Goal: Task Accomplishment & Management: Complete application form

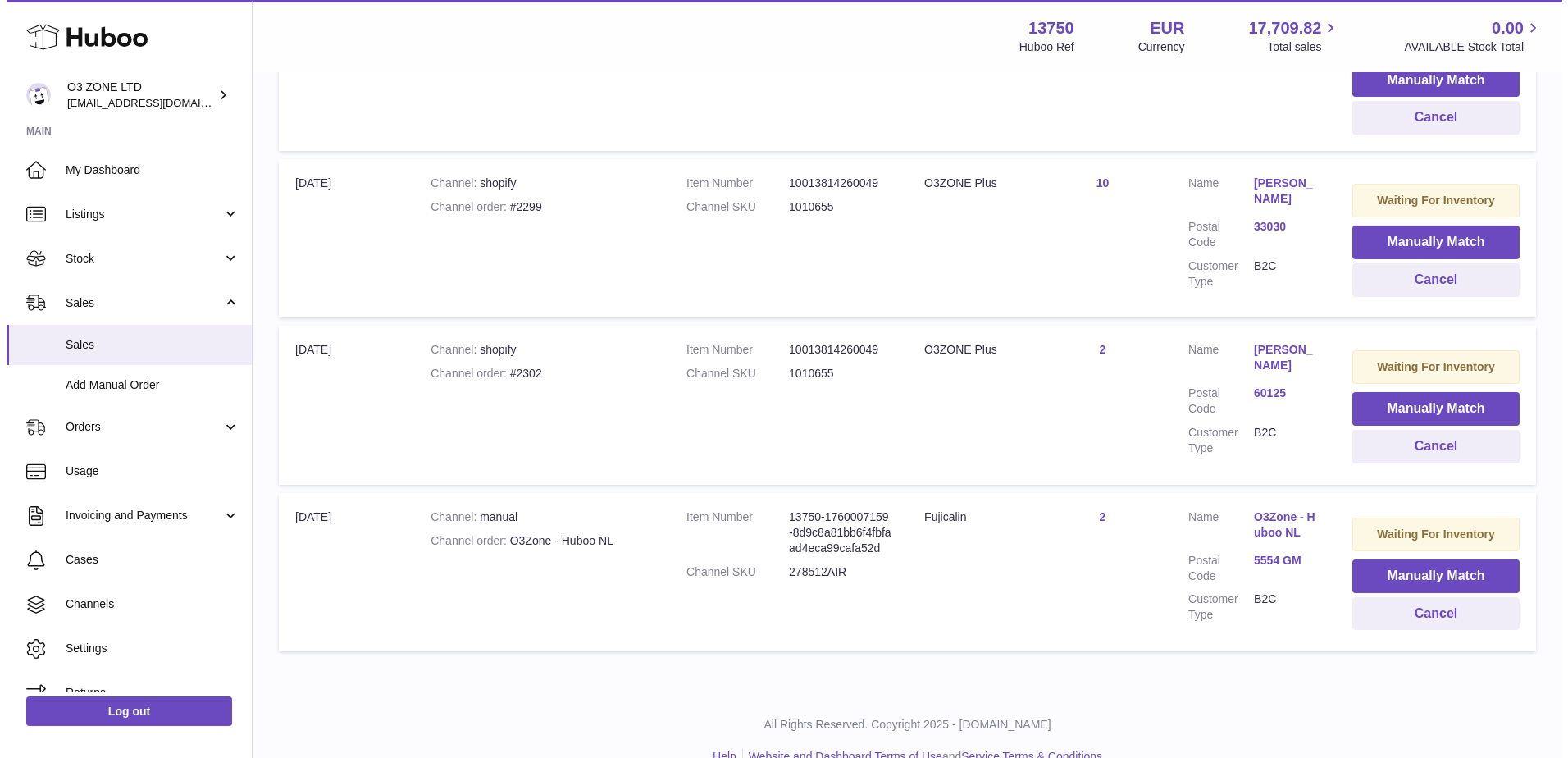
scroll to position [1078, 0]
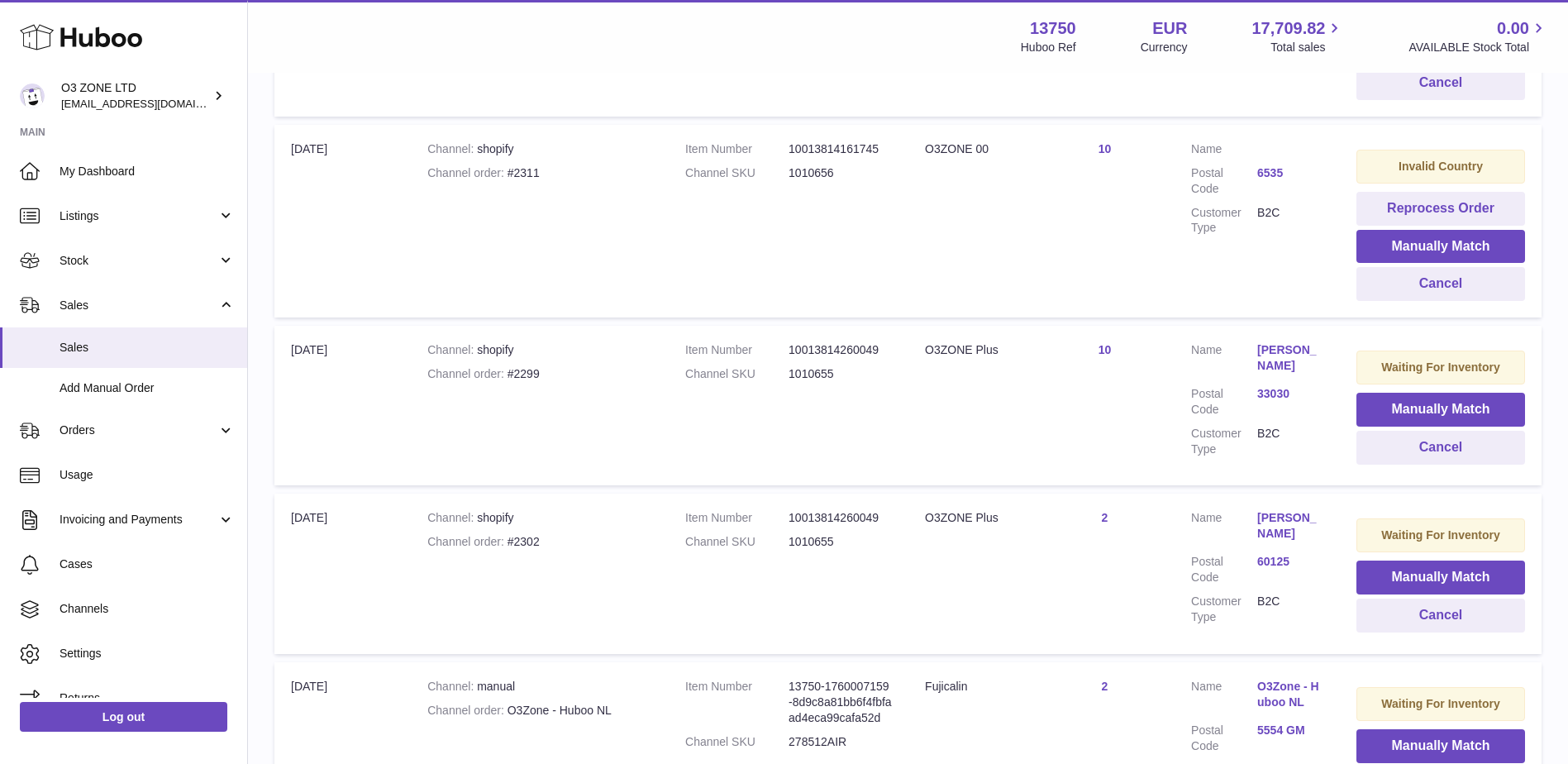
click at [1305, 342] on link "roberto petrizzo" at bounding box center [1291, 358] width 66 height 31
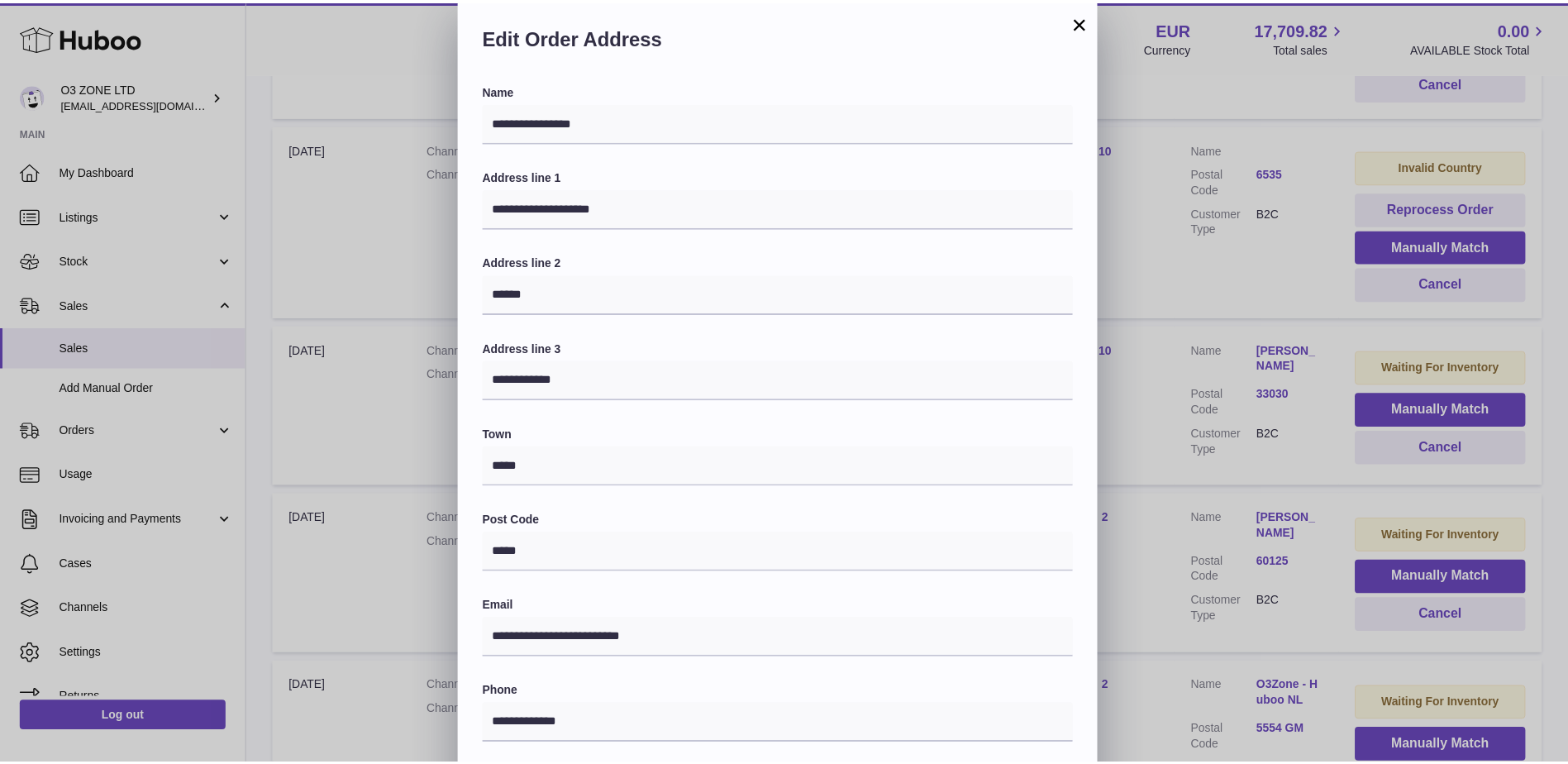
scroll to position [0, 0]
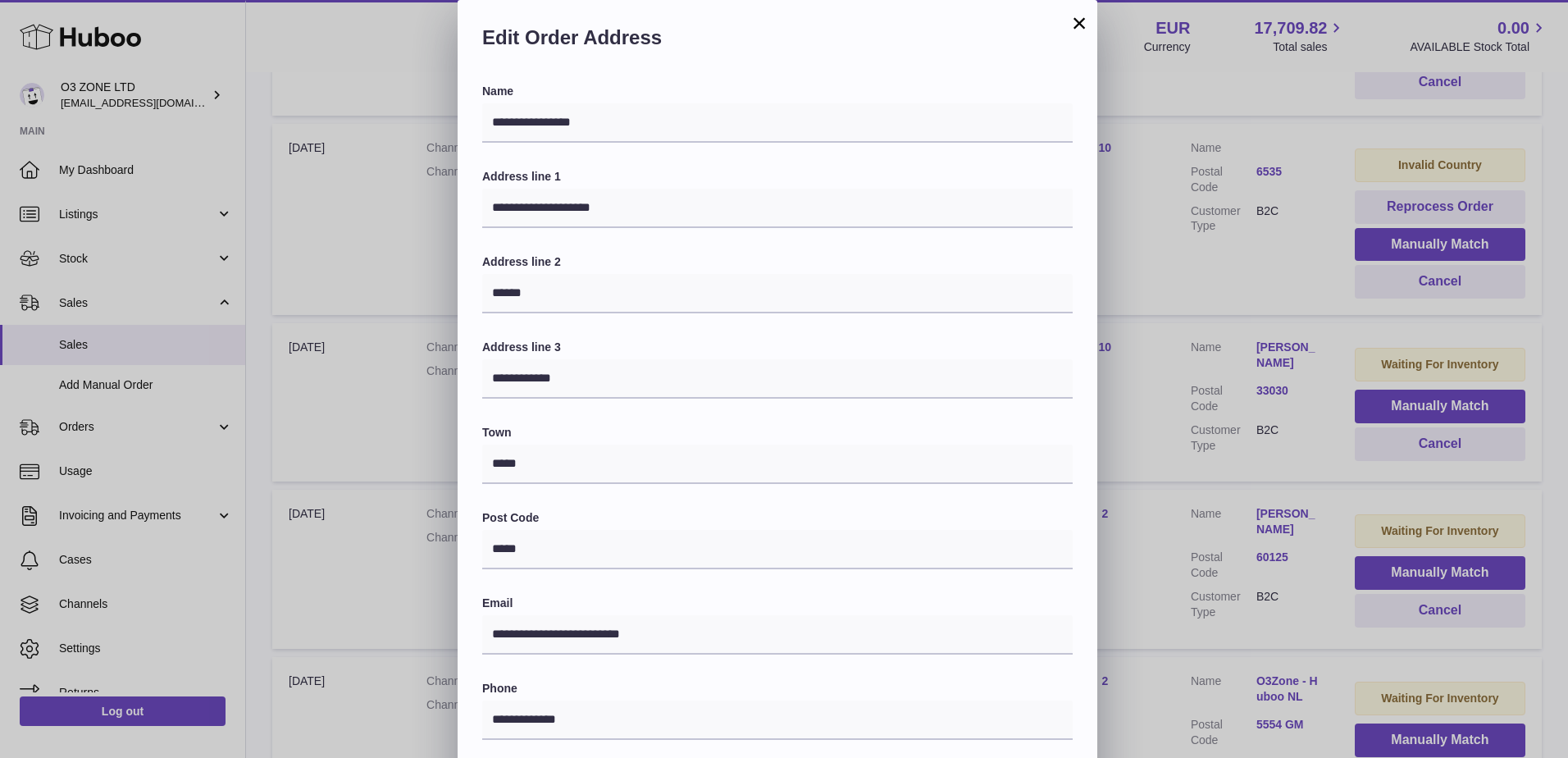
click at [1083, 20] on button "×" at bounding box center [1079, 22] width 20 height 20
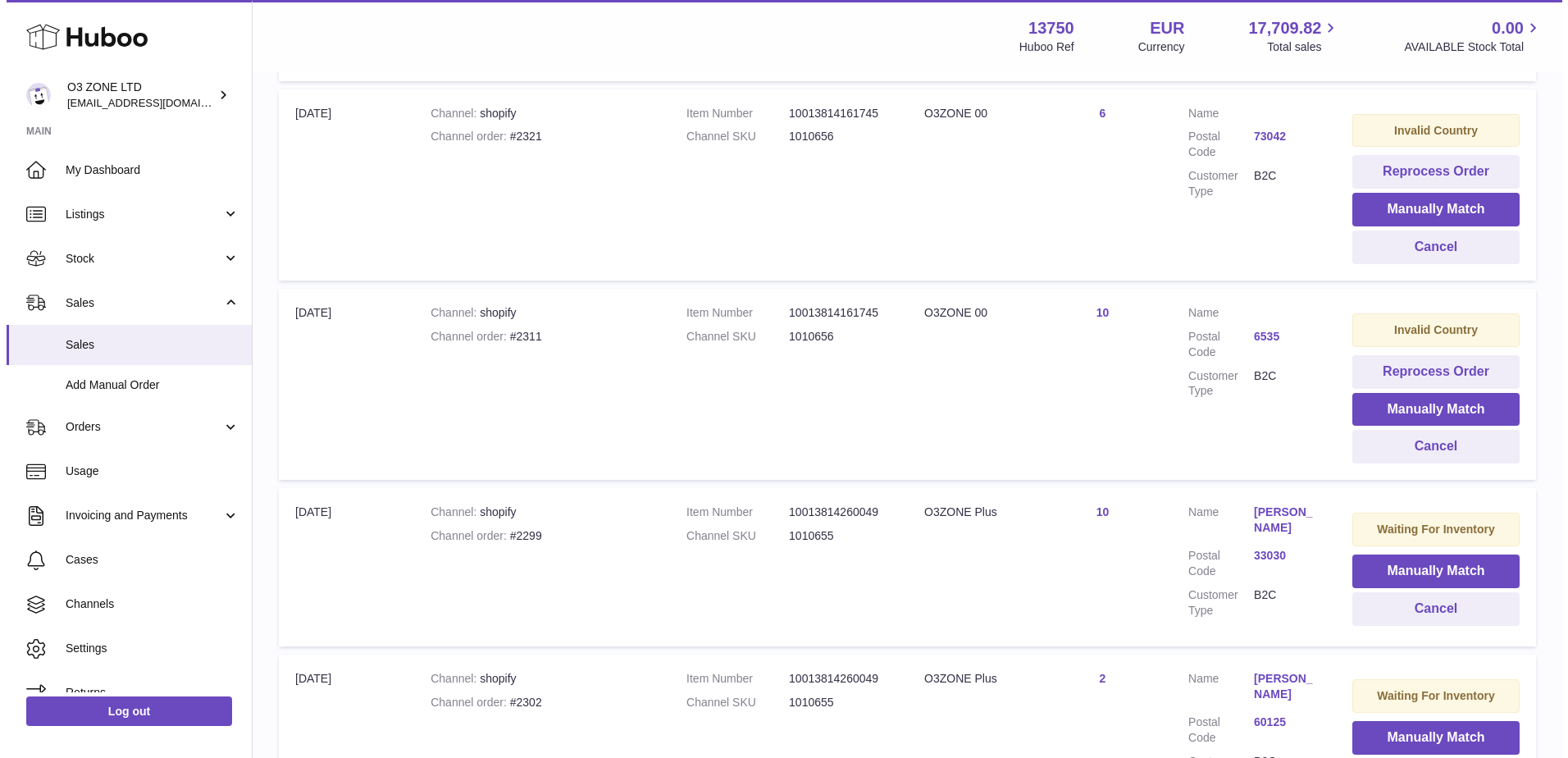
scroll to position [832, 0]
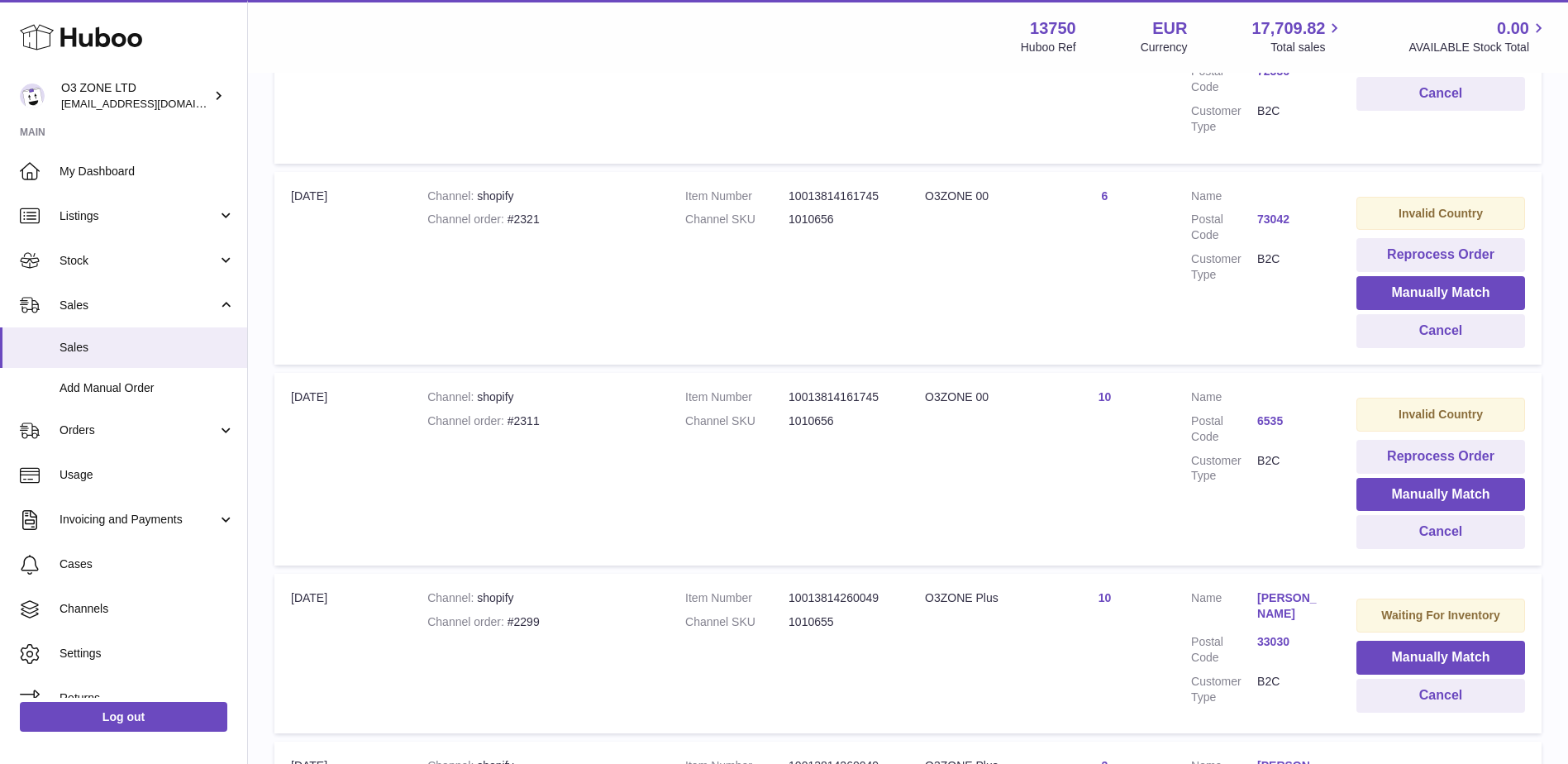
click at [1270, 413] on link "6535" at bounding box center [1291, 421] width 66 height 16
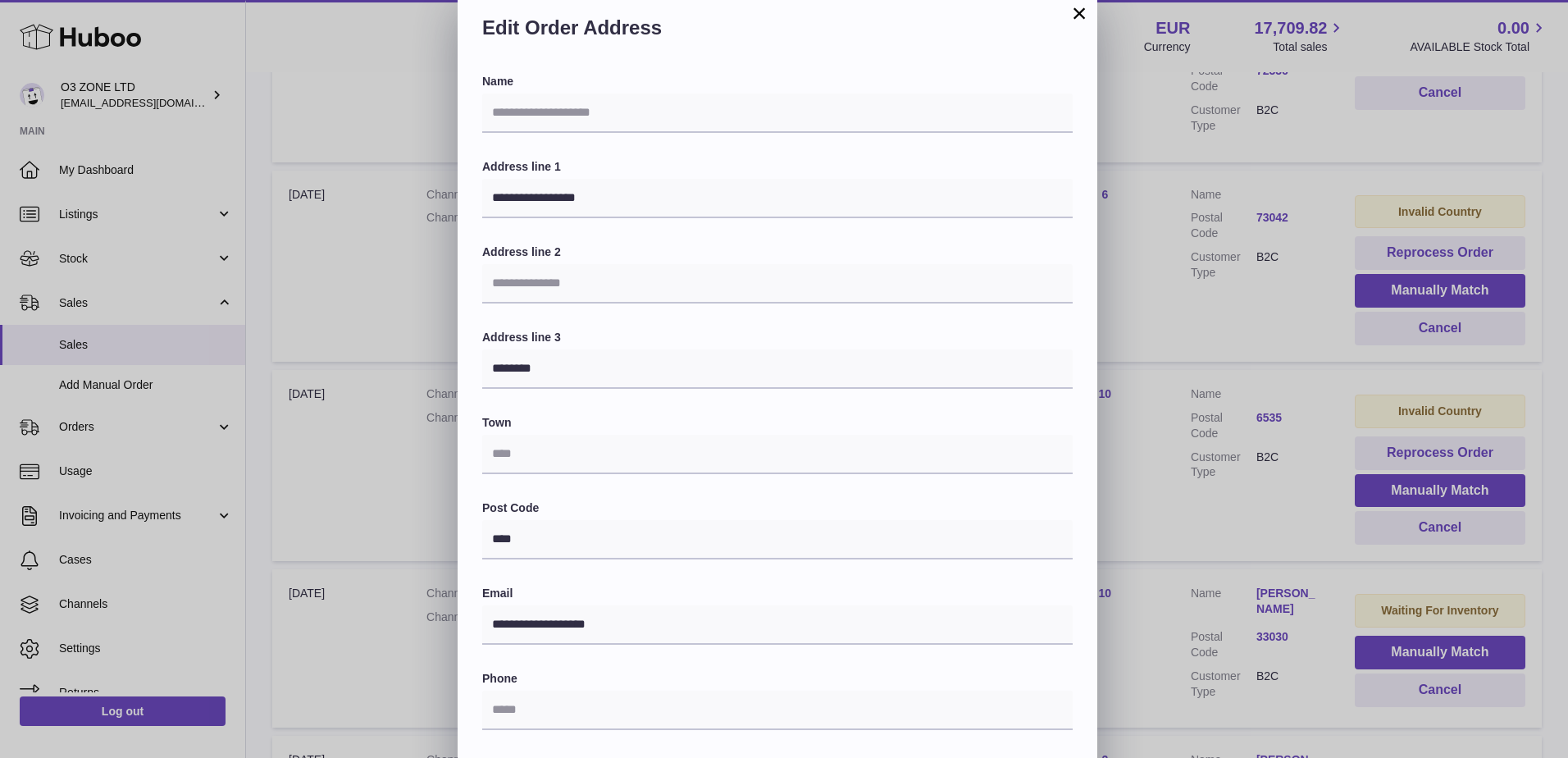
scroll to position [0, 0]
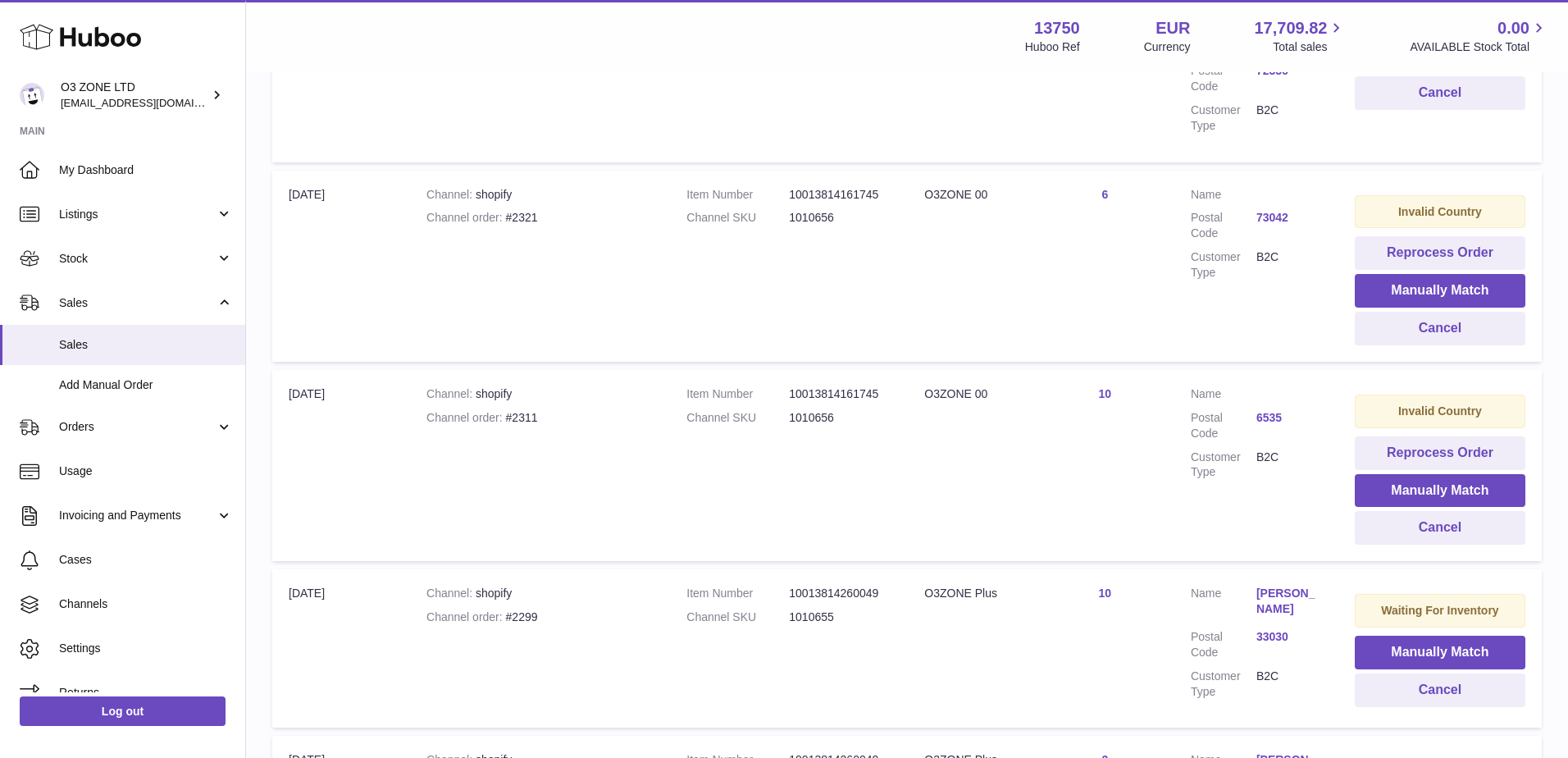
click at [1189, 498] on div at bounding box center [784, 379] width 1568 height 758
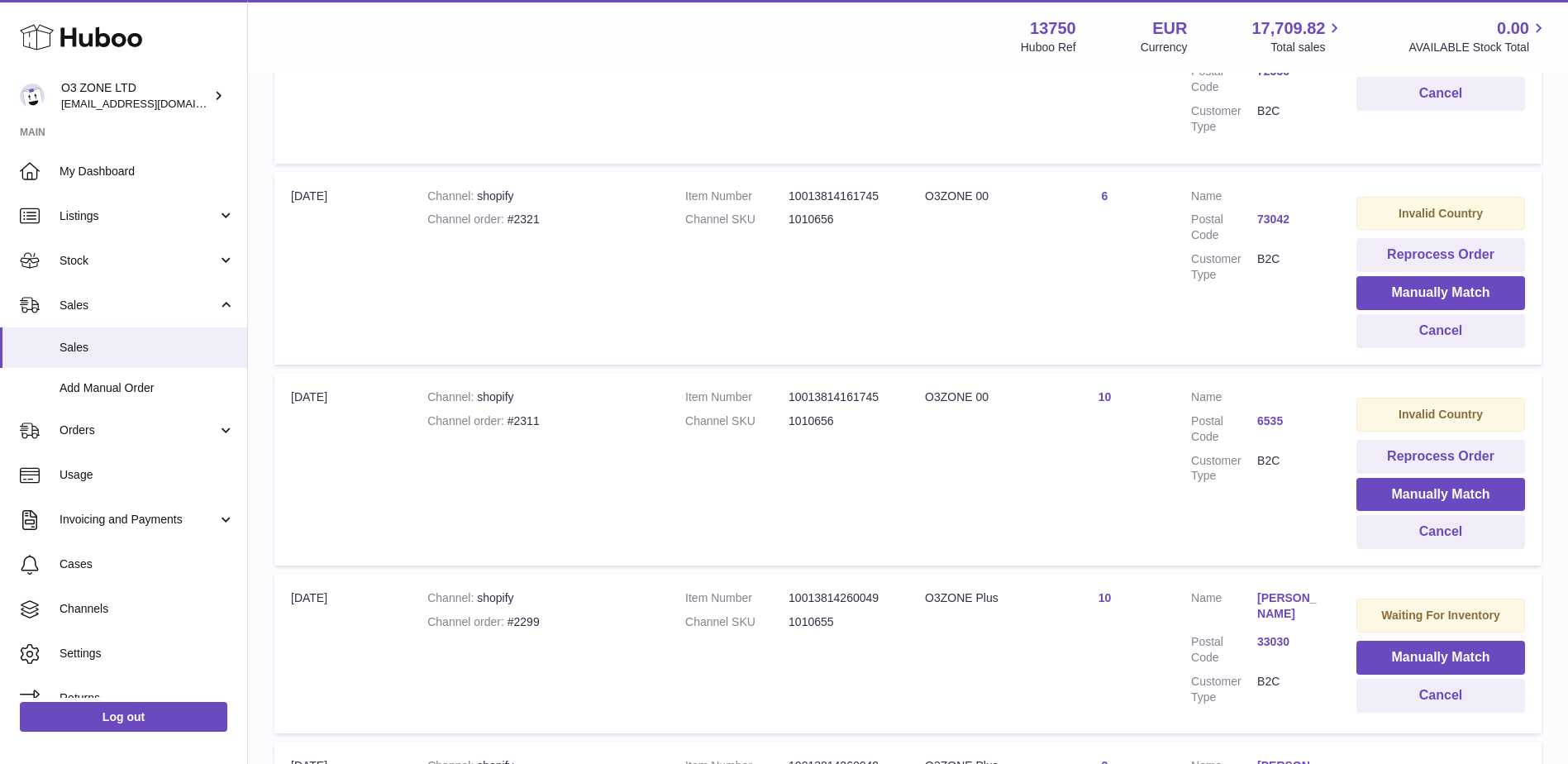
click at [525, 413] on div "Channel order #2311" at bounding box center [539, 421] width 225 height 16
copy div "2311"
click at [1268, 413] on link "6535" at bounding box center [1291, 421] width 66 height 16
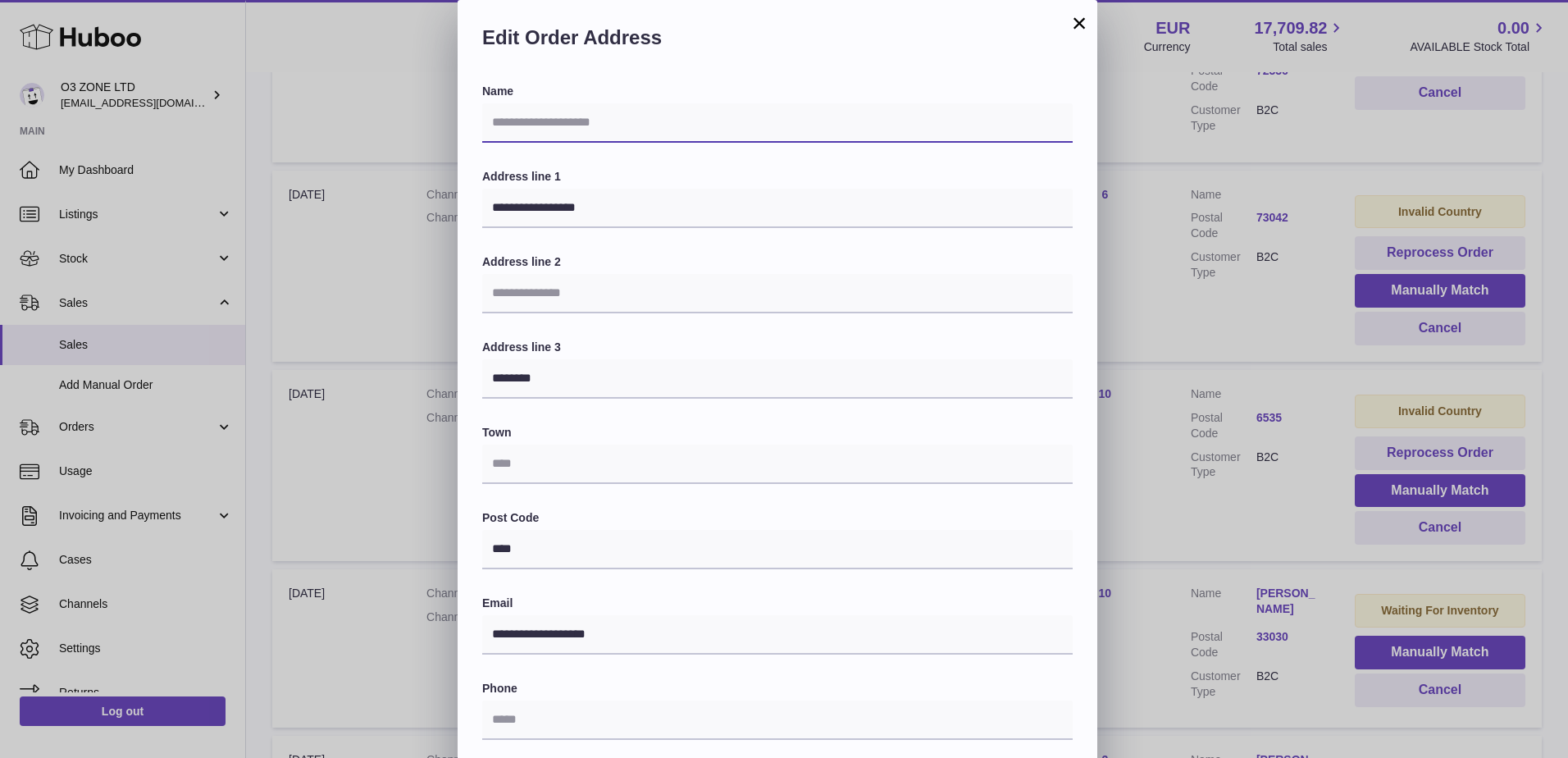
click at [565, 125] on input "text" at bounding box center [777, 123] width 591 height 39
paste input "**********"
type input "**********"
click at [662, 161] on div "**********" at bounding box center [777, 497] width 591 height 826
drag, startPoint x: 551, startPoint y: 464, endPoint x: 558, endPoint y: 440, distance: 25.0
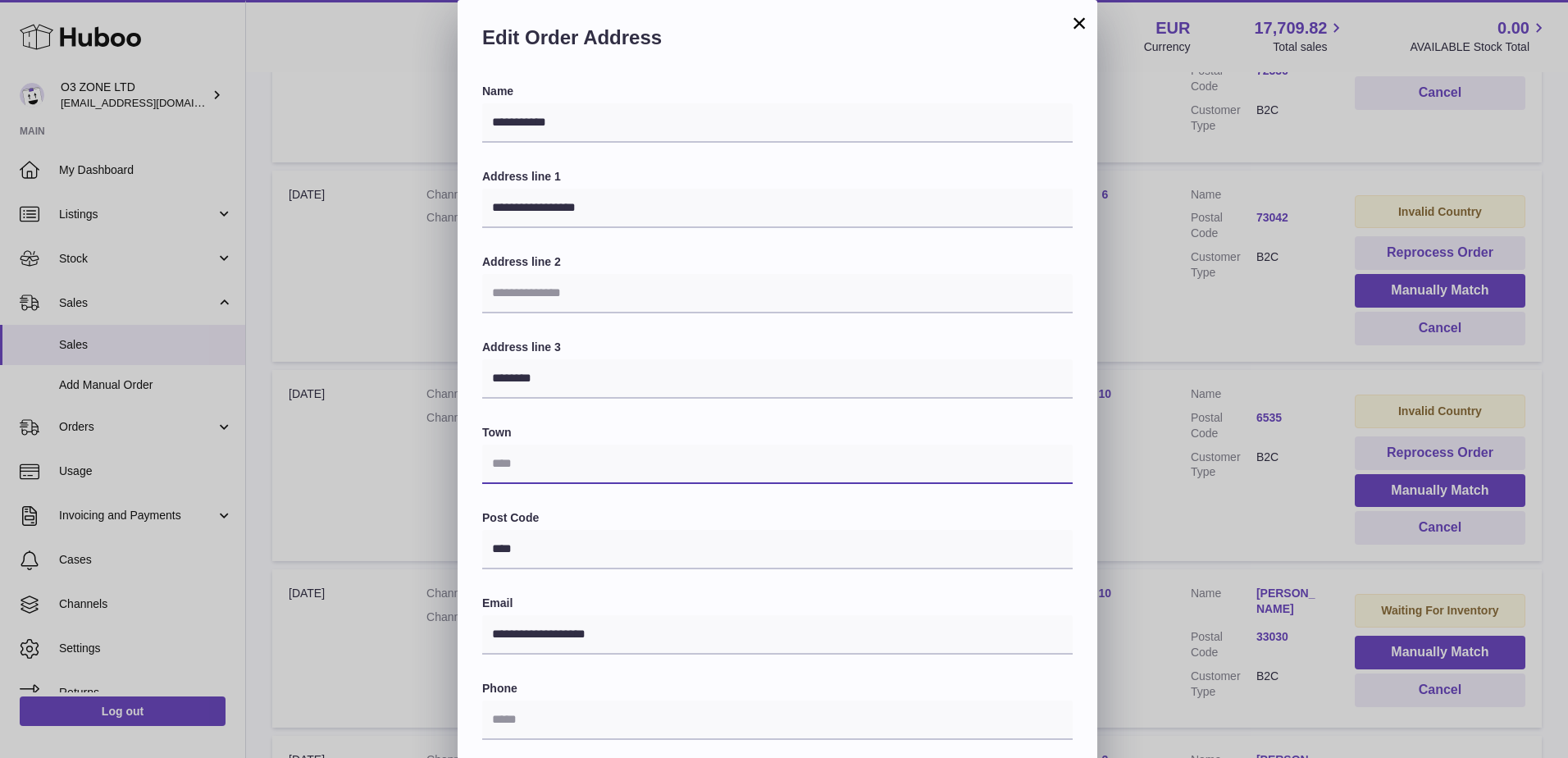
click at [551, 464] on input "text" at bounding box center [777, 464] width 591 height 39
drag, startPoint x: 572, startPoint y: 381, endPoint x: 463, endPoint y: 371, distance: 109.5
click at [463, 371] on div "**********" at bounding box center [777, 534] width 640 height 901
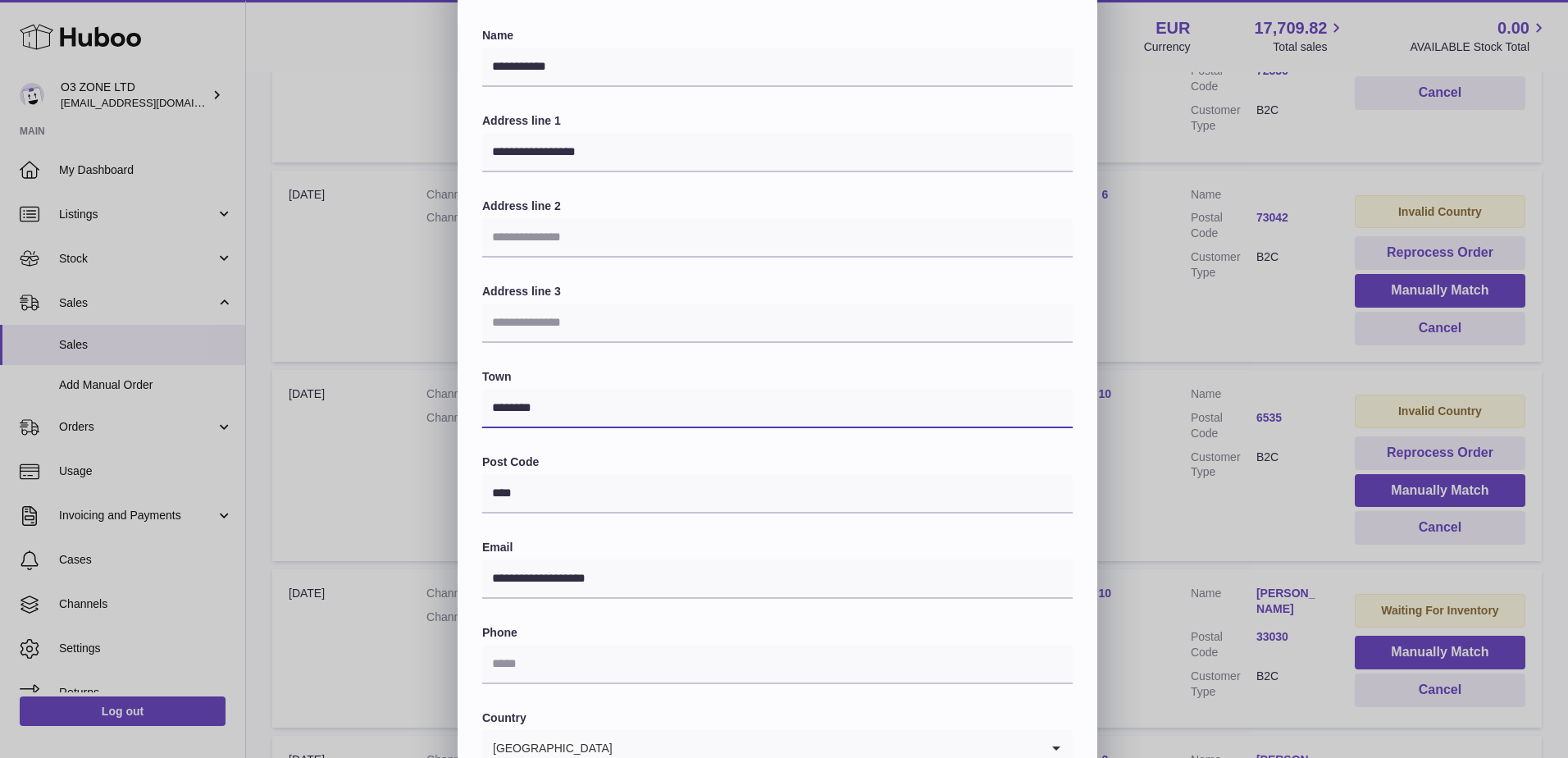
scroll to position [82, 0]
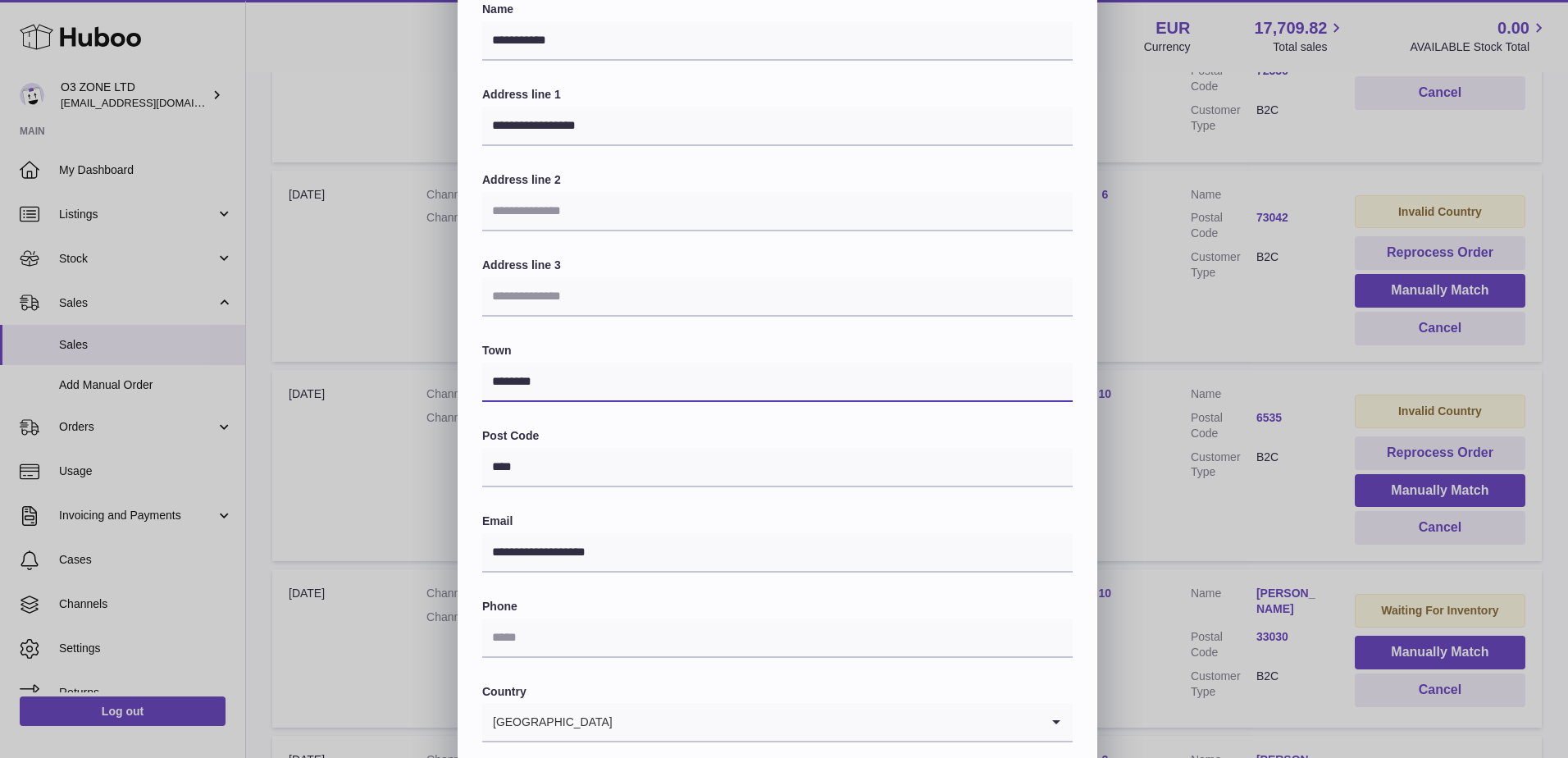
type input "********"
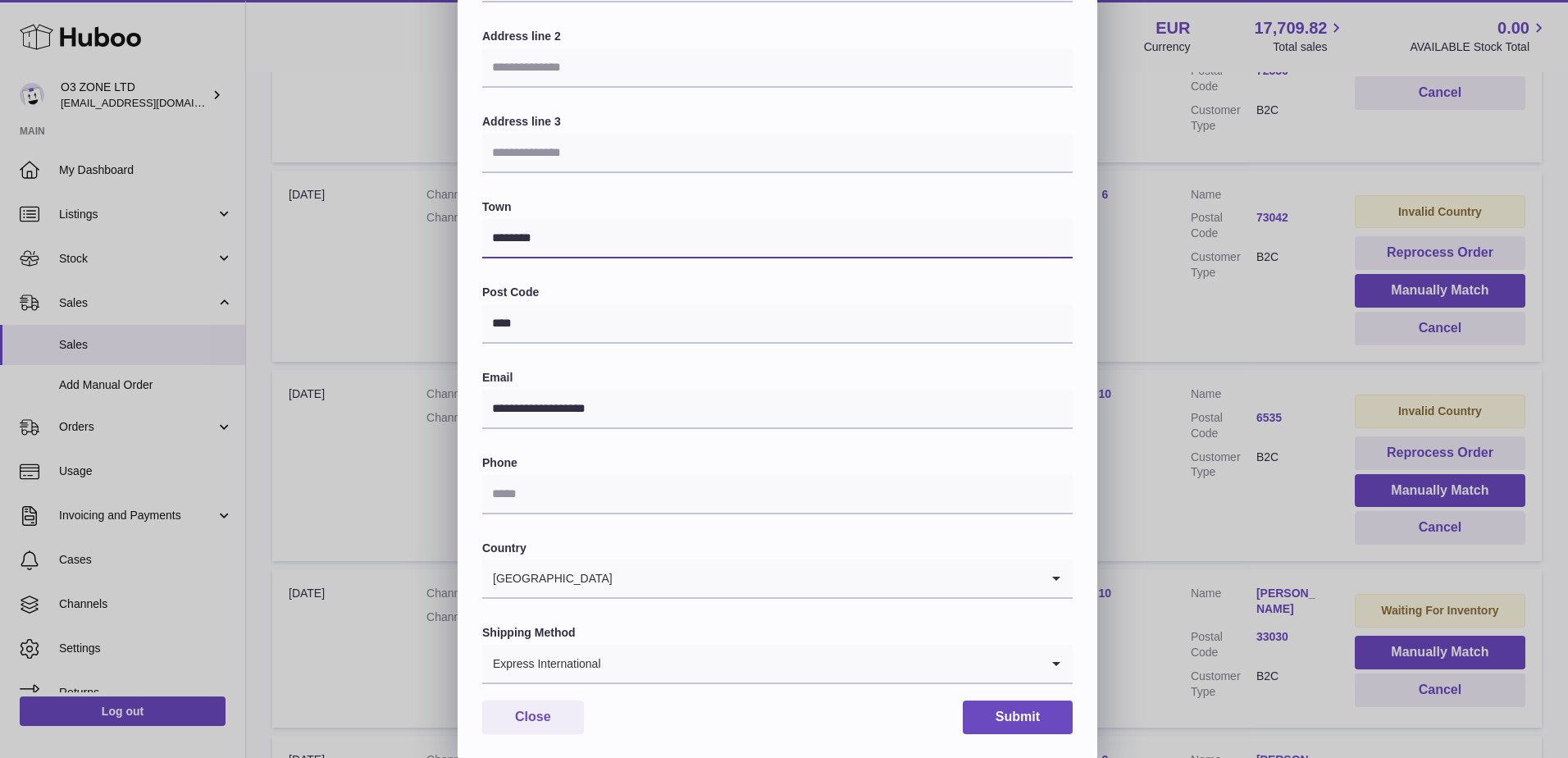
scroll to position [228, 0]
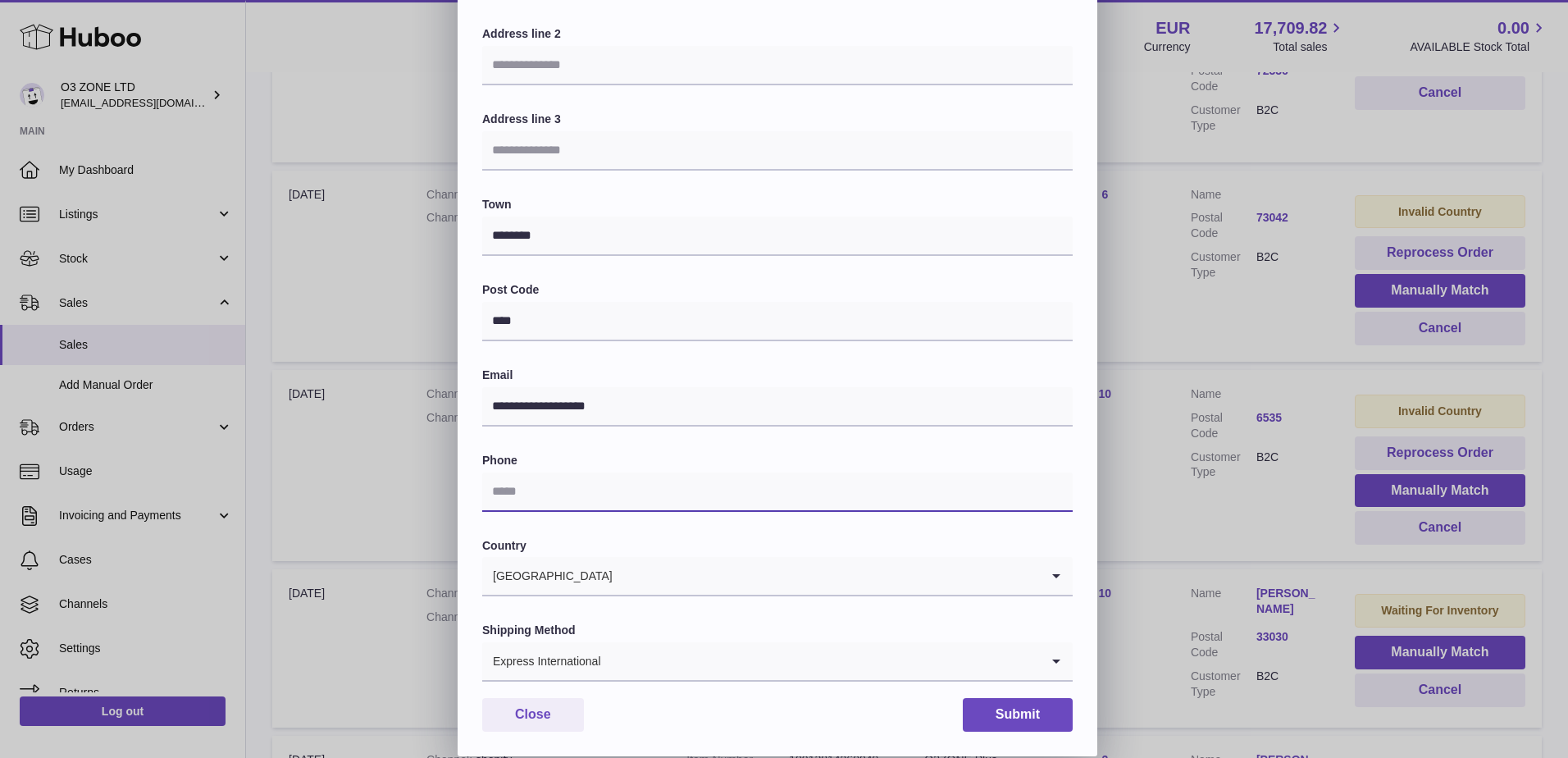
click at [575, 493] on input "text" at bounding box center [777, 492] width 591 height 39
paste input "**********"
type input "**********"
click at [706, 546] on label "Country" at bounding box center [777, 546] width 591 height 16
click at [1025, 711] on button "Submit" at bounding box center [1018, 715] width 110 height 34
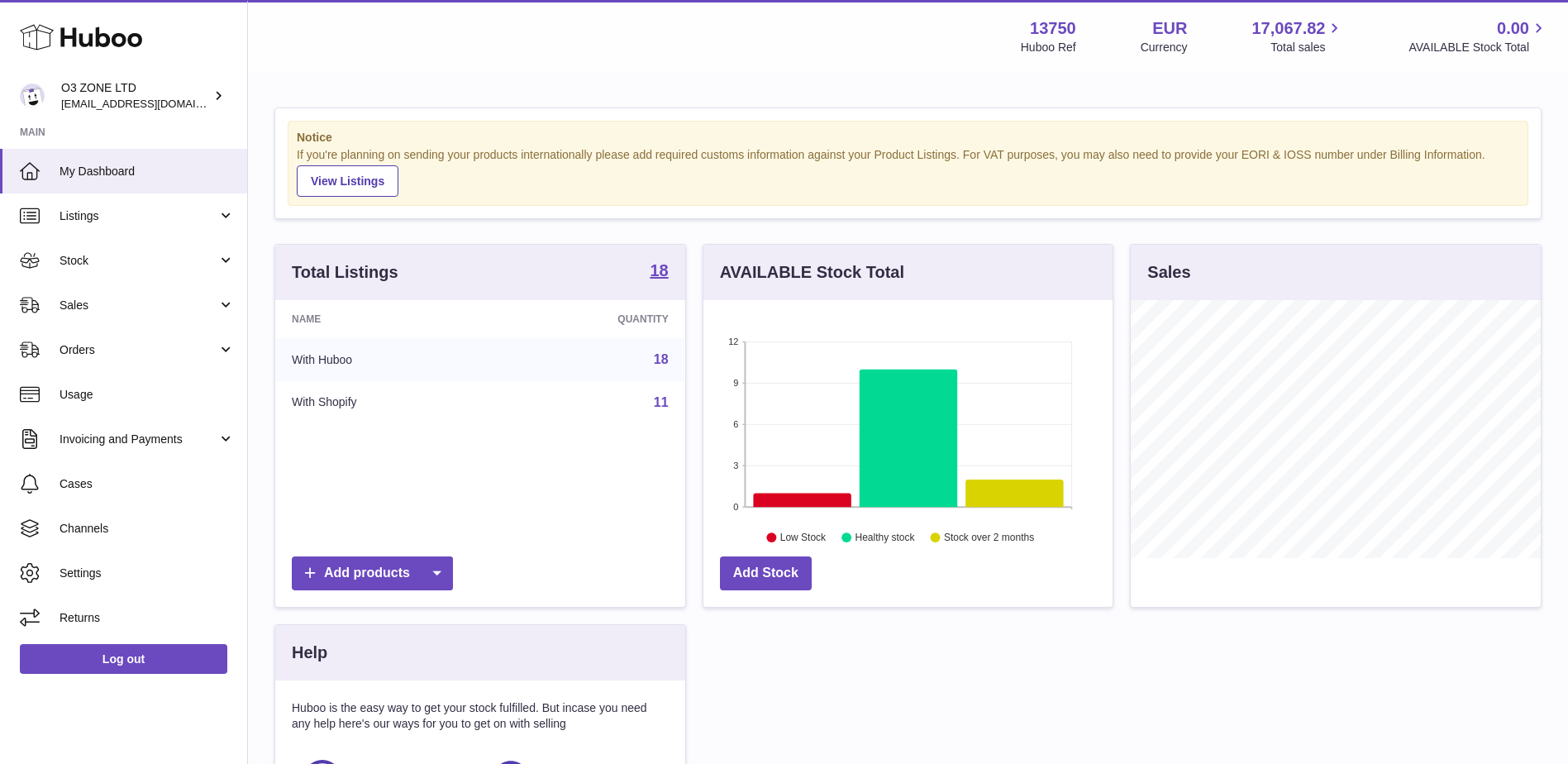
scroll to position [258, 409]
click at [193, 308] on span "Sales" at bounding box center [138, 305] width 158 height 16
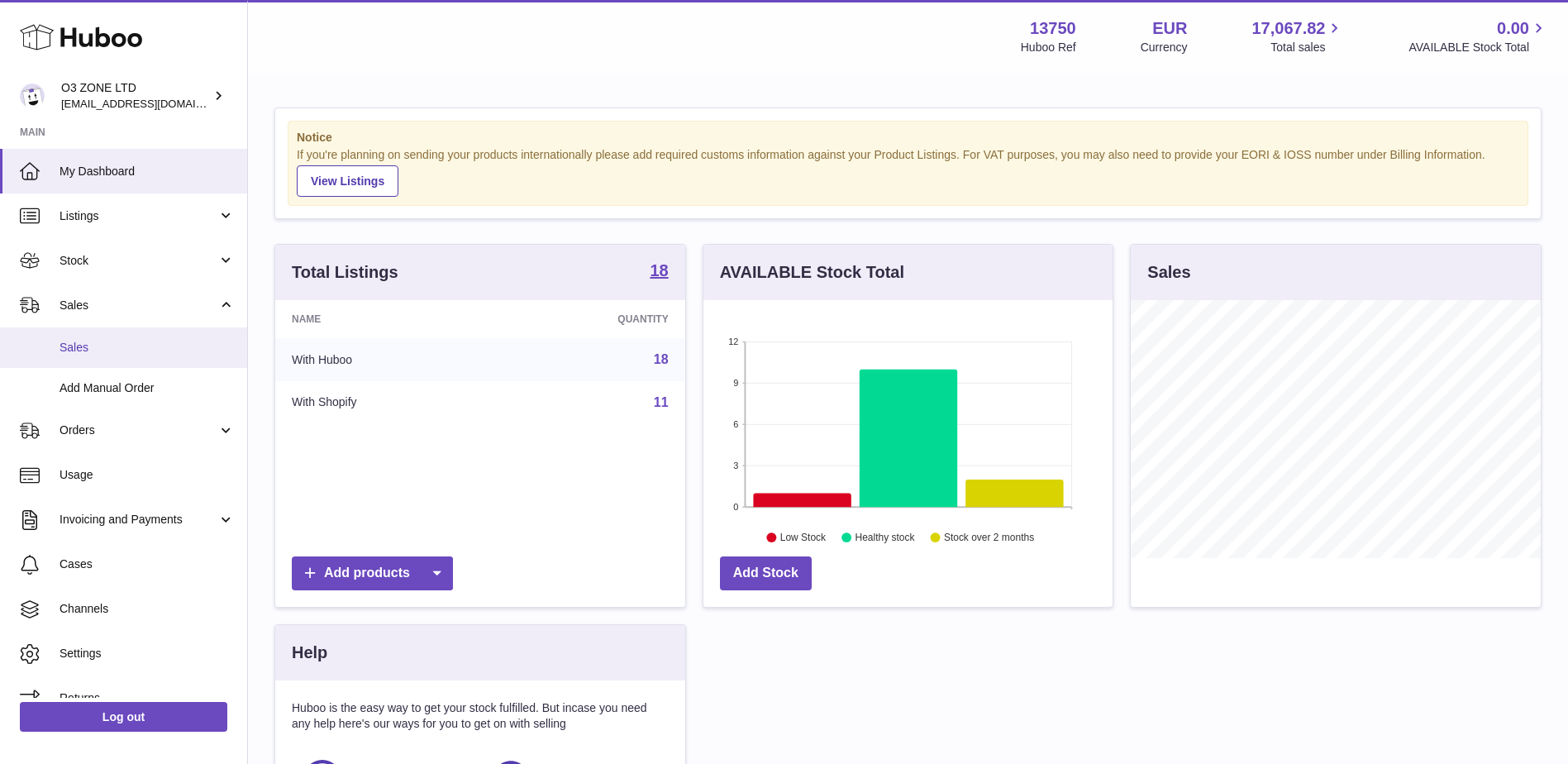
click at [61, 343] on span "Sales" at bounding box center [147, 347] width 175 height 16
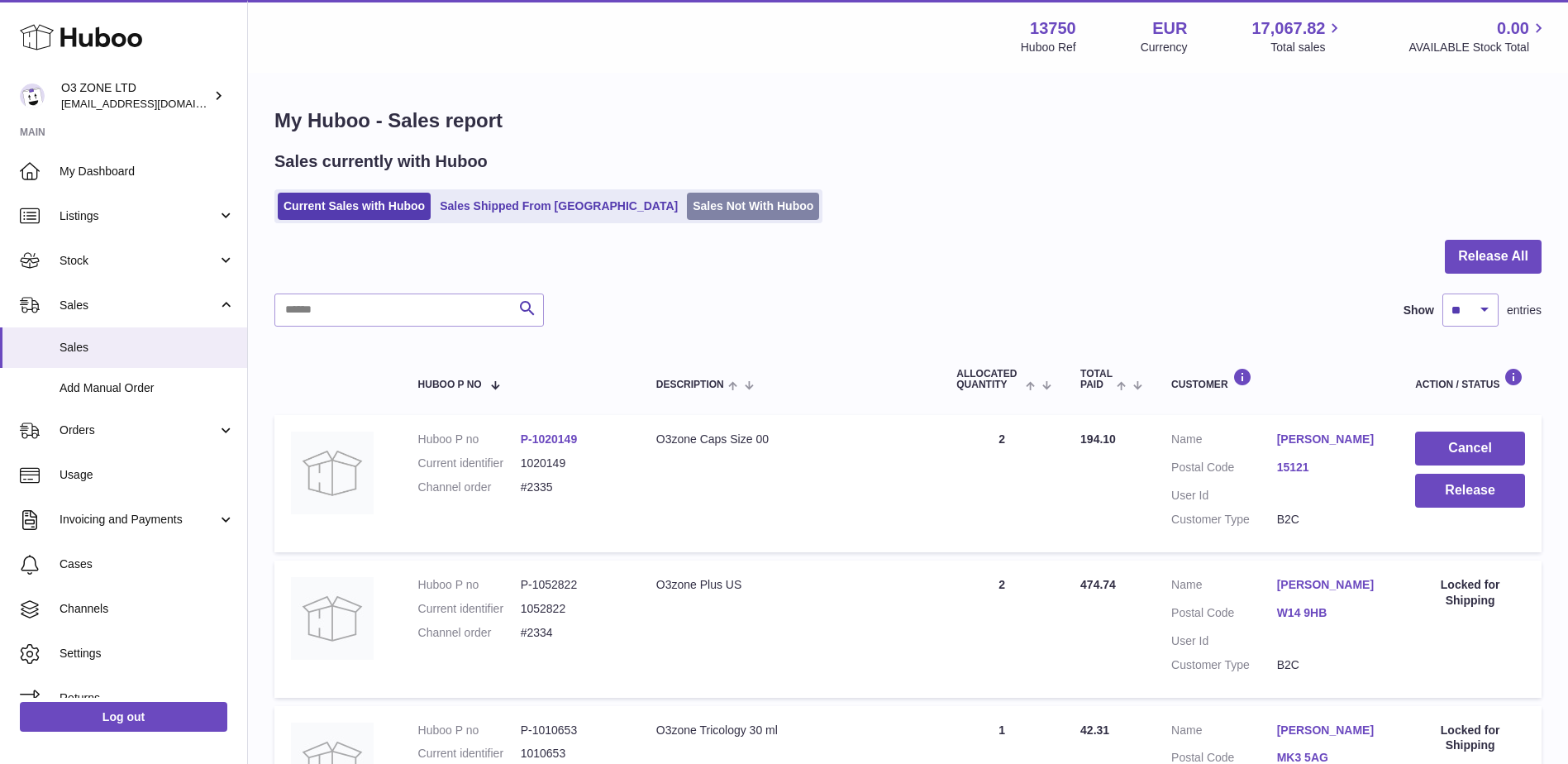
click at [687, 199] on link "Sales Not With Huboo" at bounding box center [752, 206] width 133 height 27
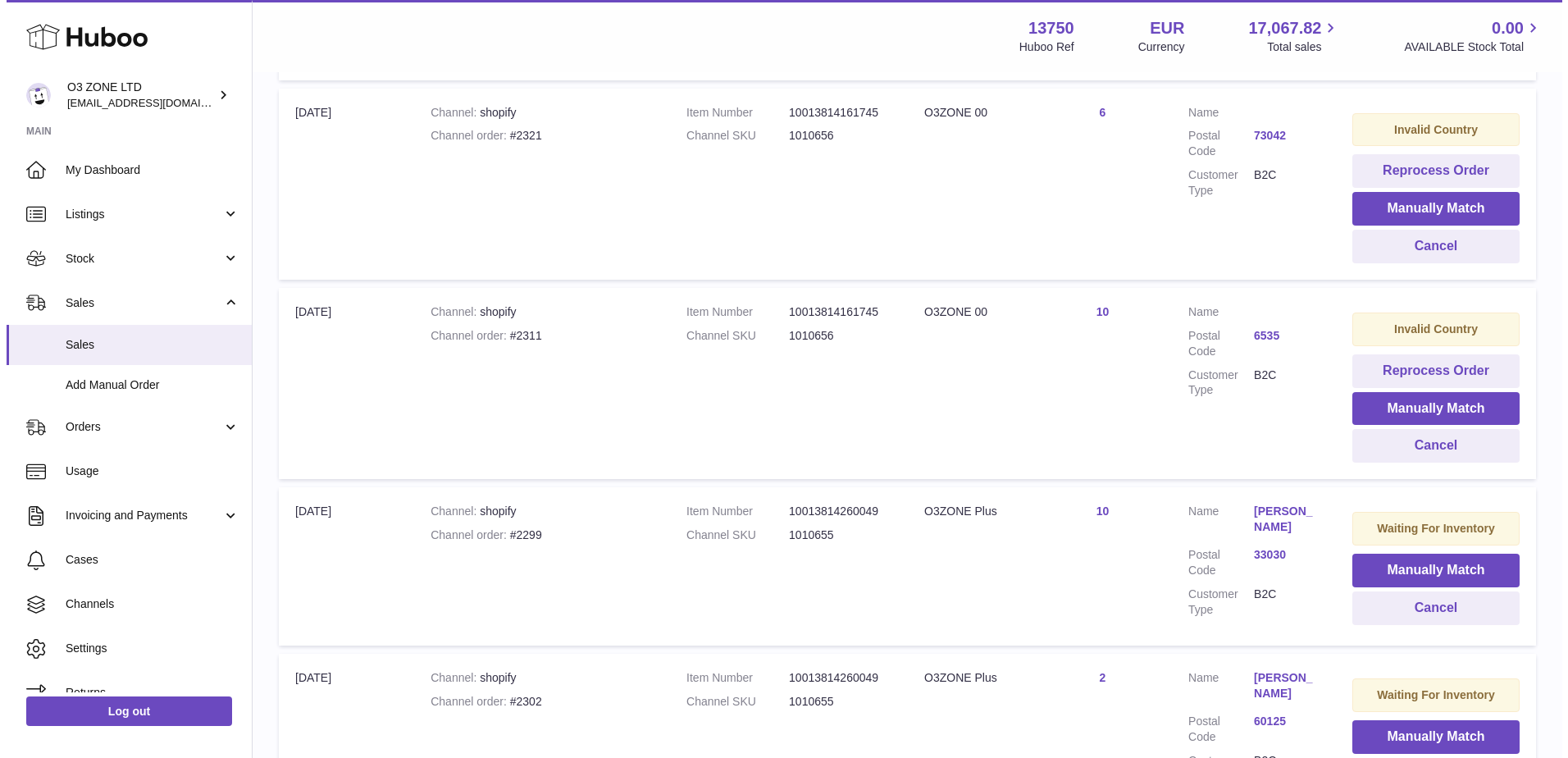
scroll to position [832, 0]
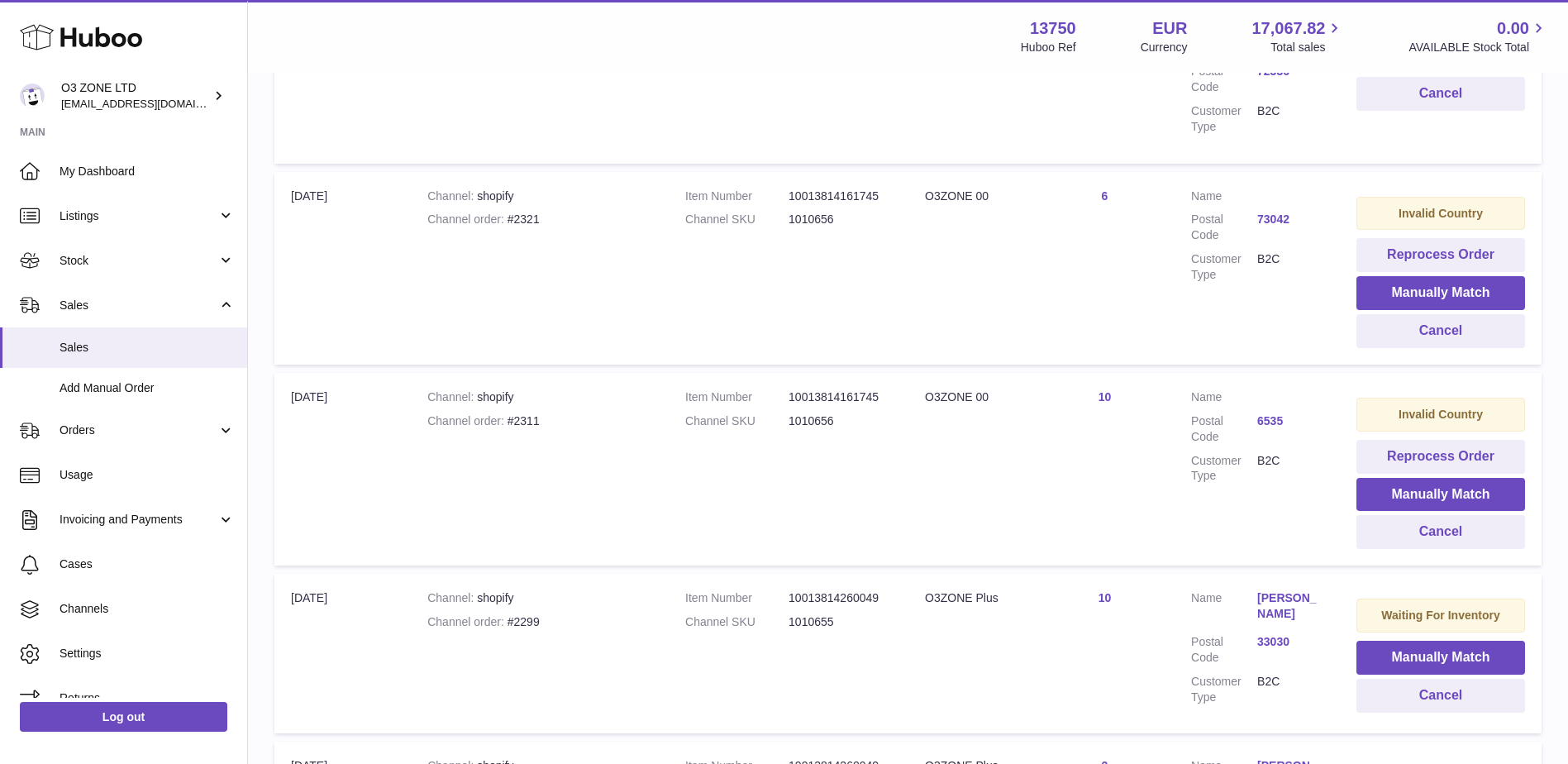
click at [1276, 413] on link "6535" at bounding box center [1291, 421] width 66 height 16
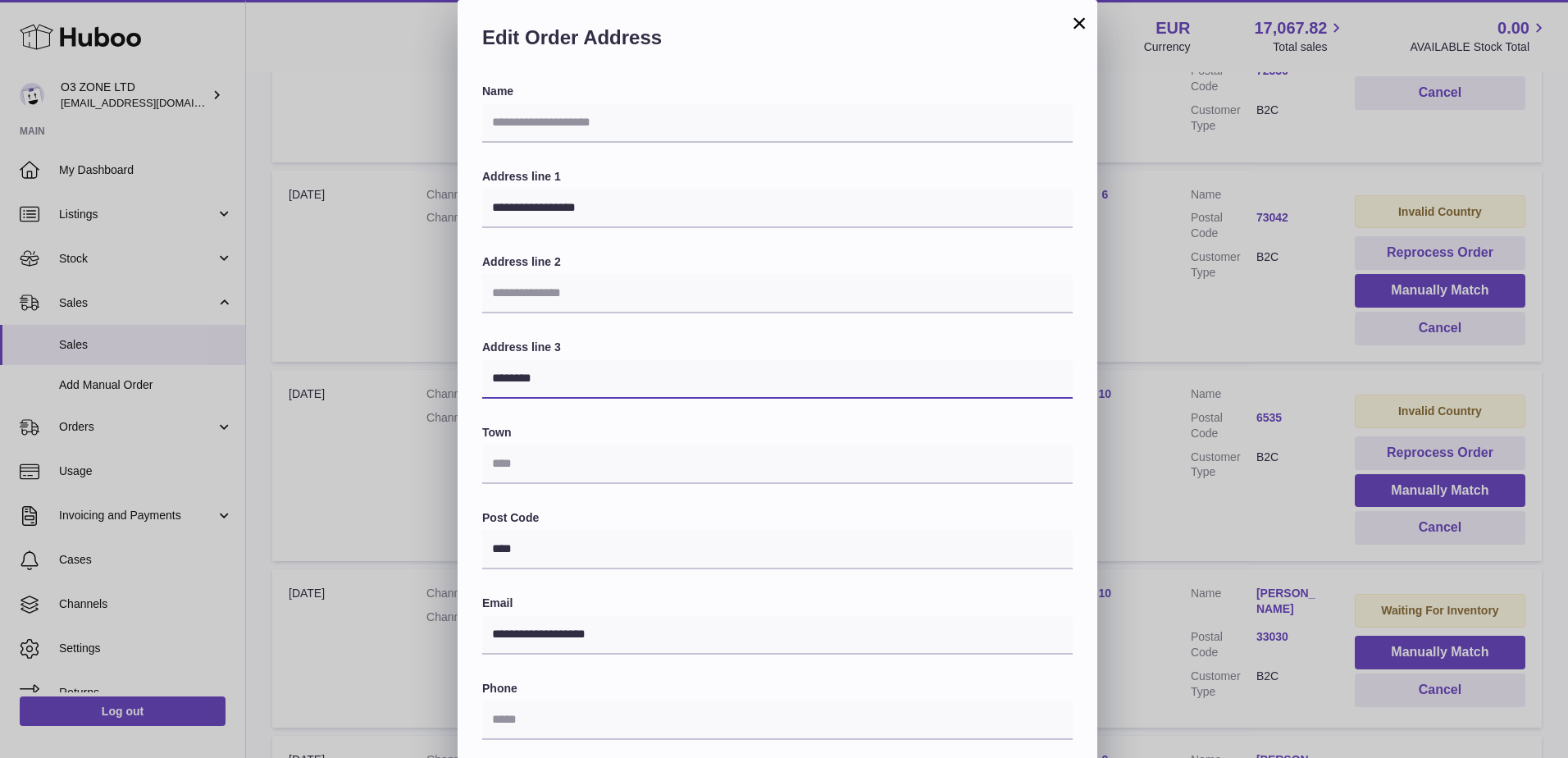
drag, startPoint x: 556, startPoint y: 379, endPoint x: 462, endPoint y: 376, distance: 94.0
click at [462, 376] on div "**********" at bounding box center [777, 534] width 640 height 901
type input "********"
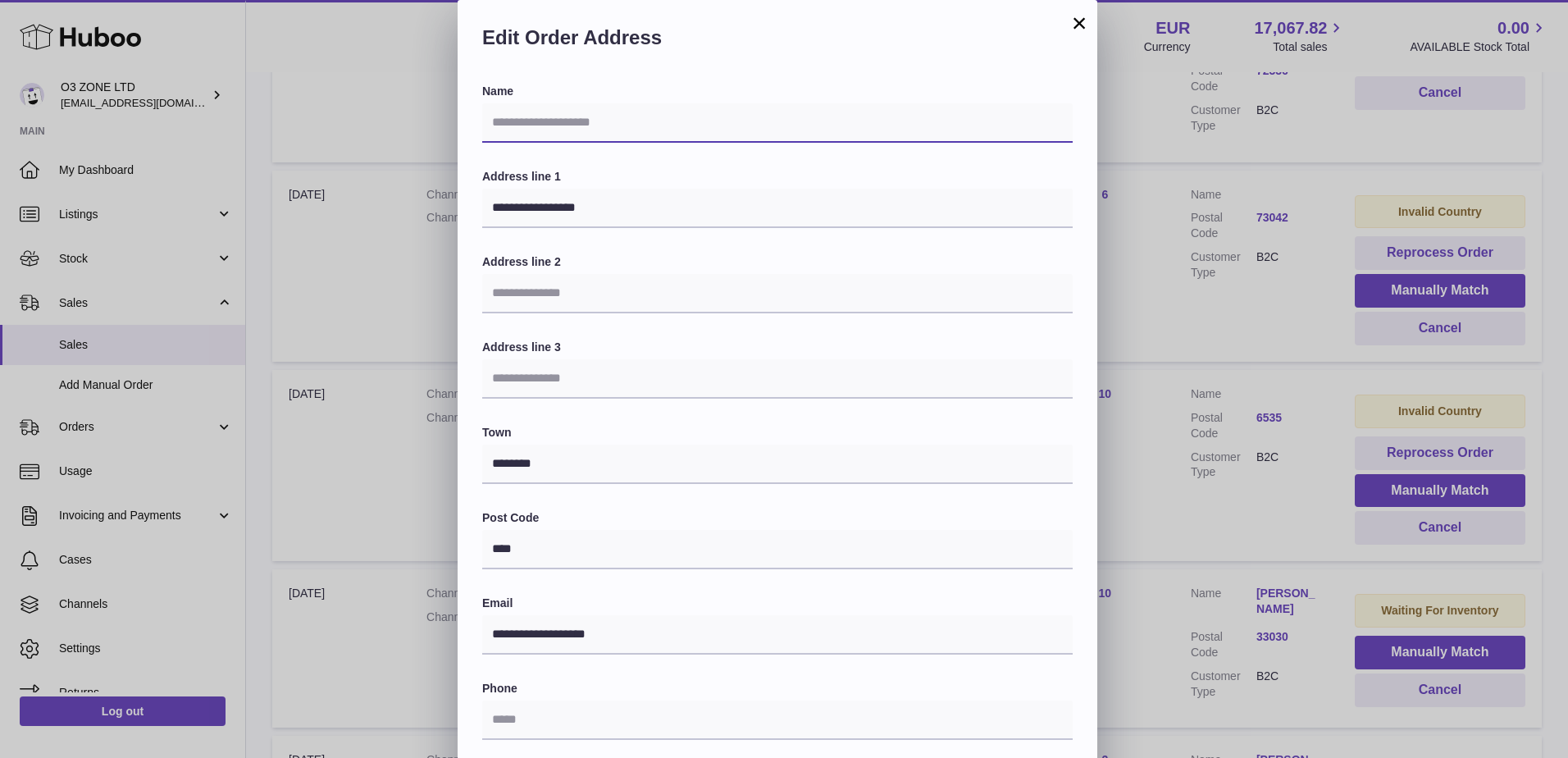
click at [559, 119] on input "text" at bounding box center [777, 123] width 591 height 39
paste input "**********"
type input "**********"
drag, startPoint x: 601, startPoint y: 120, endPoint x: 411, endPoint y: 125, distance: 190.1
click at [411, 125] on div "**********" at bounding box center [784, 492] width 1568 height 985
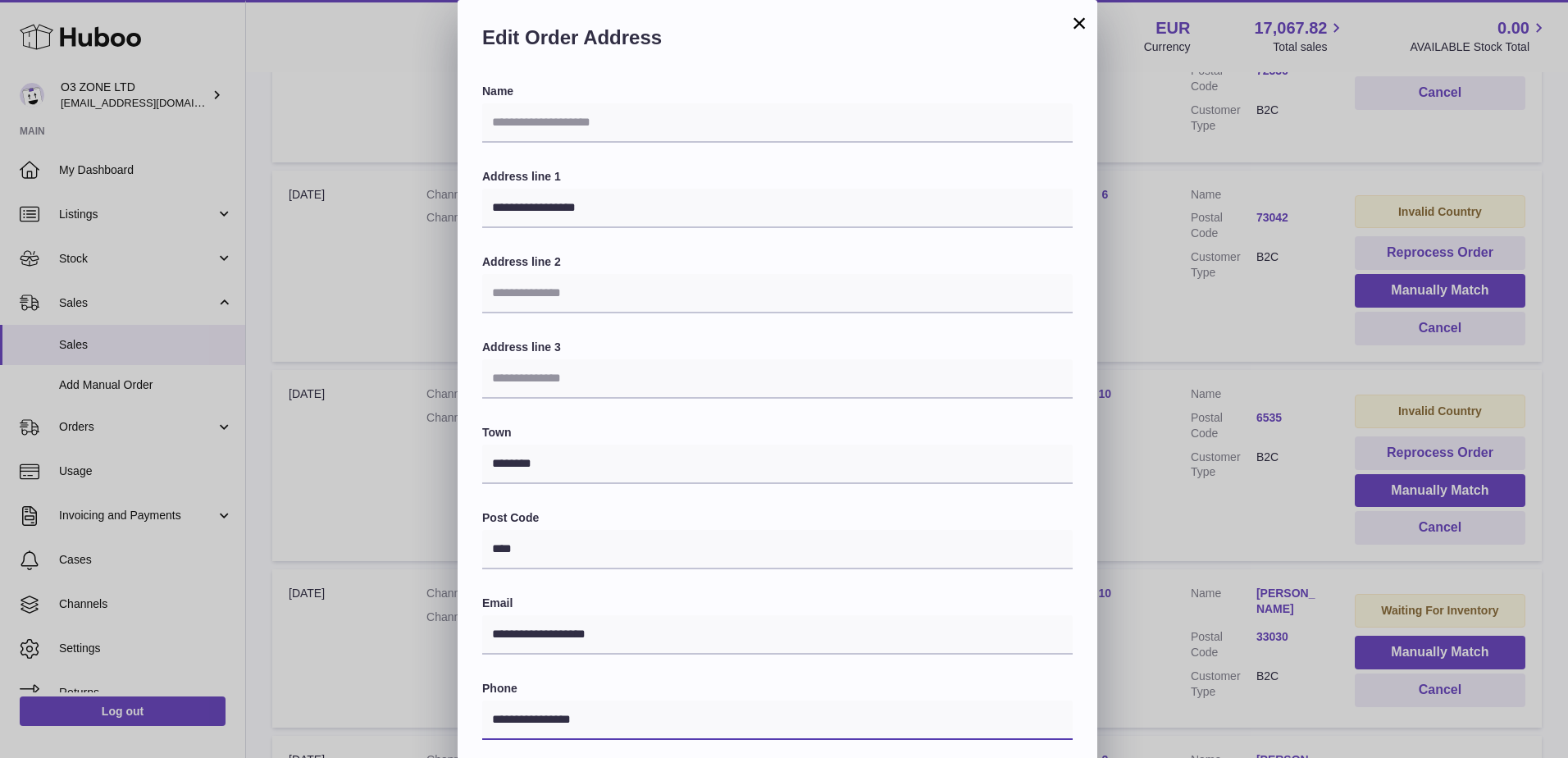
type input "**********"
drag, startPoint x: 556, startPoint y: 140, endPoint x: 553, endPoint y: 110, distance: 30.1
click at [556, 140] on input "text" at bounding box center [777, 123] width 591 height 39
type input "**********"
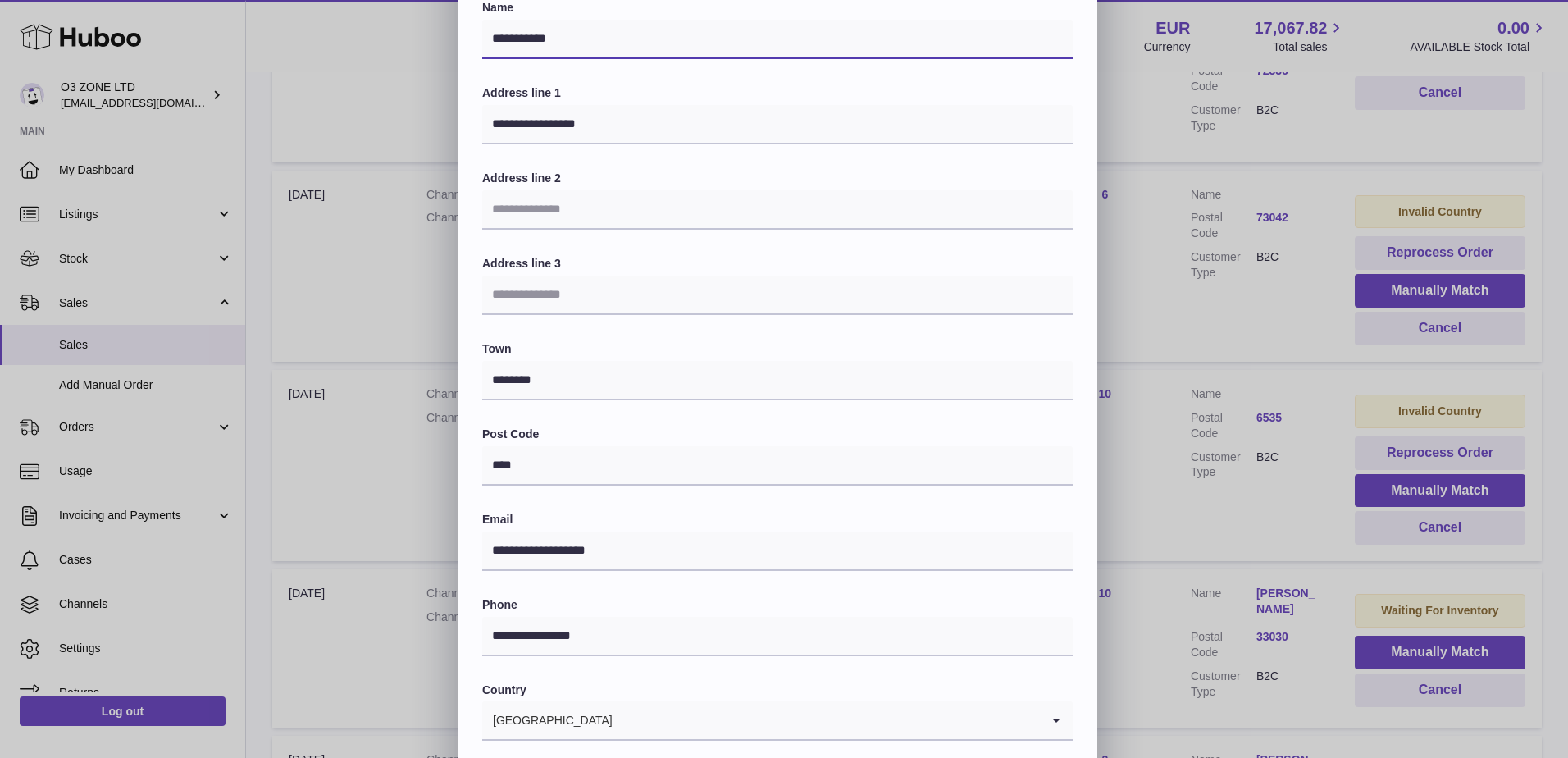
scroll to position [228, 0]
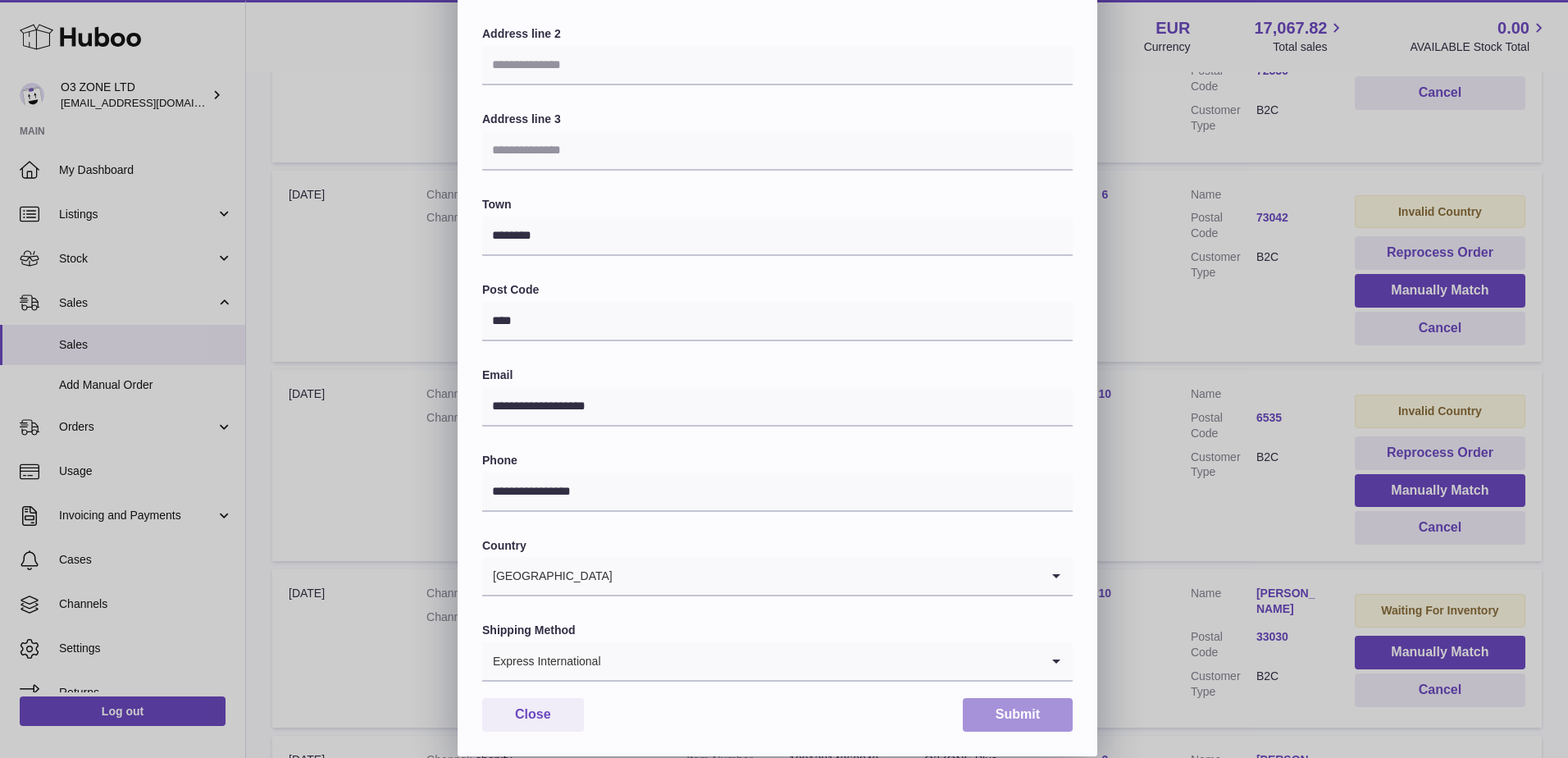
click at [1049, 710] on button "Submit" at bounding box center [1018, 715] width 110 height 34
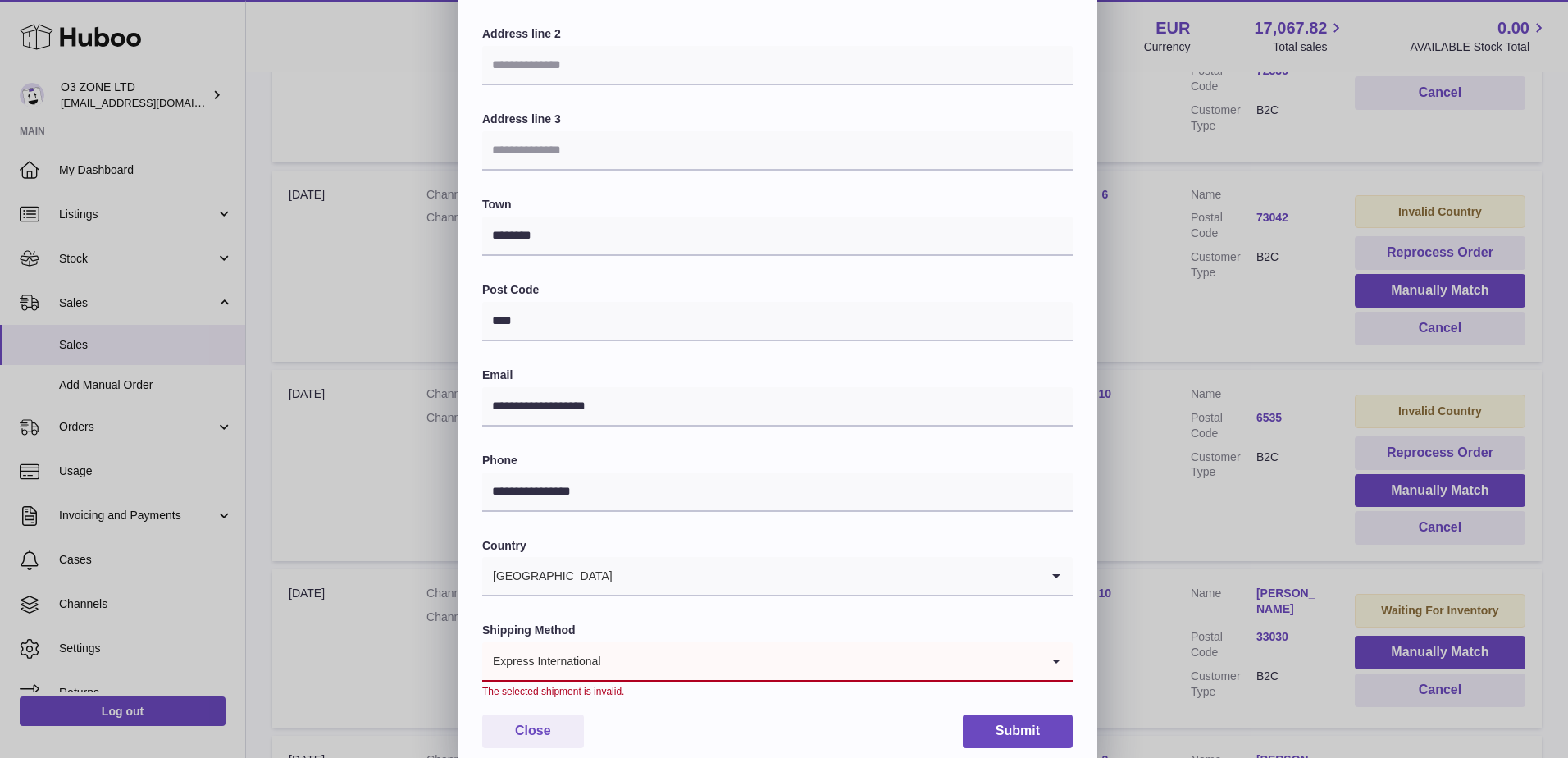
click at [613, 669] on input "Search for option" at bounding box center [820, 661] width 438 height 37
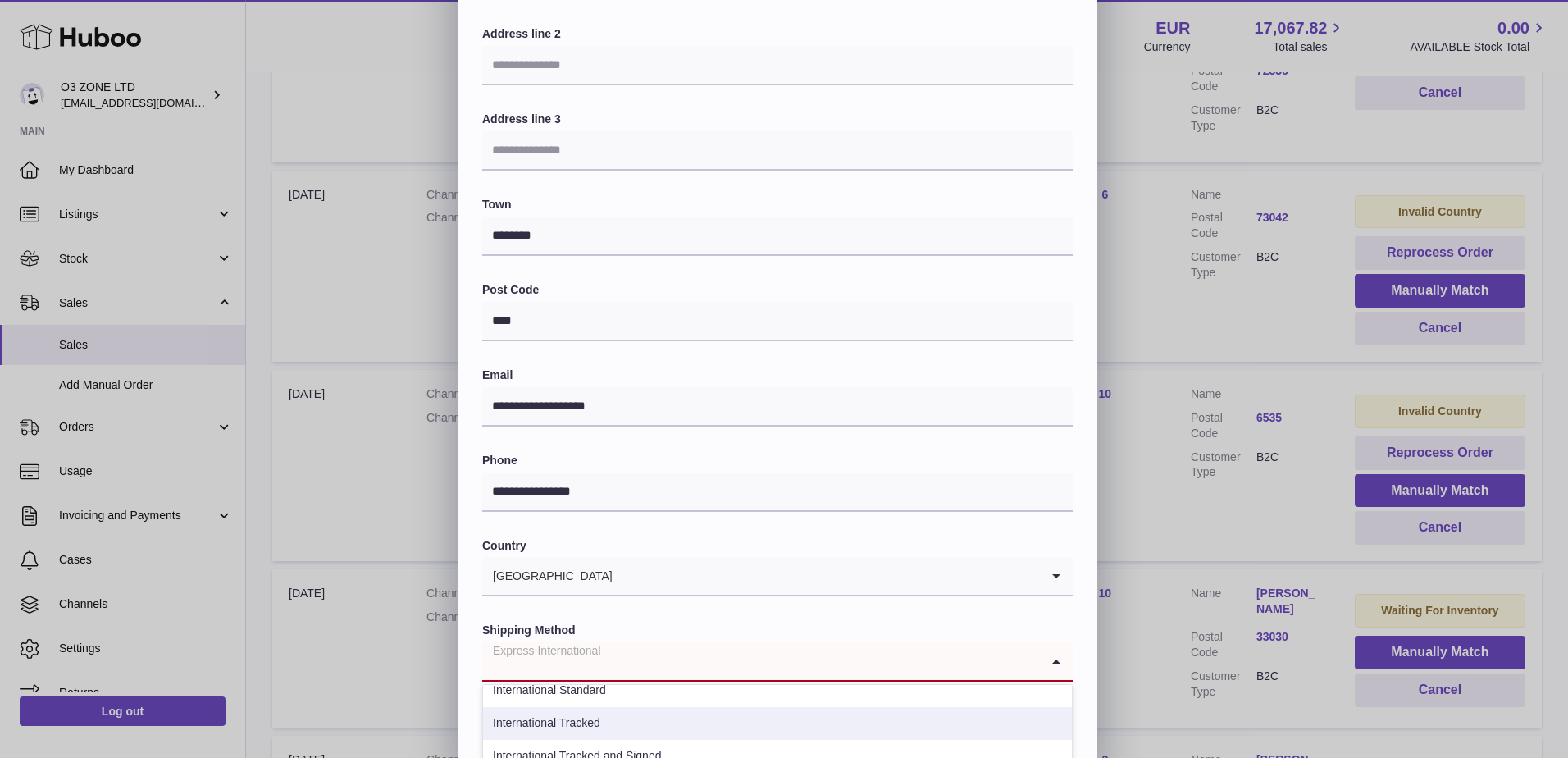
scroll to position [18, 0]
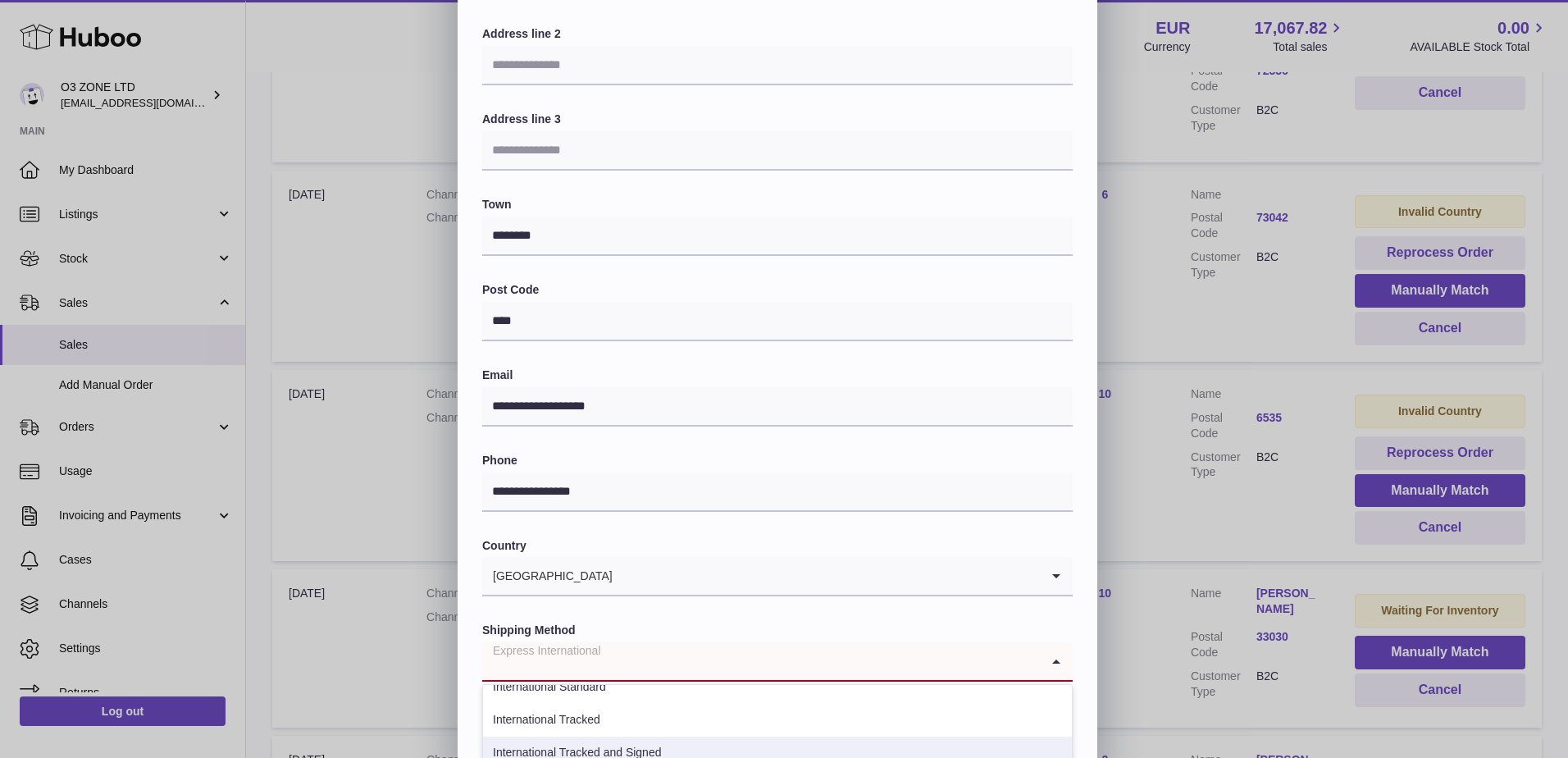
click at [595, 755] on li "International Tracked and Signed" at bounding box center [777, 752] width 589 height 33
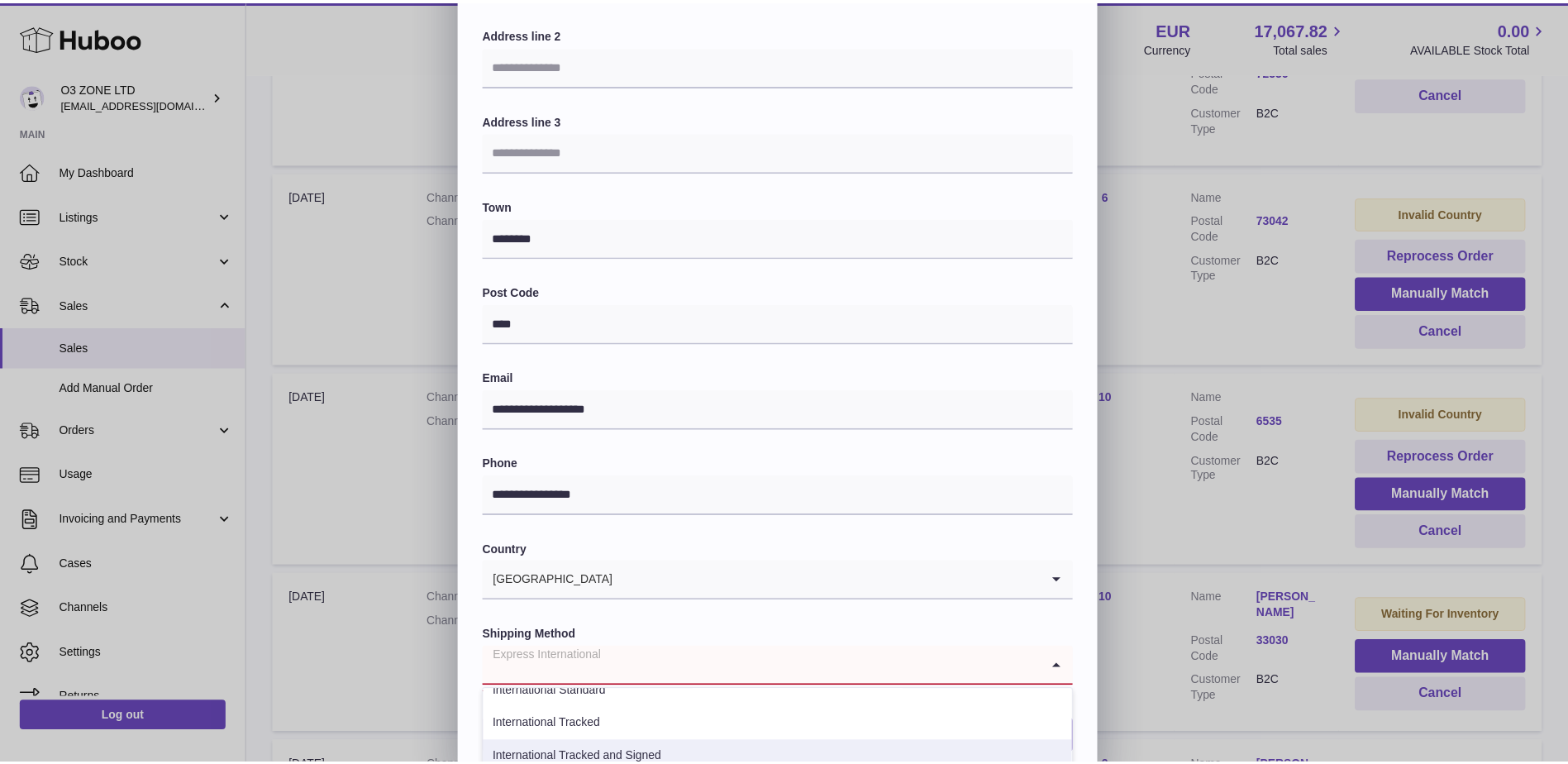
scroll to position [4, 0]
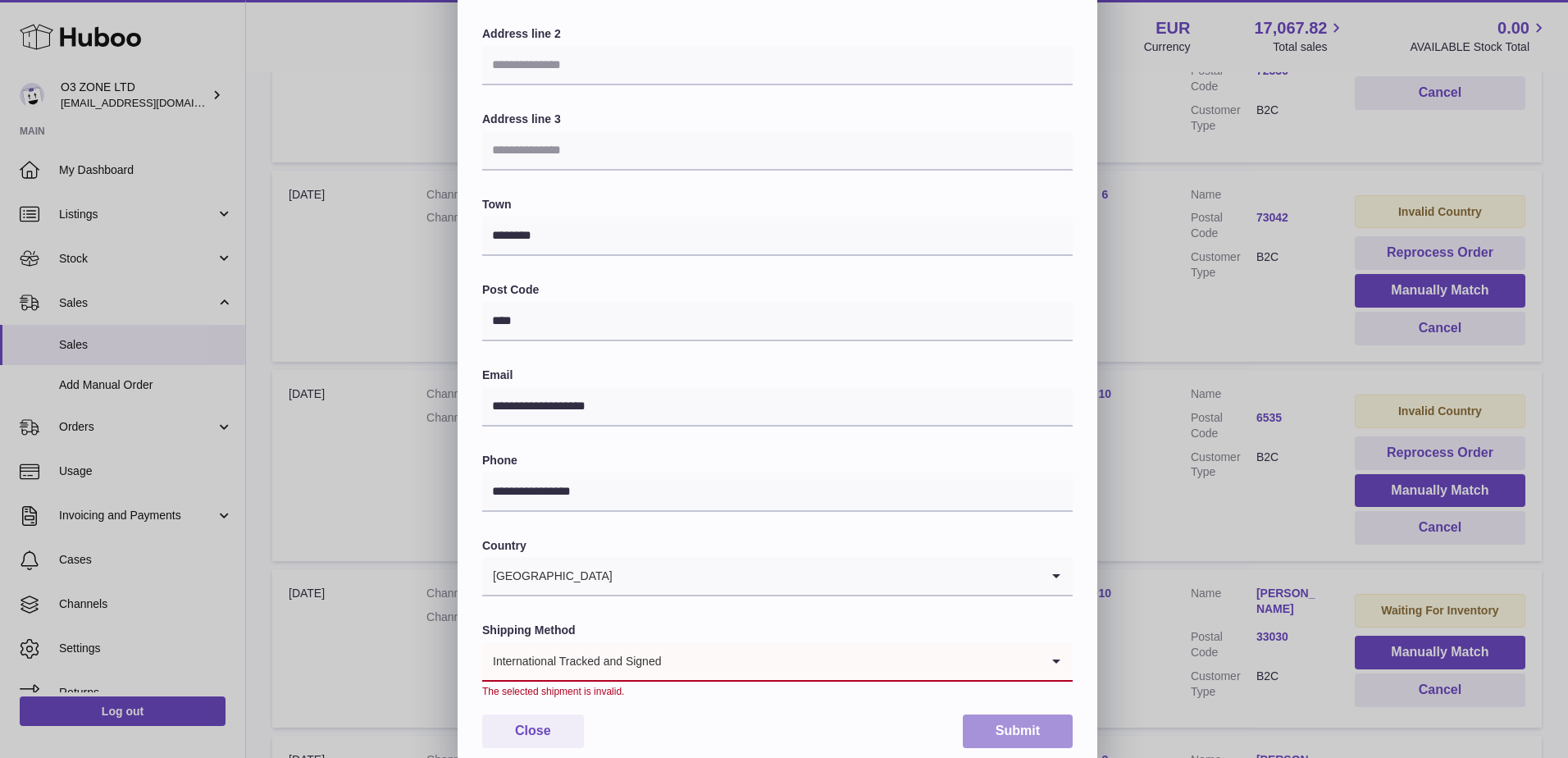
click at [1049, 732] on button "Submit" at bounding box center [1018, 732] width 110 height 34
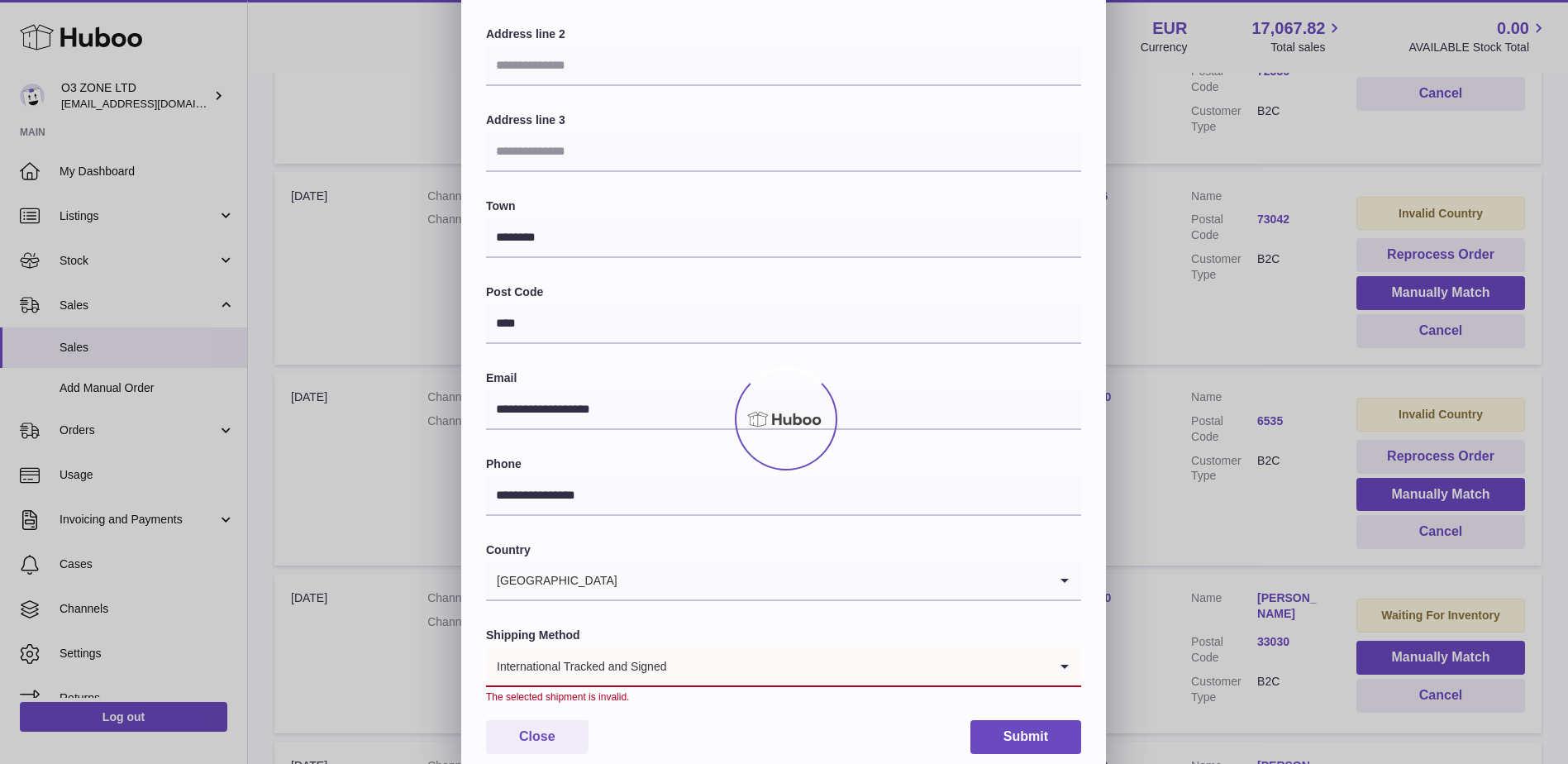
scroll to position [0, 0]
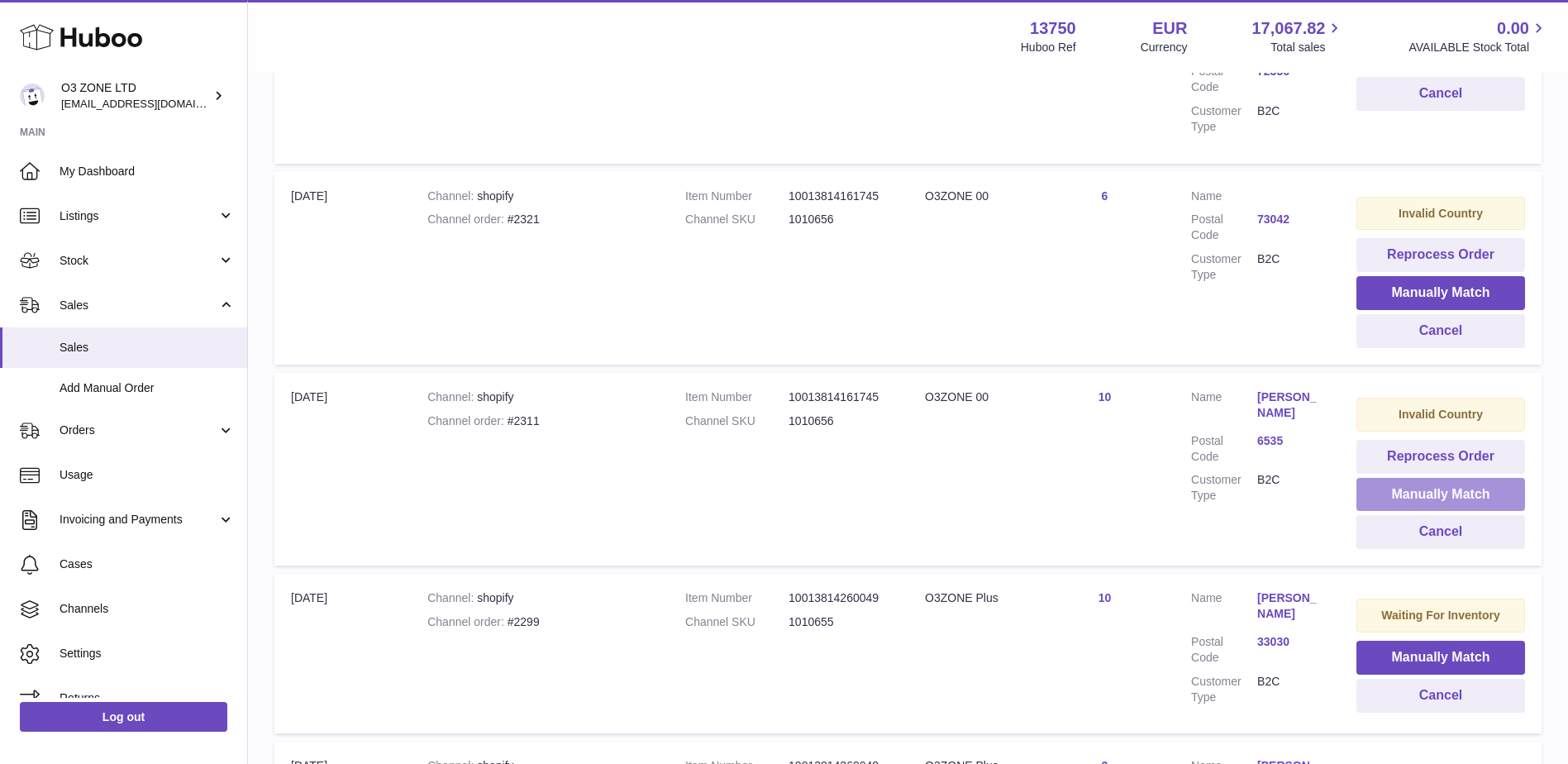
click at [1472, 478] on button "Manually Match" at bounding box center [1440, 495] width 168 height 34
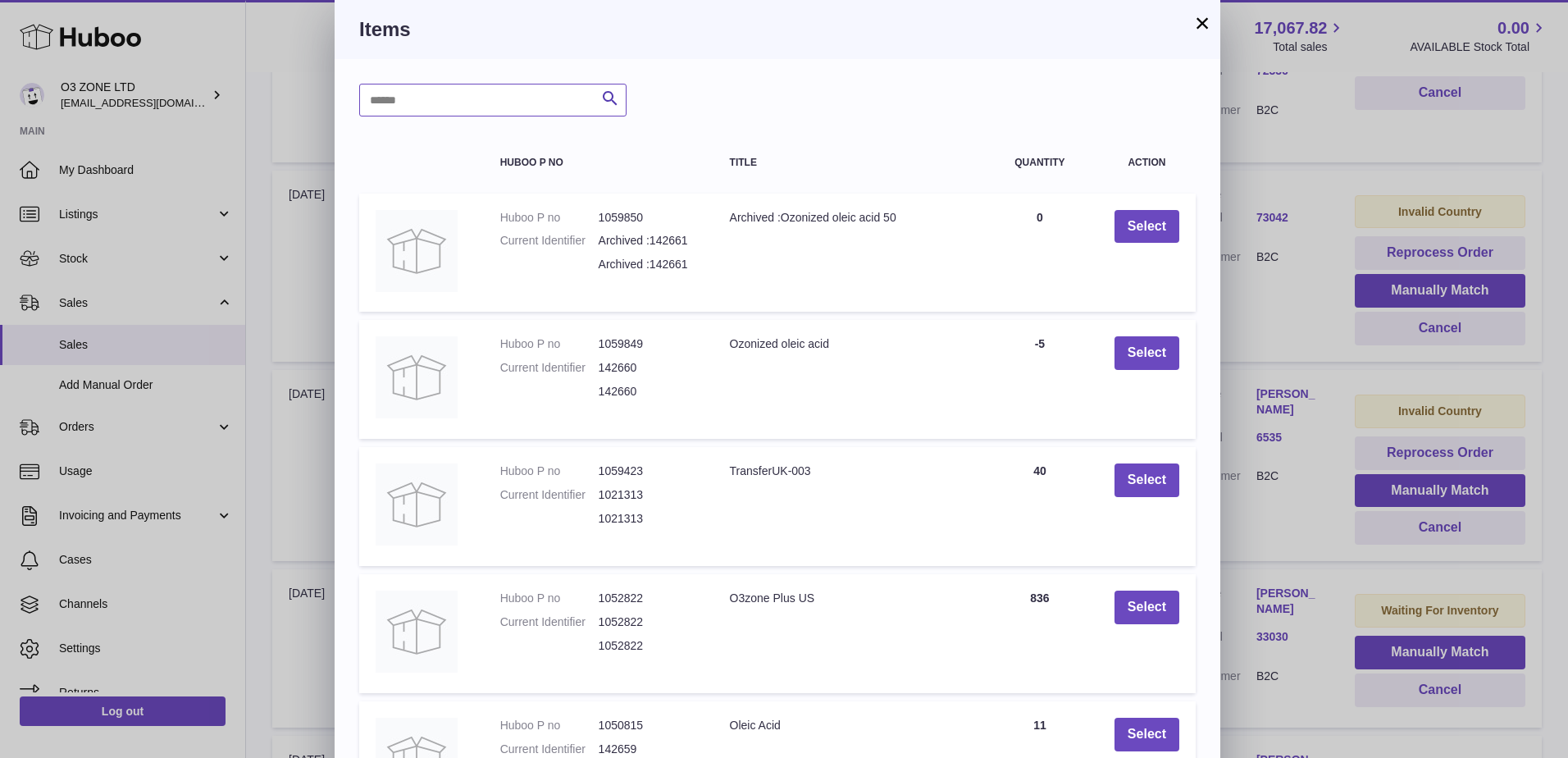
click at [521, 93] on input "text" at bounding box center [493, 100] width 268 height 33
type input "**"
click at [612, 99] on icon "submit" at bounding box center [609, 99] width 20 height 21
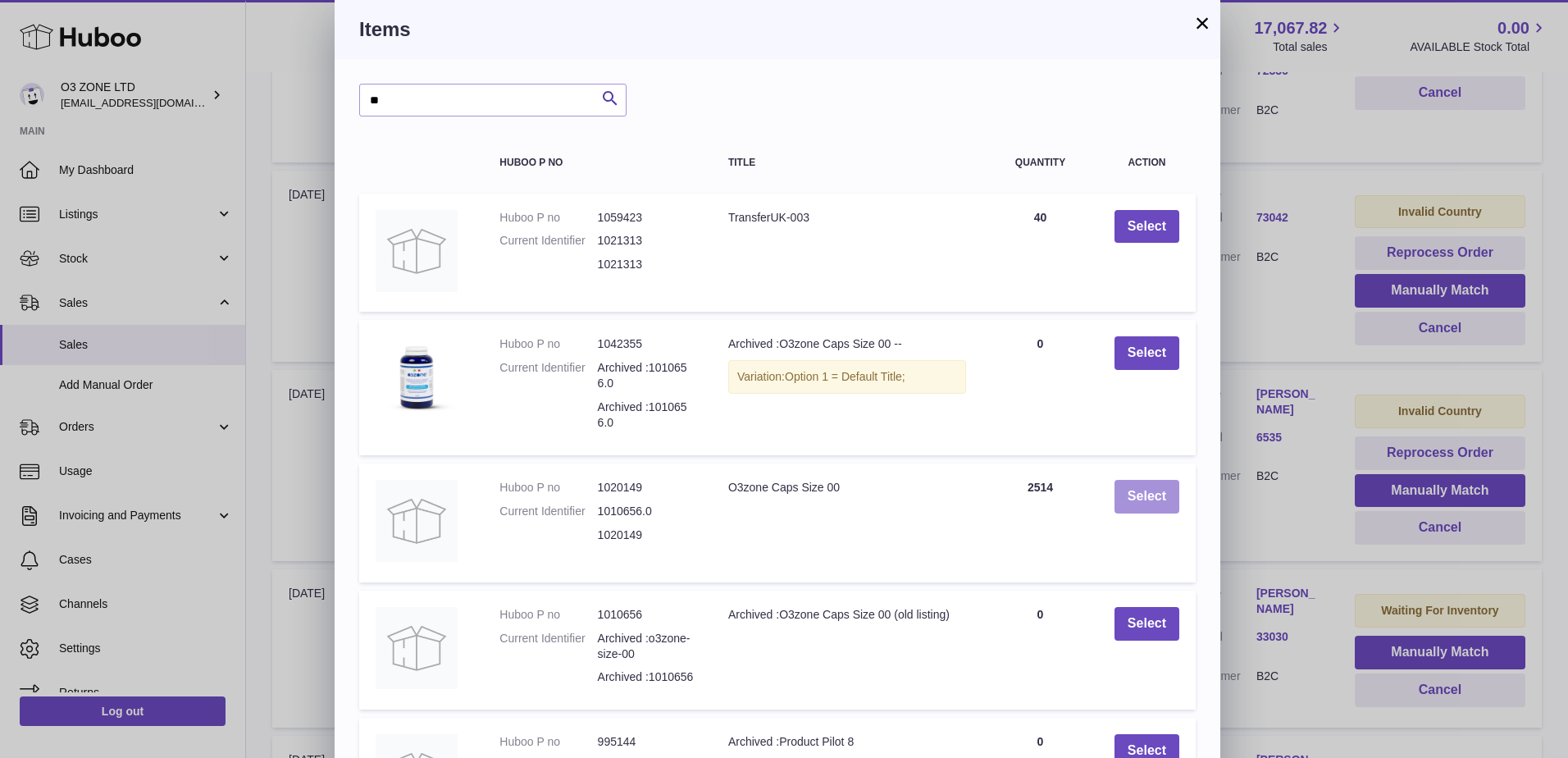
click at [1142, 504] on button "Select" at bounding box center [1146, 497] width 64 height 34
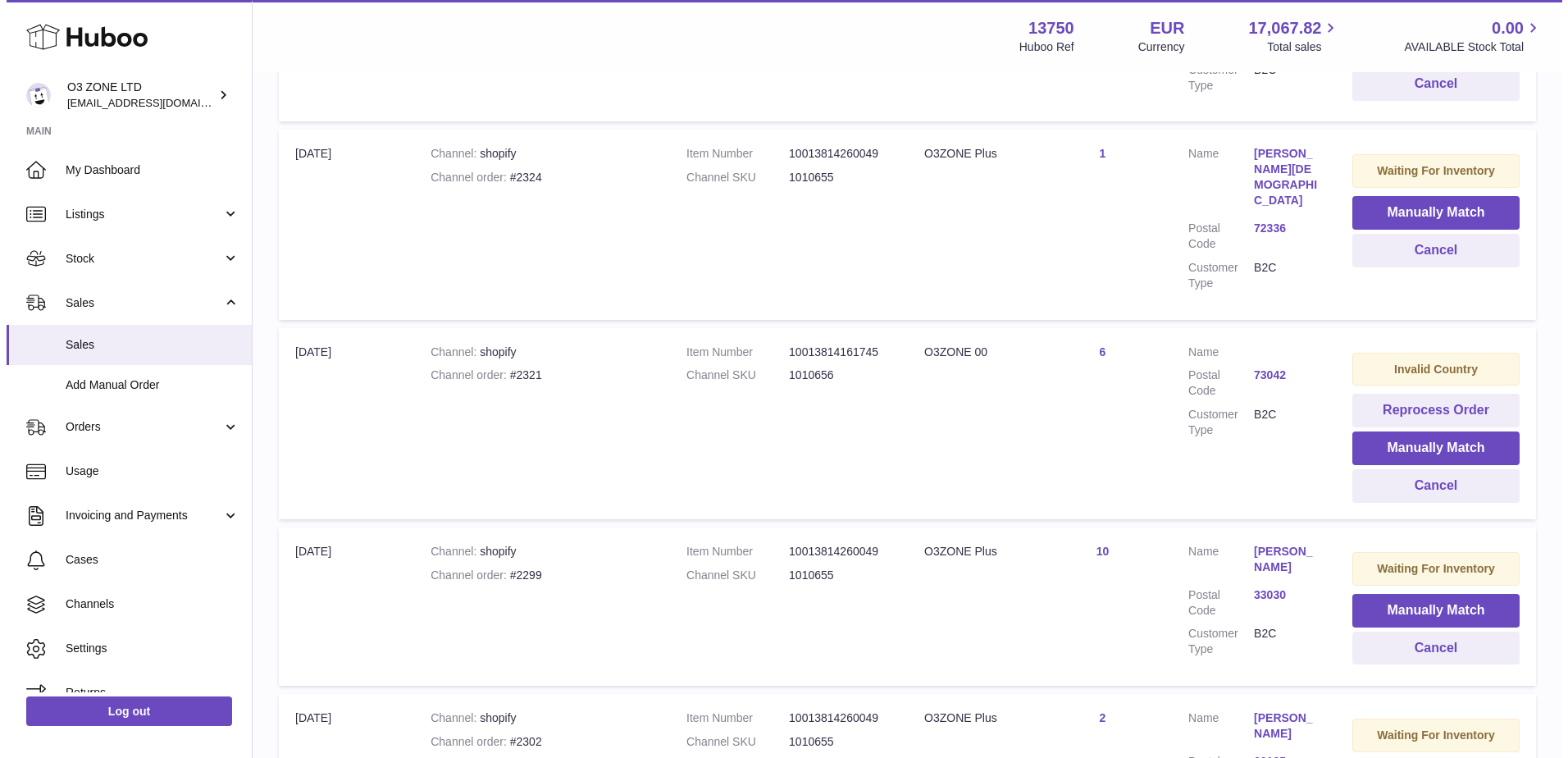
scroll to position [667, 0]
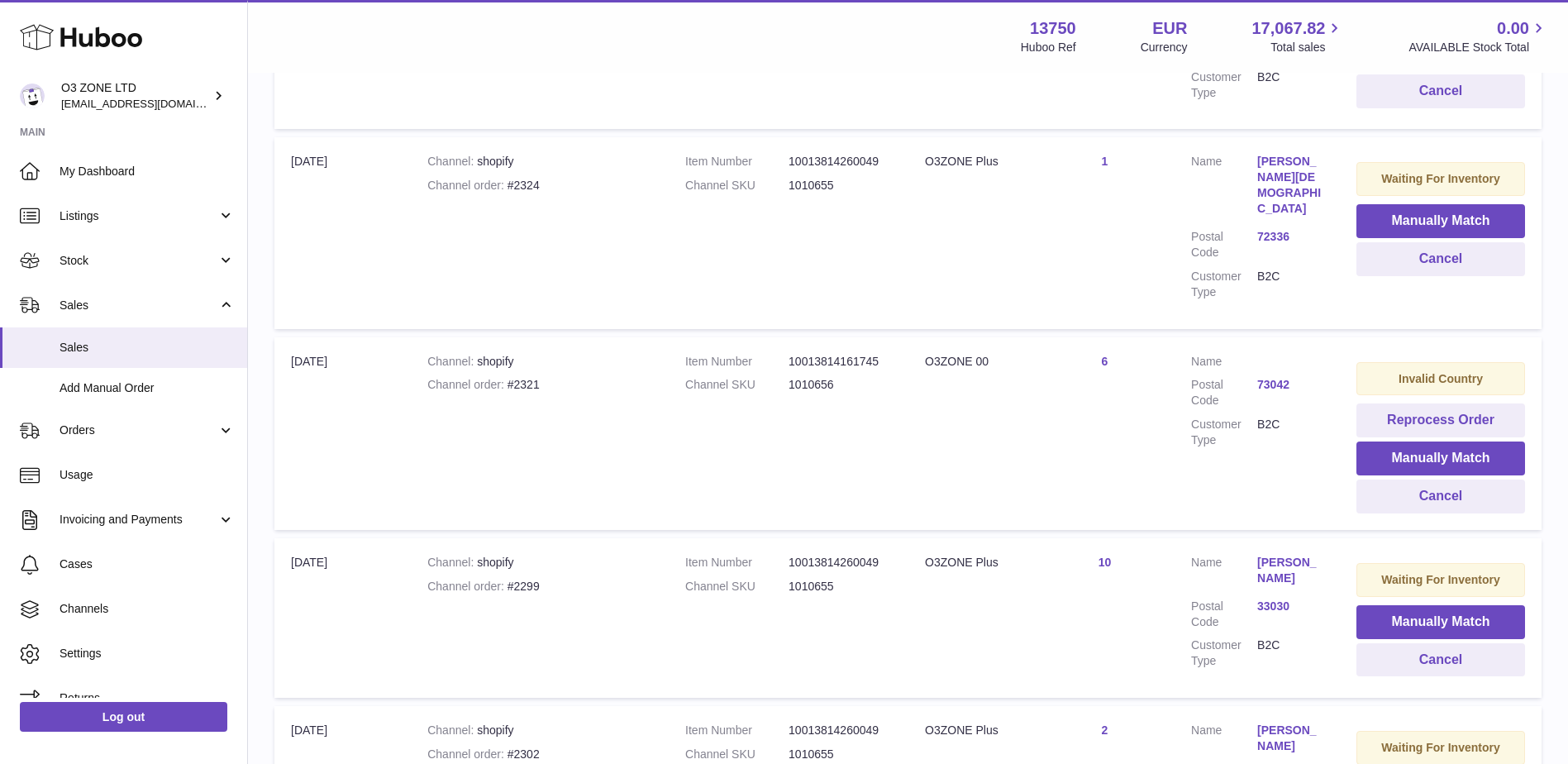
click at [1272, 377] on link "73042" at bounding box center [1291, 385] width 66 height 16
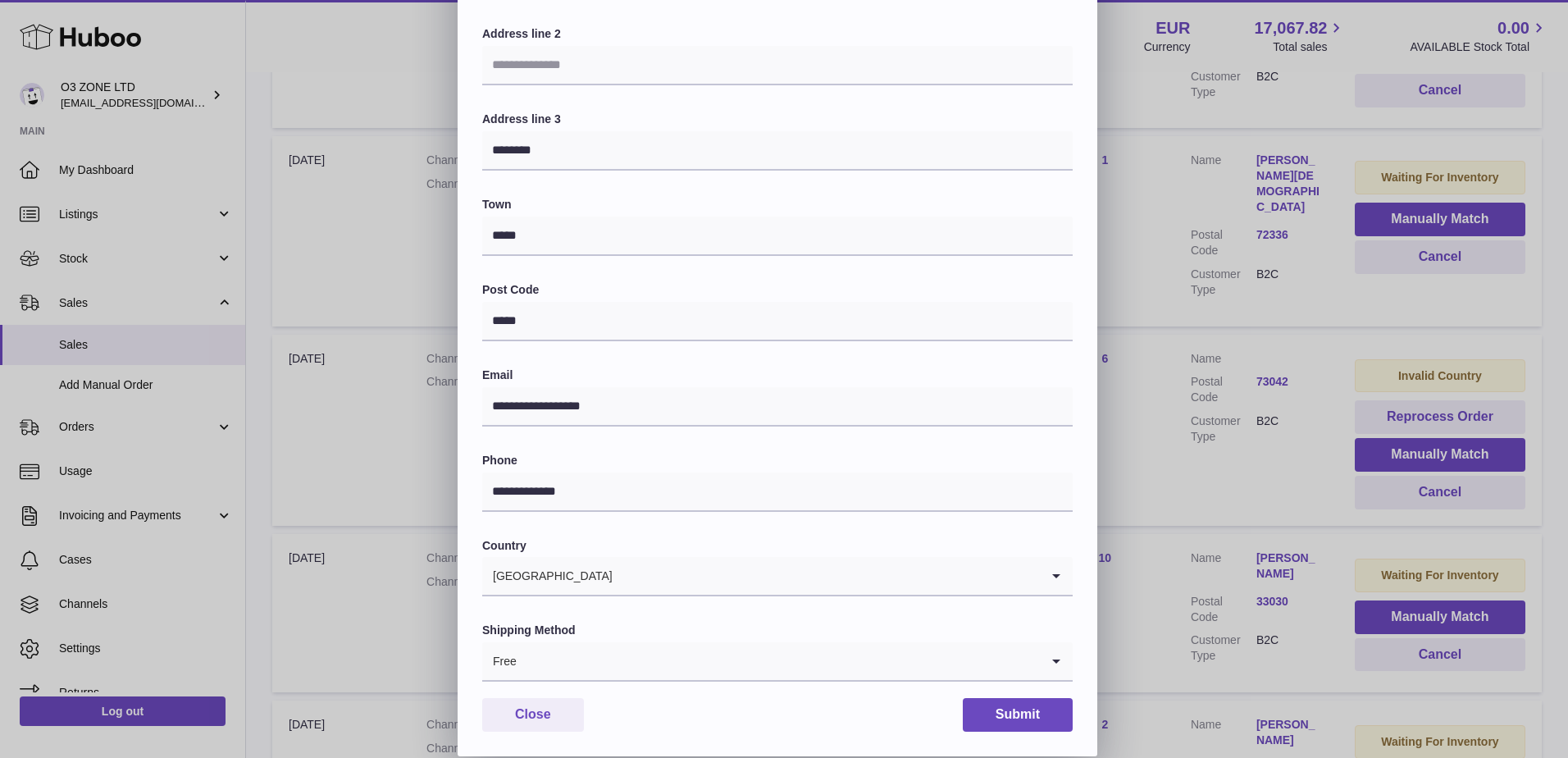
scroll to position [0, 0]
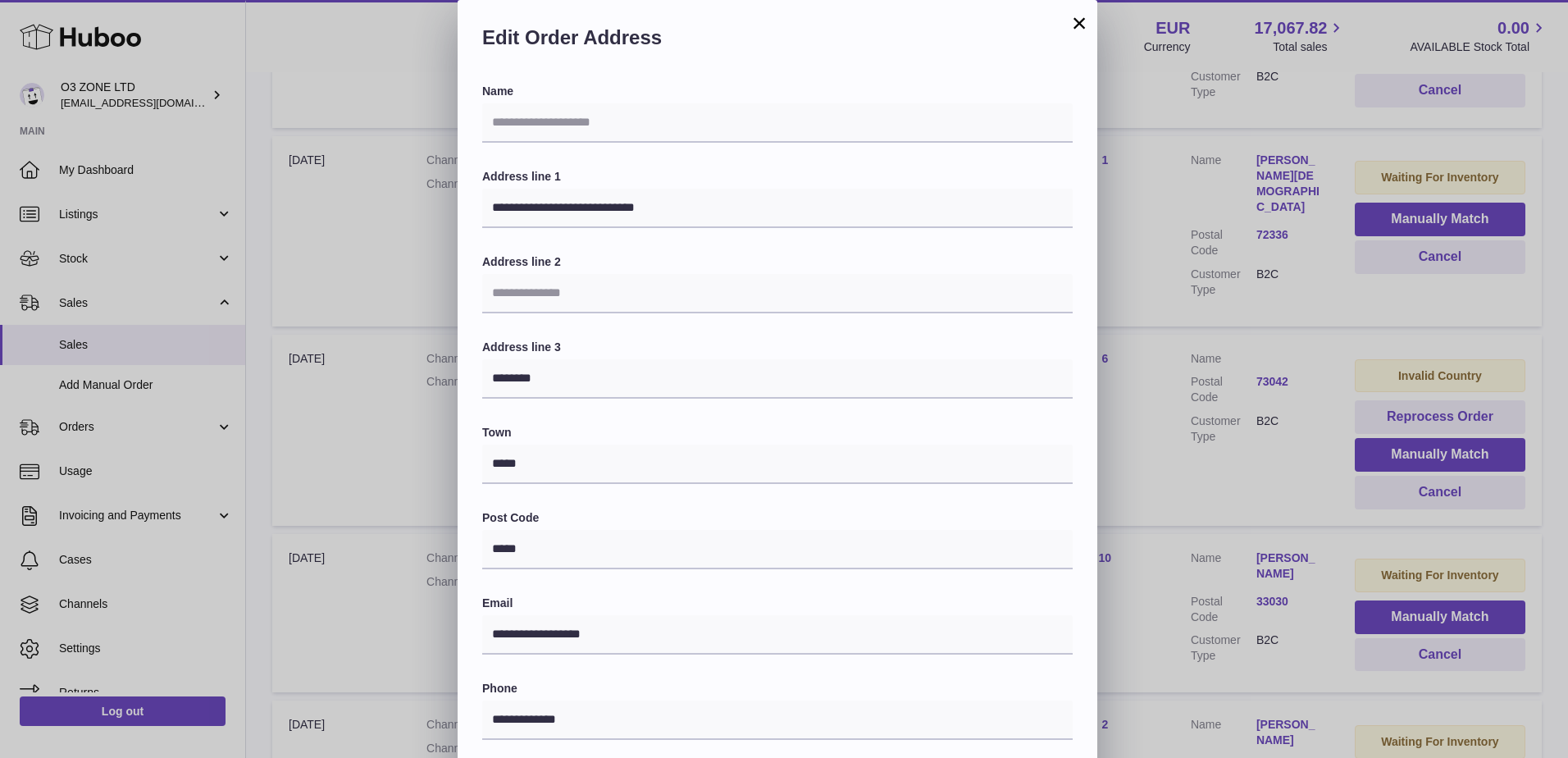
click at [1073, 23] on button "×" at bounding box center [1079, 22] width 20 height 20
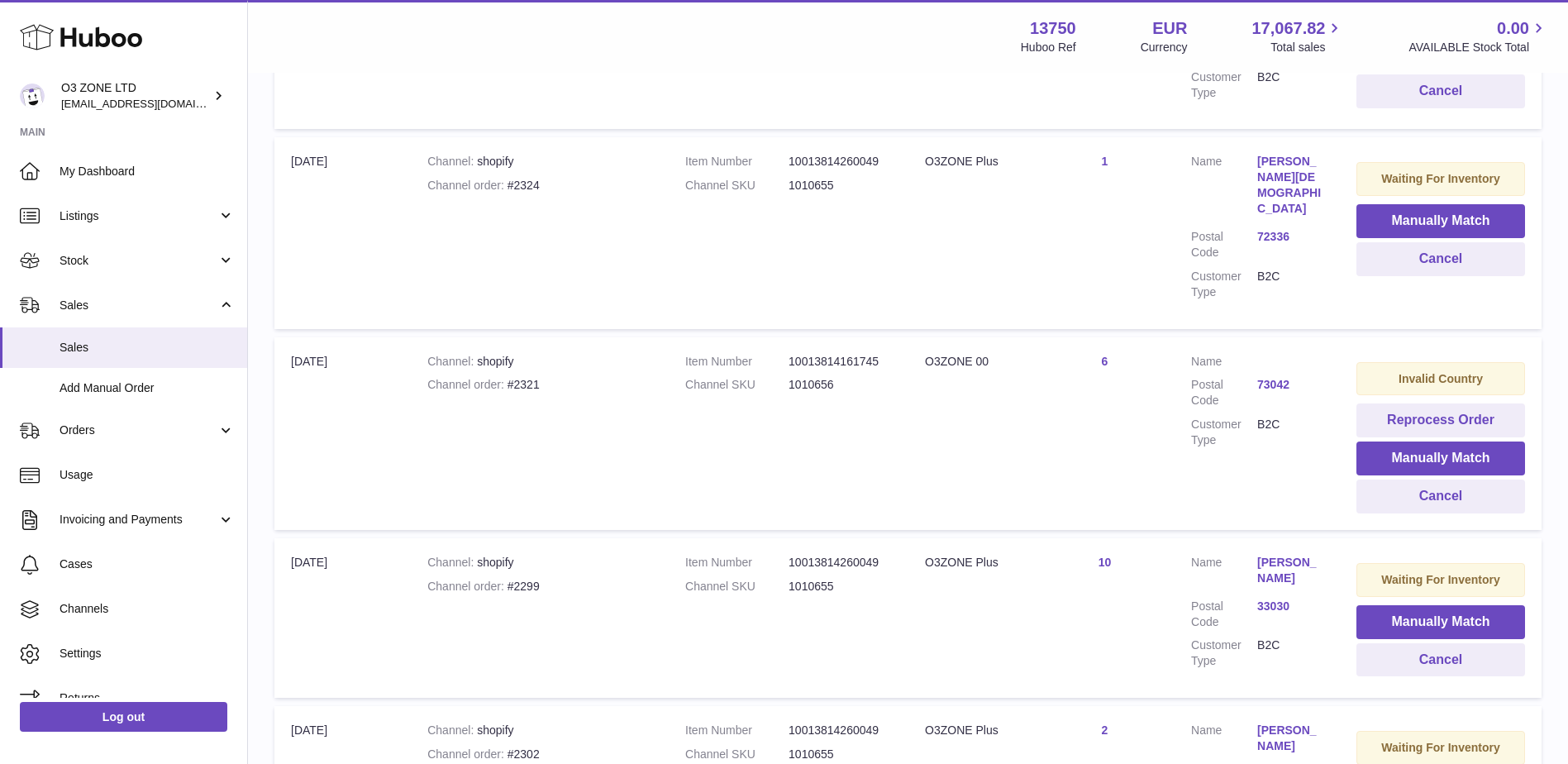
click at [529, 377] on div "Channel order #2321" at bounding box center [539, 385] width 225 height 16
copy div "2321"
click at [1433, 441] on button "Manually Match" at bounding box center [1440, 458] width 168 height 34
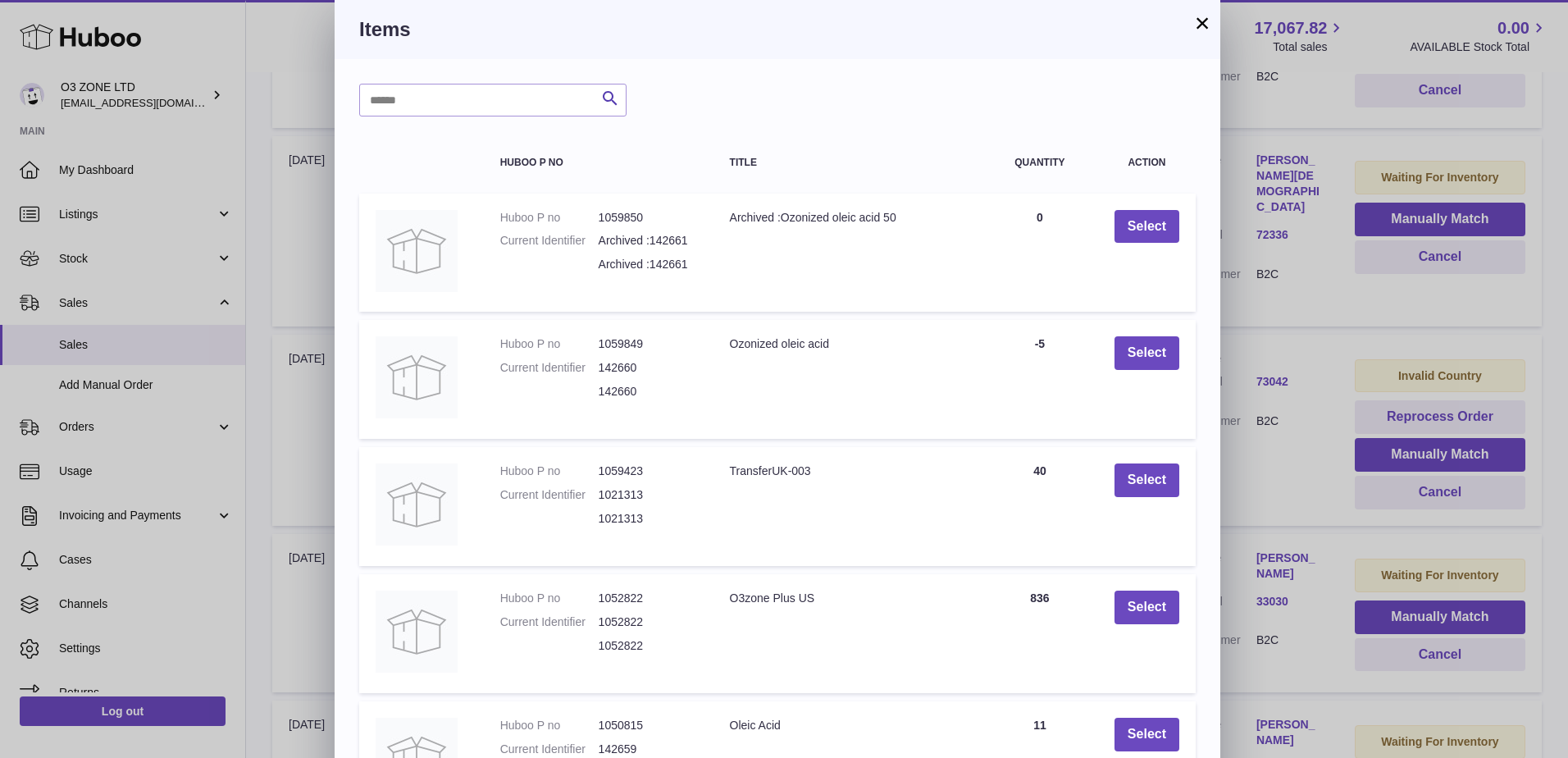
click at [1197, 22] on button "×" at bounding box center [1202, 22] width 20 height 20
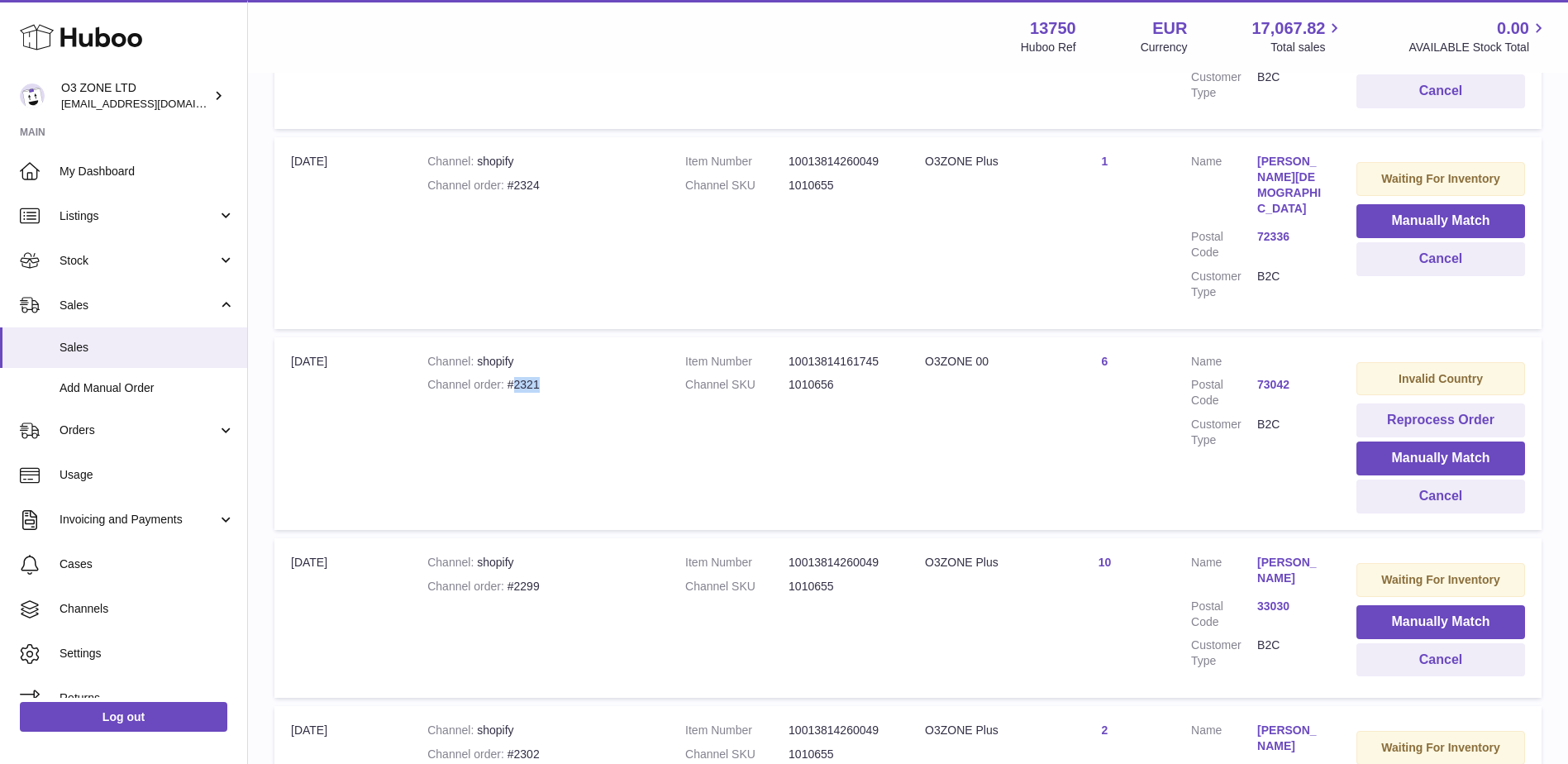
click at [1272, 377] on link "73042" at bounding box center [1291, 385] width 66 height 16
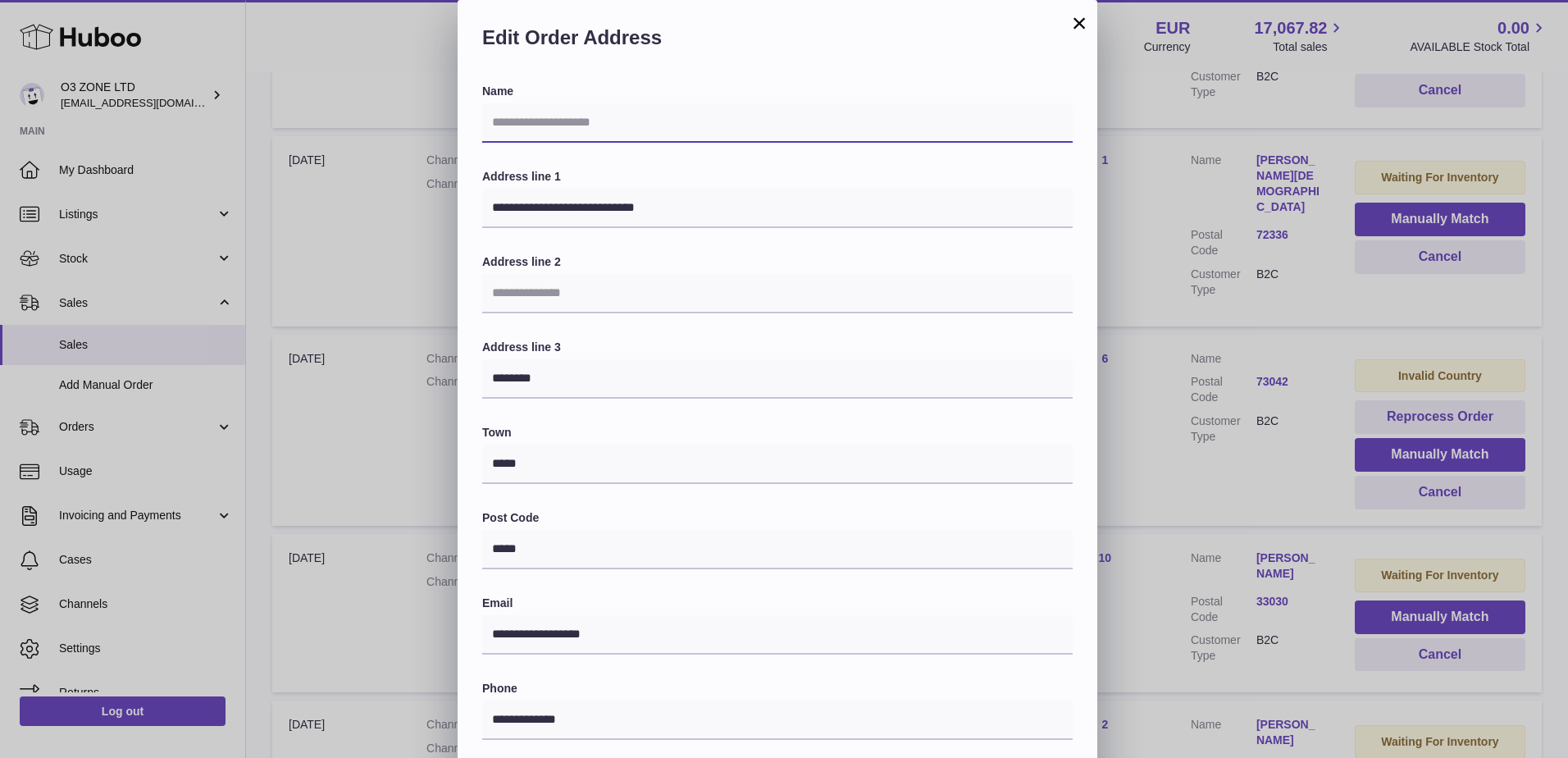
click at [601, 125] on input "text" at bounding box center [777, 123] width 591 height 39
paste input "**********"
type input "**********"
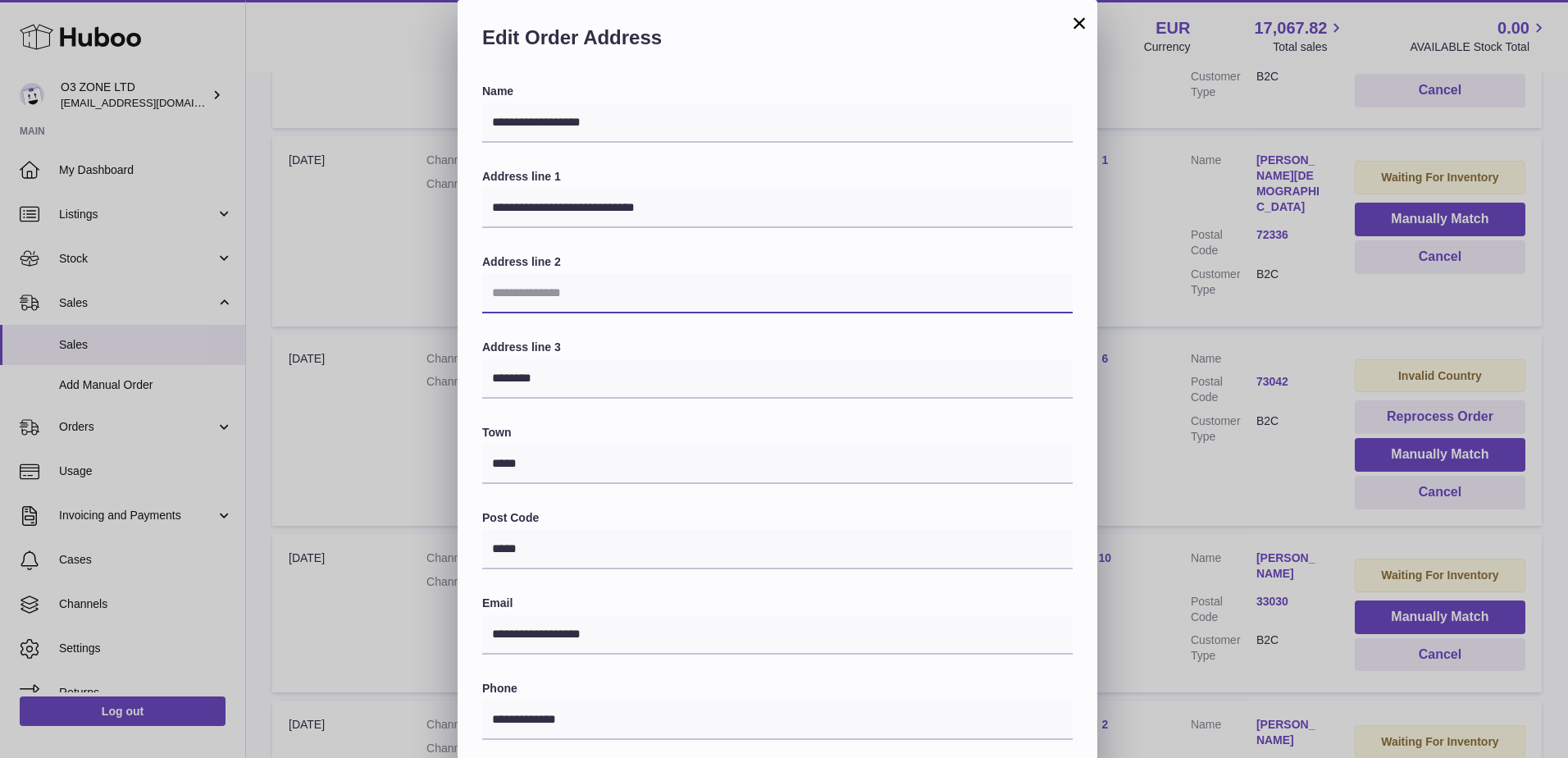
type input "****"
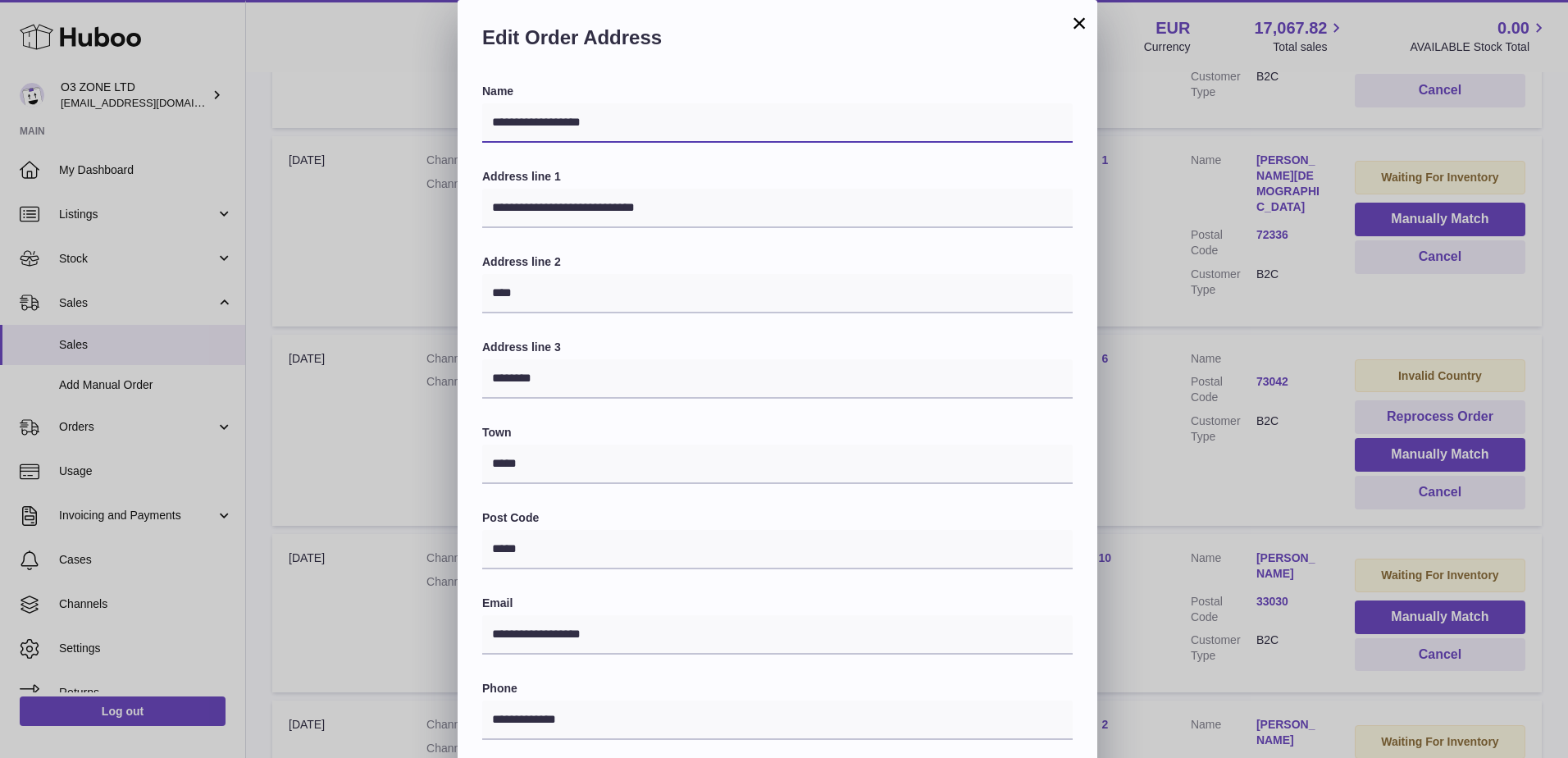
type input "**********"
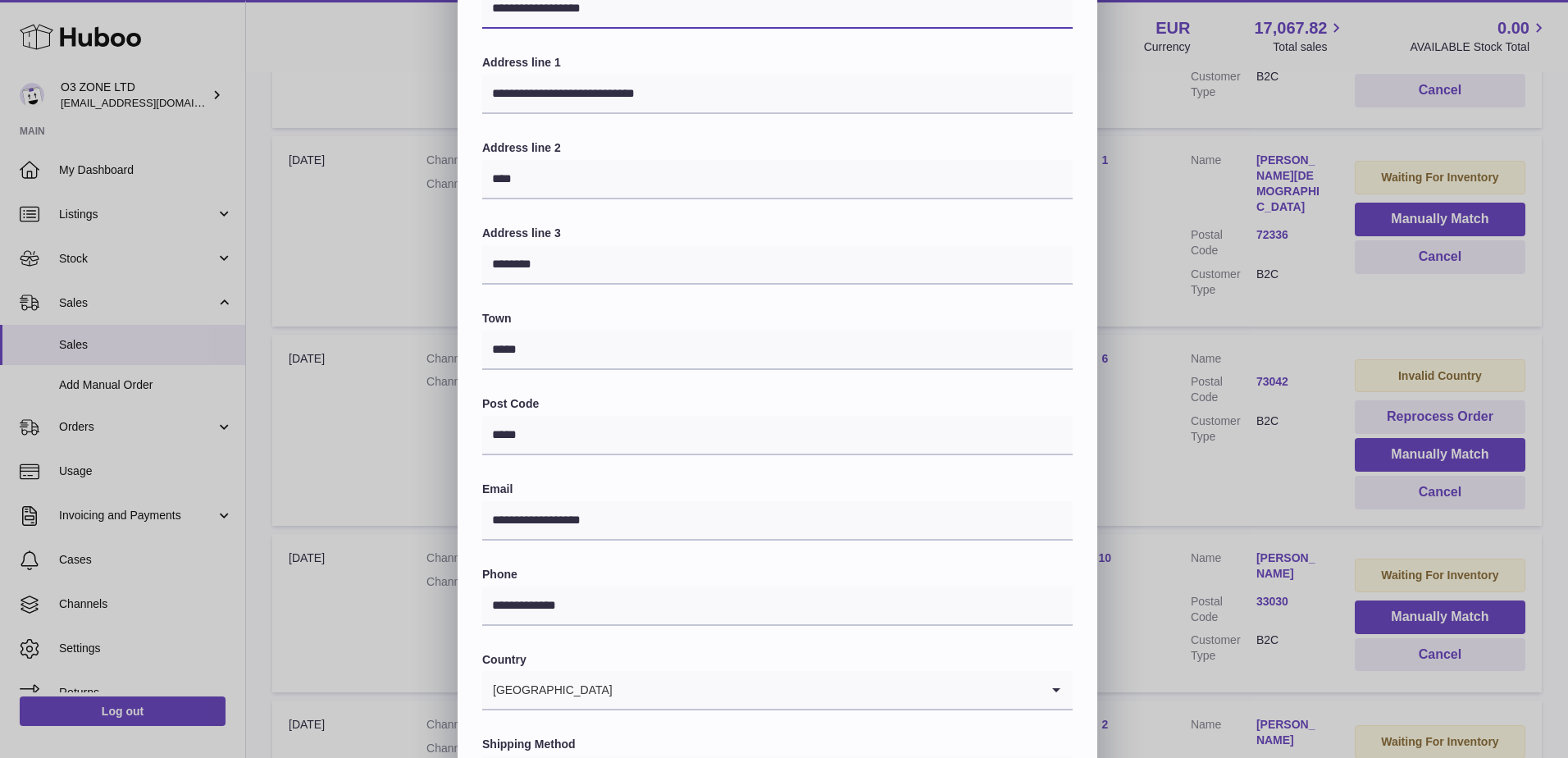
scroll to position [228, 0]
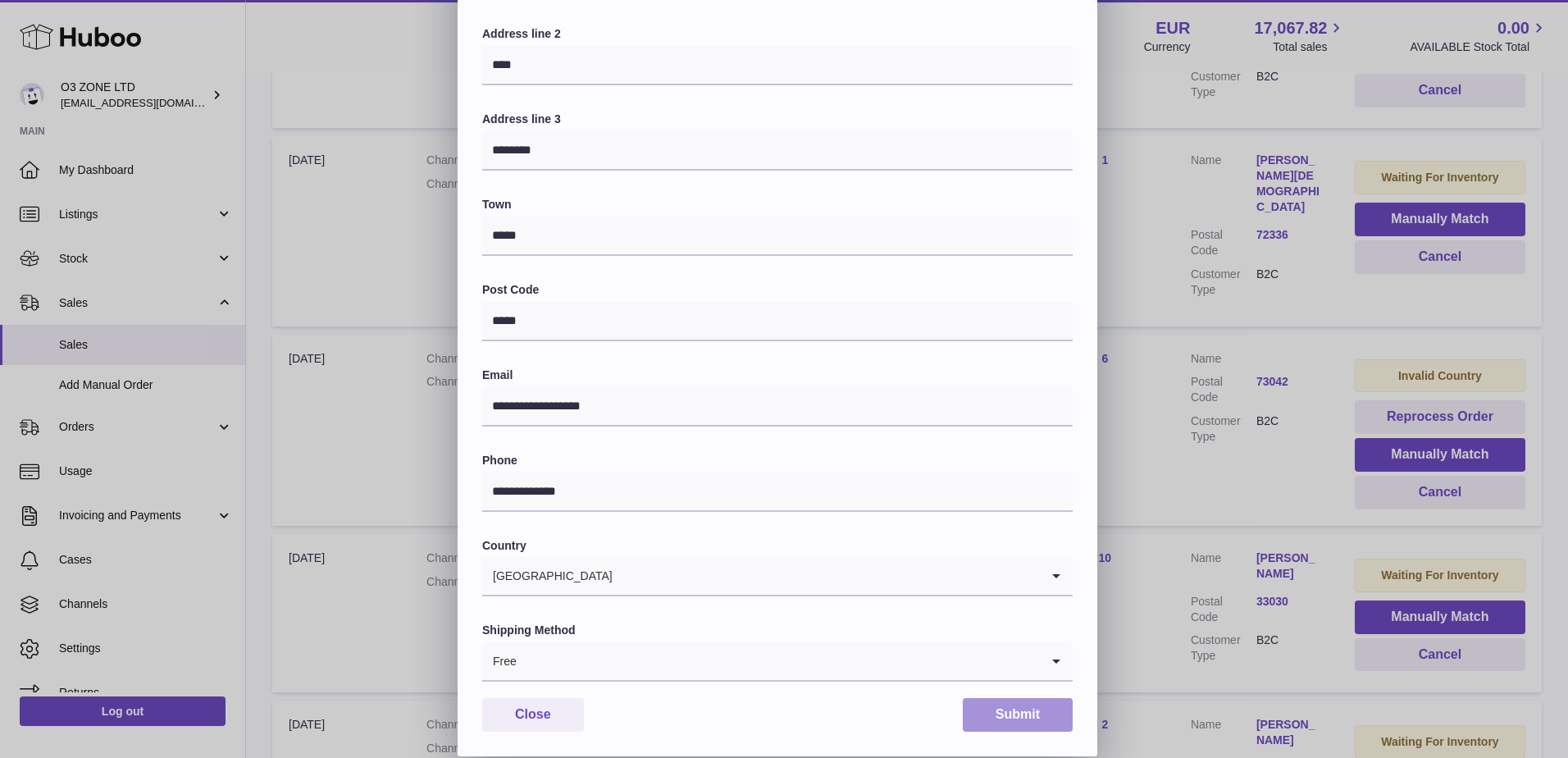
click at [1033, 709] on button "Submit" at bounding box center [1018, 715] width 110 height 34
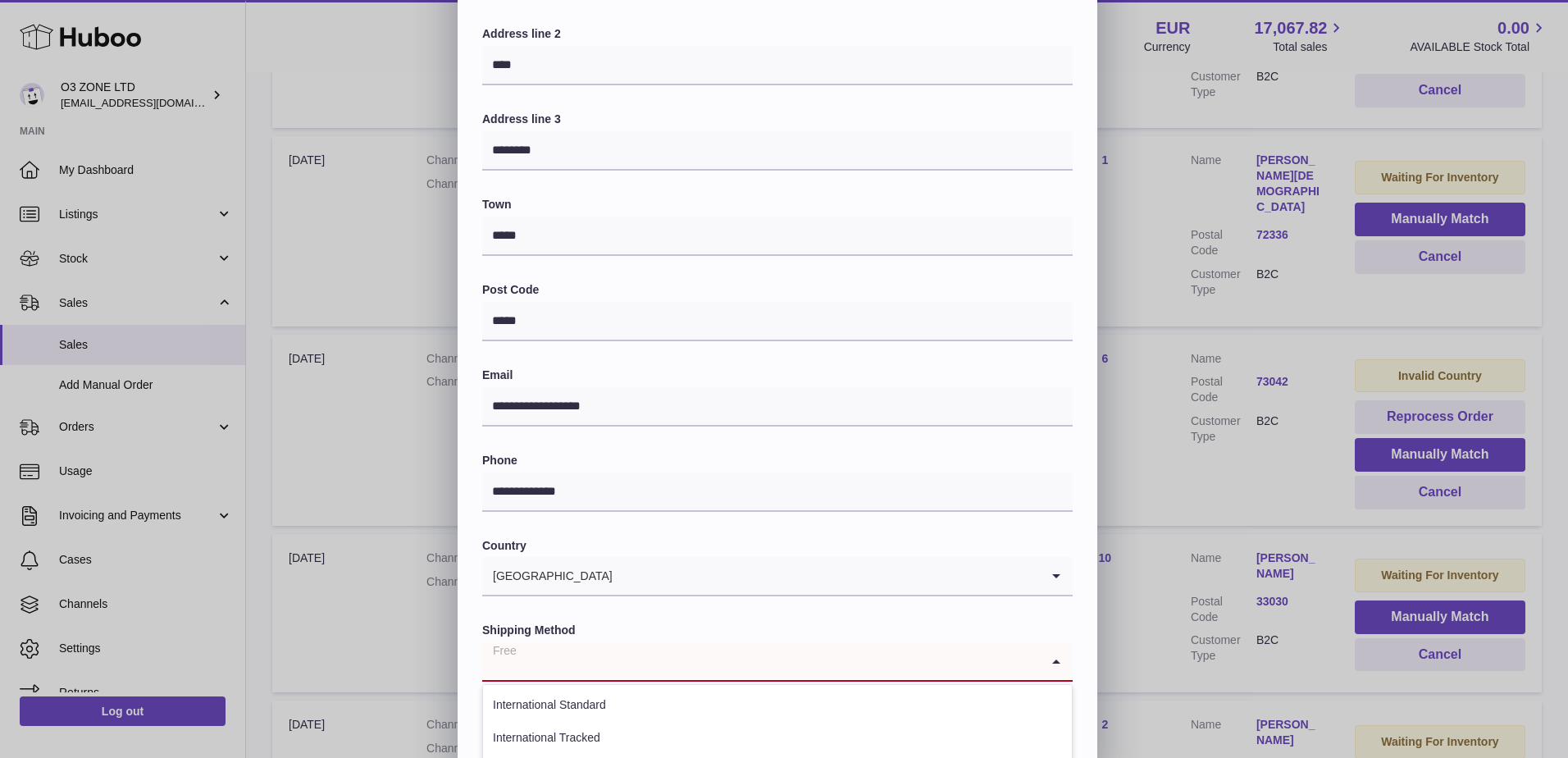
click at [924, 663] on input "Search for option" at bounding box center [762, 661] width 558 height 37
click at [645, 743] on li "International Tracked and Signed" at bounding box center [777, 752] width 589 height 33
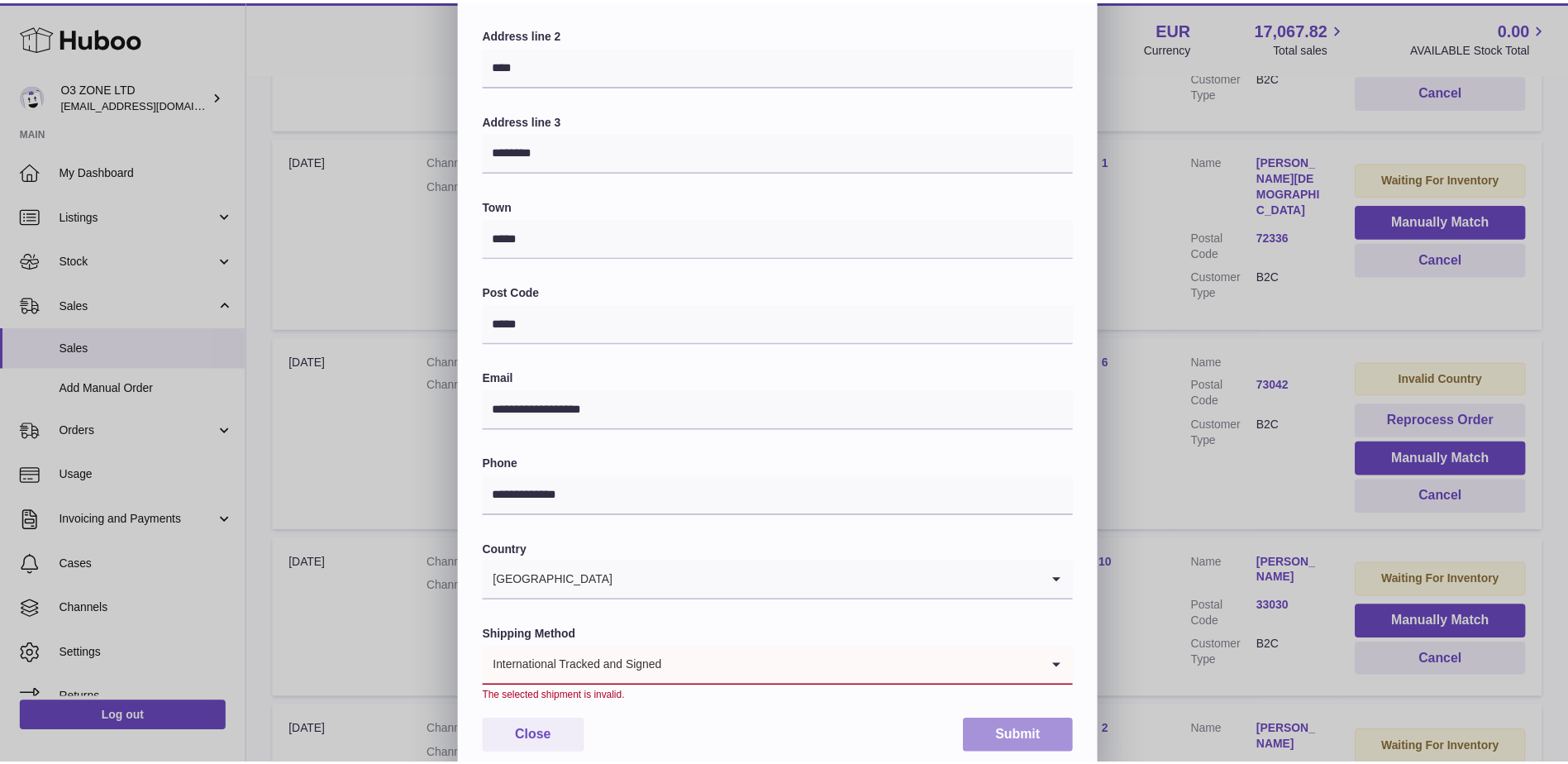
scroll to position [4, 0]
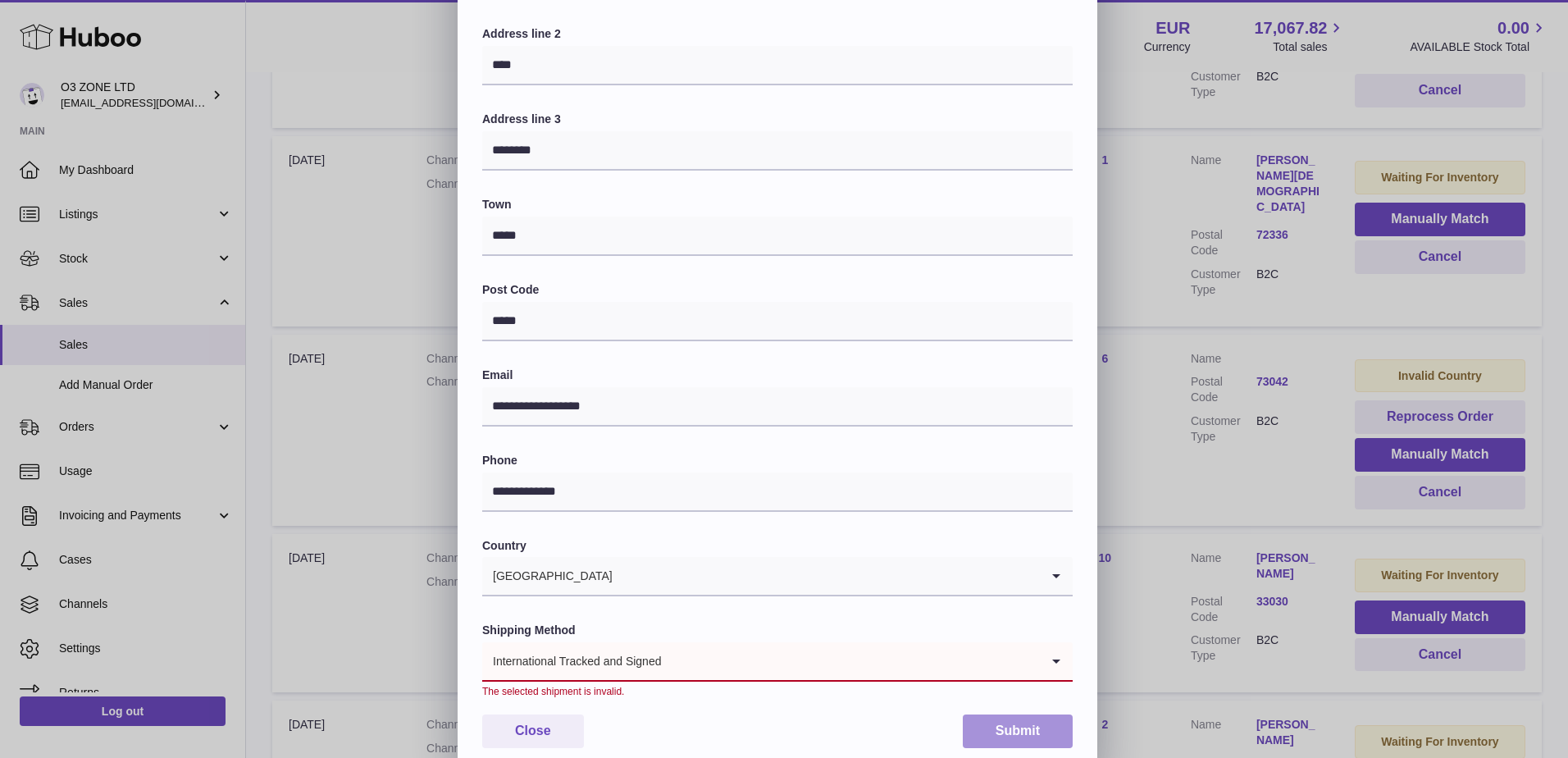
click at [1028, 742] on button "Submit" at bounding box center [1018, 732] width 110 height 34
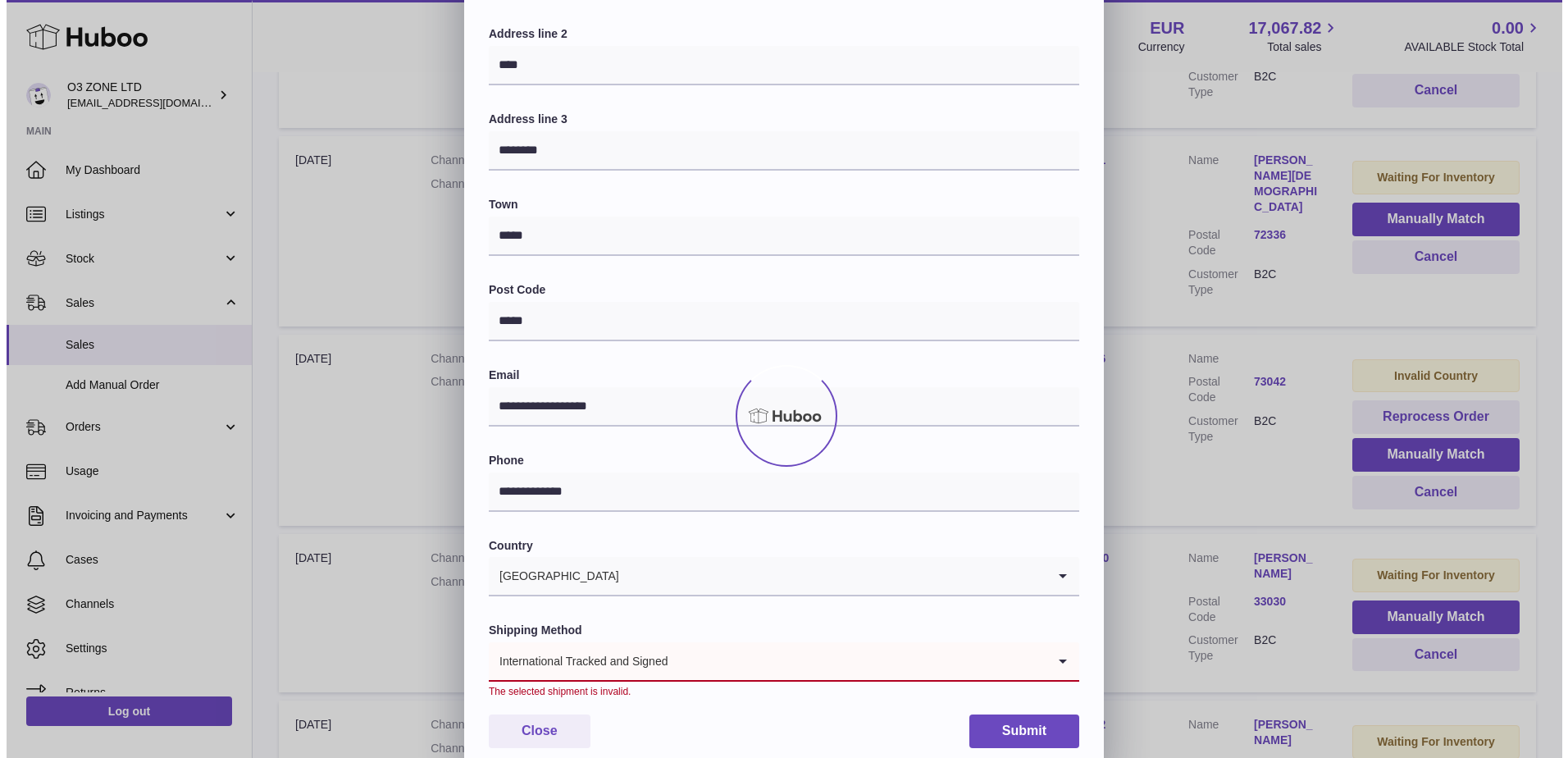
scroll to position [0, 0]
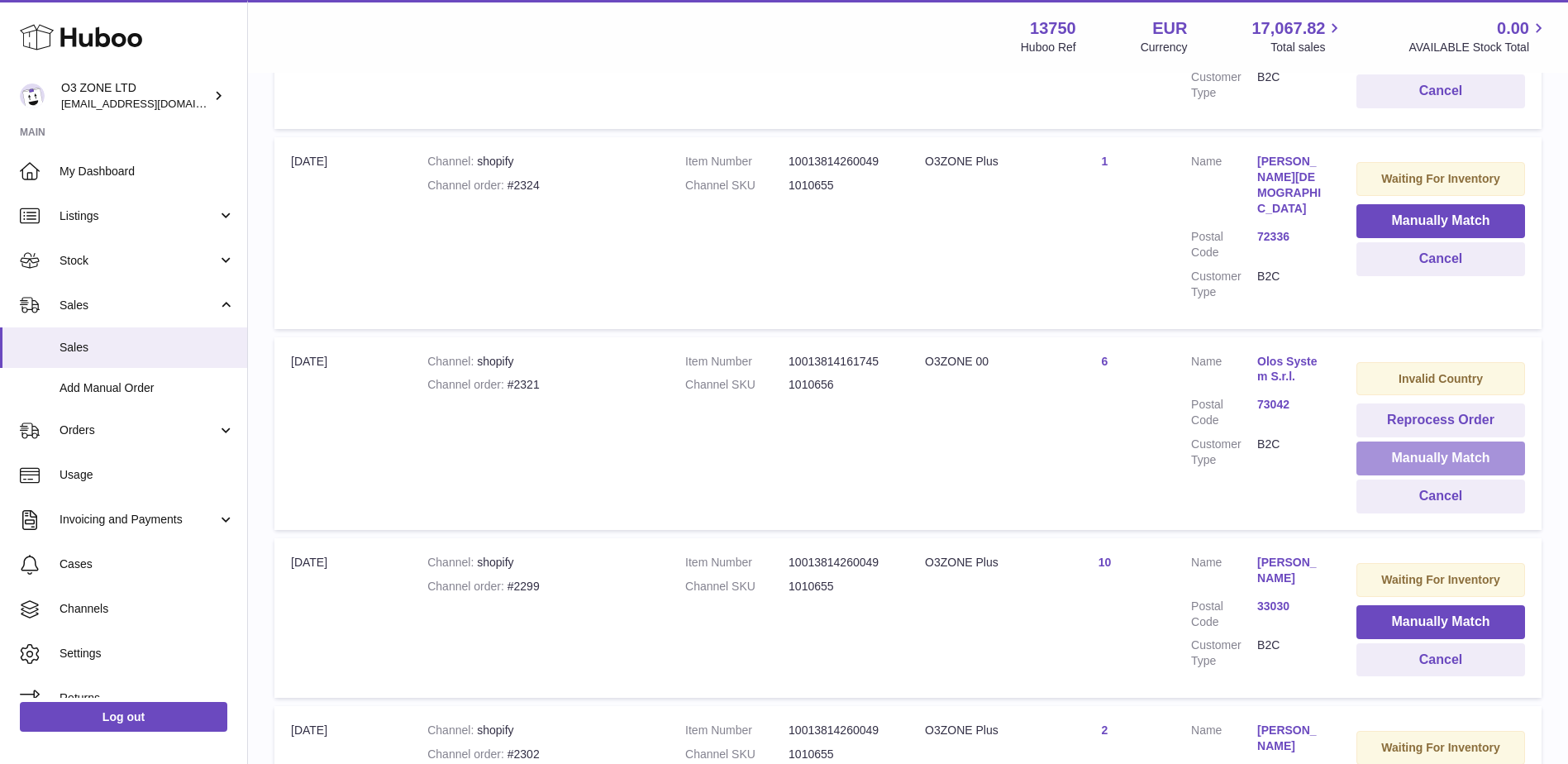
drag, startPoint x: 1453, startPoint y: 427, endPoint x: 1420, endPoint y: 426, distance: 33.0
click at [1453, 441] on button "Manually Match" at bounding box center [1440, 458] width 168 height 34
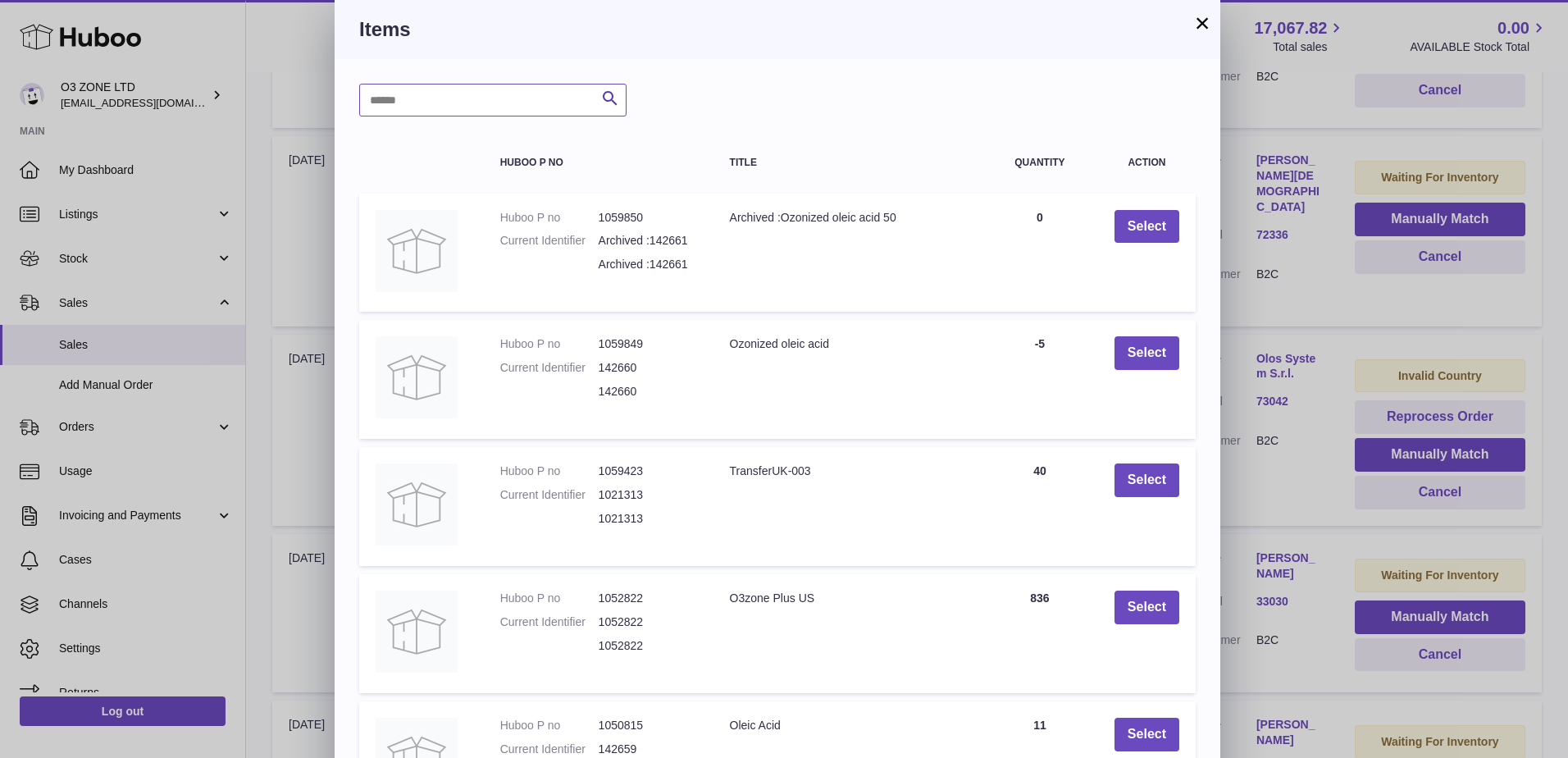
click at [558, 98] on input "text" at bounding box center [493, 100] width 268 height 33
type input "**"
click at [615, 102] on icon "submit" at bounding box center [609, 99] width 20 height 21
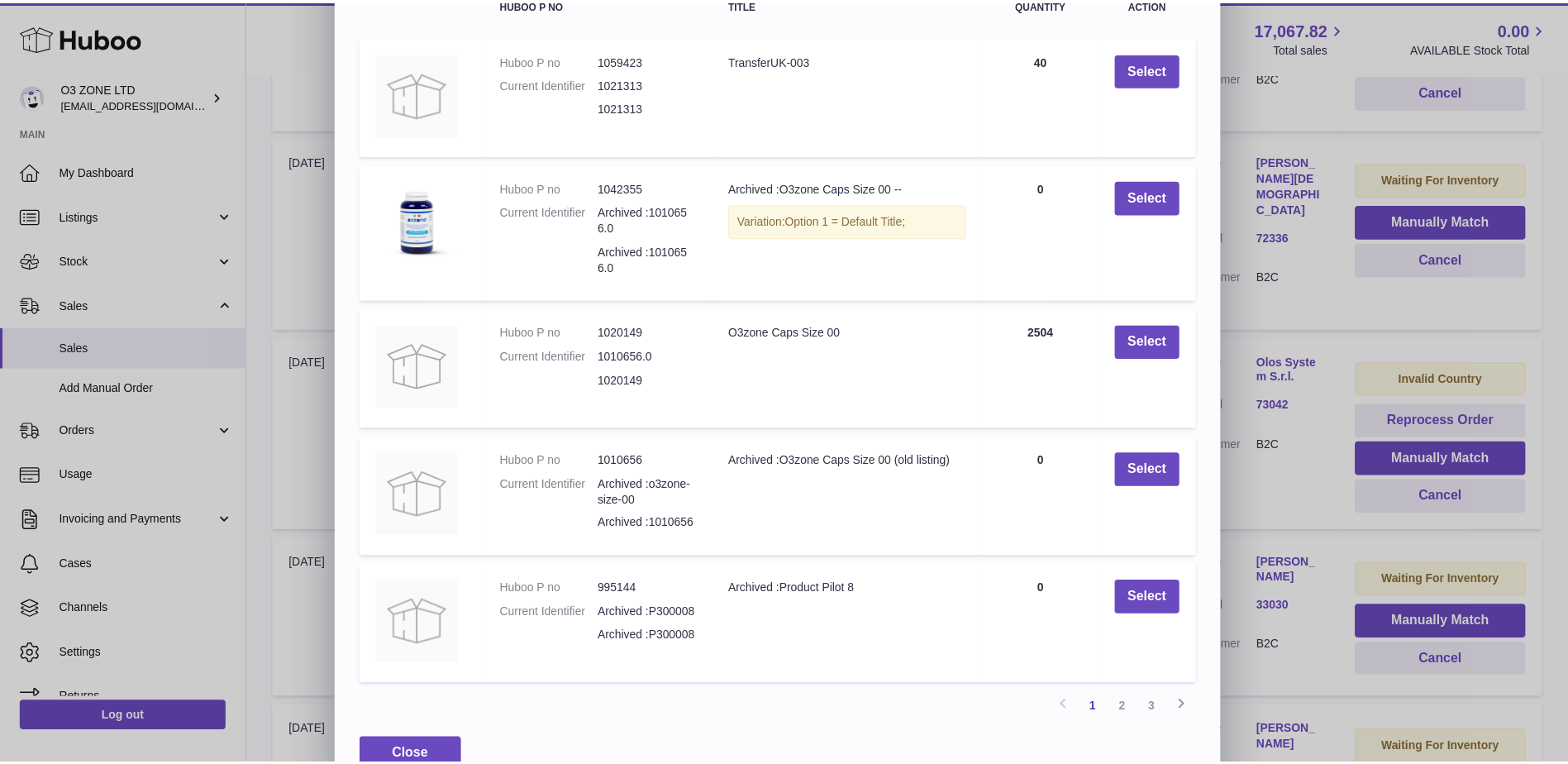
scroll to position [166, 0]
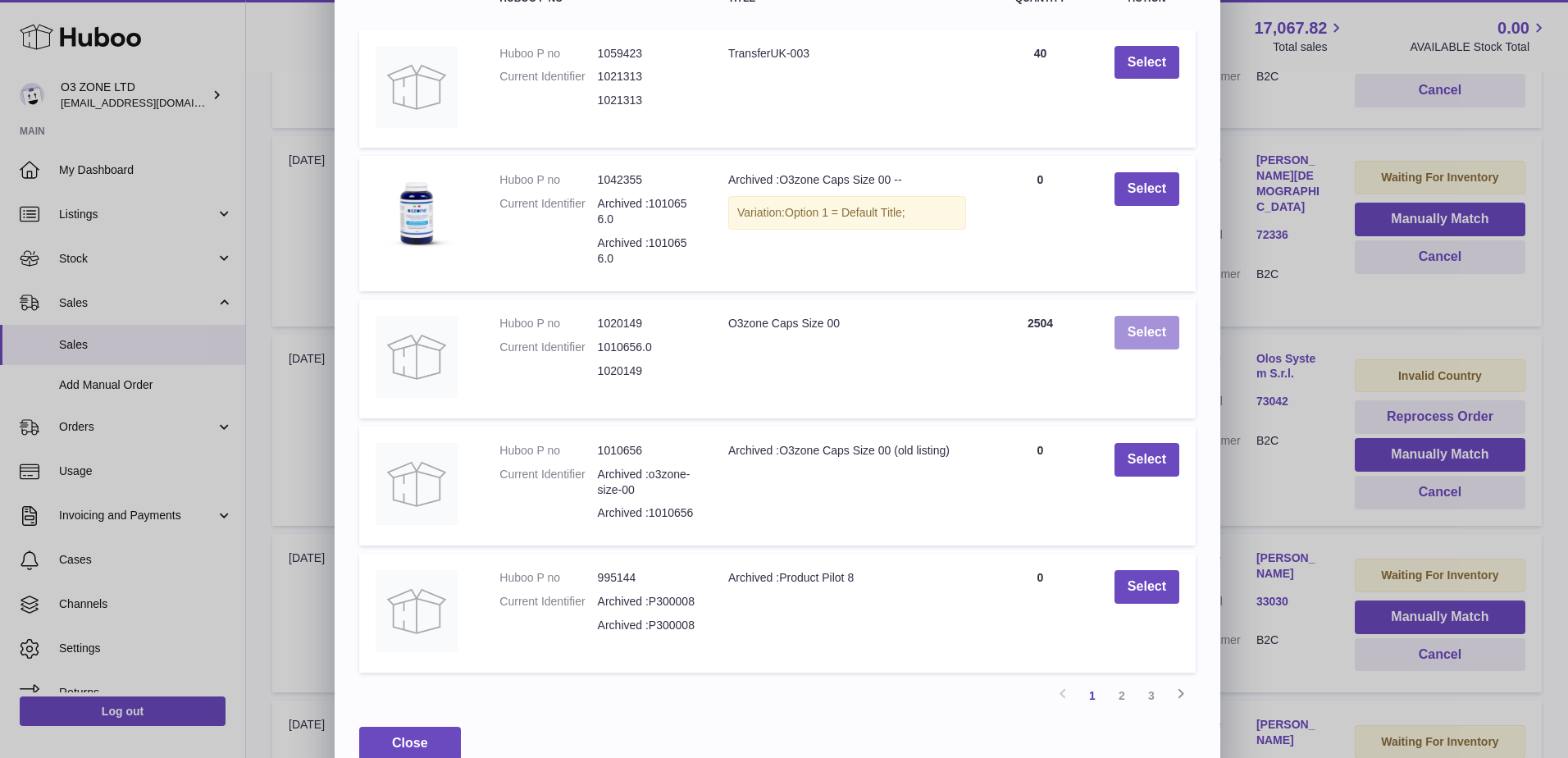
click at [1123, 332] on button "Select" at bounding box center [1146, 332] width 64 height 34
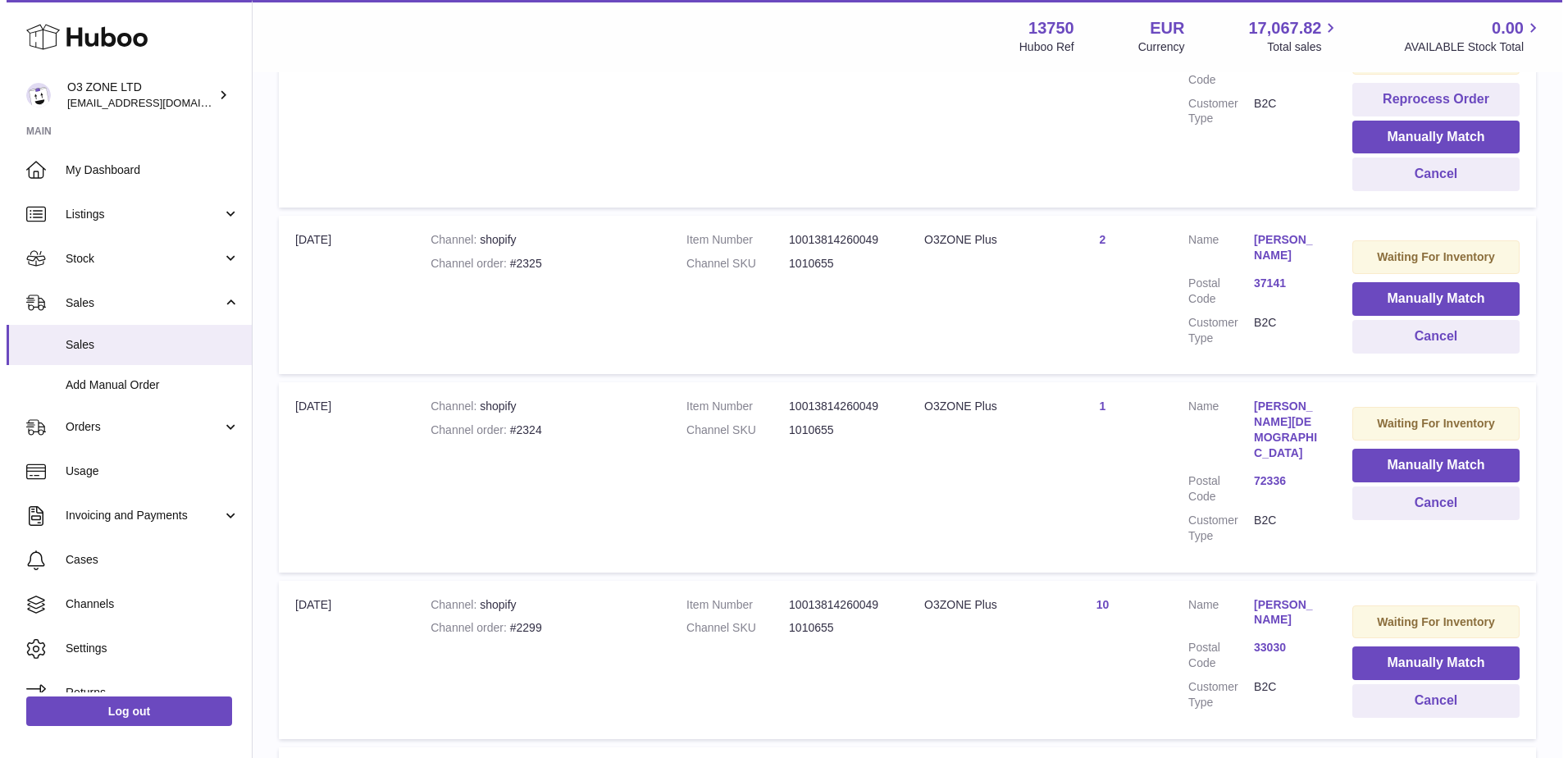
scroll to position [340, 0]
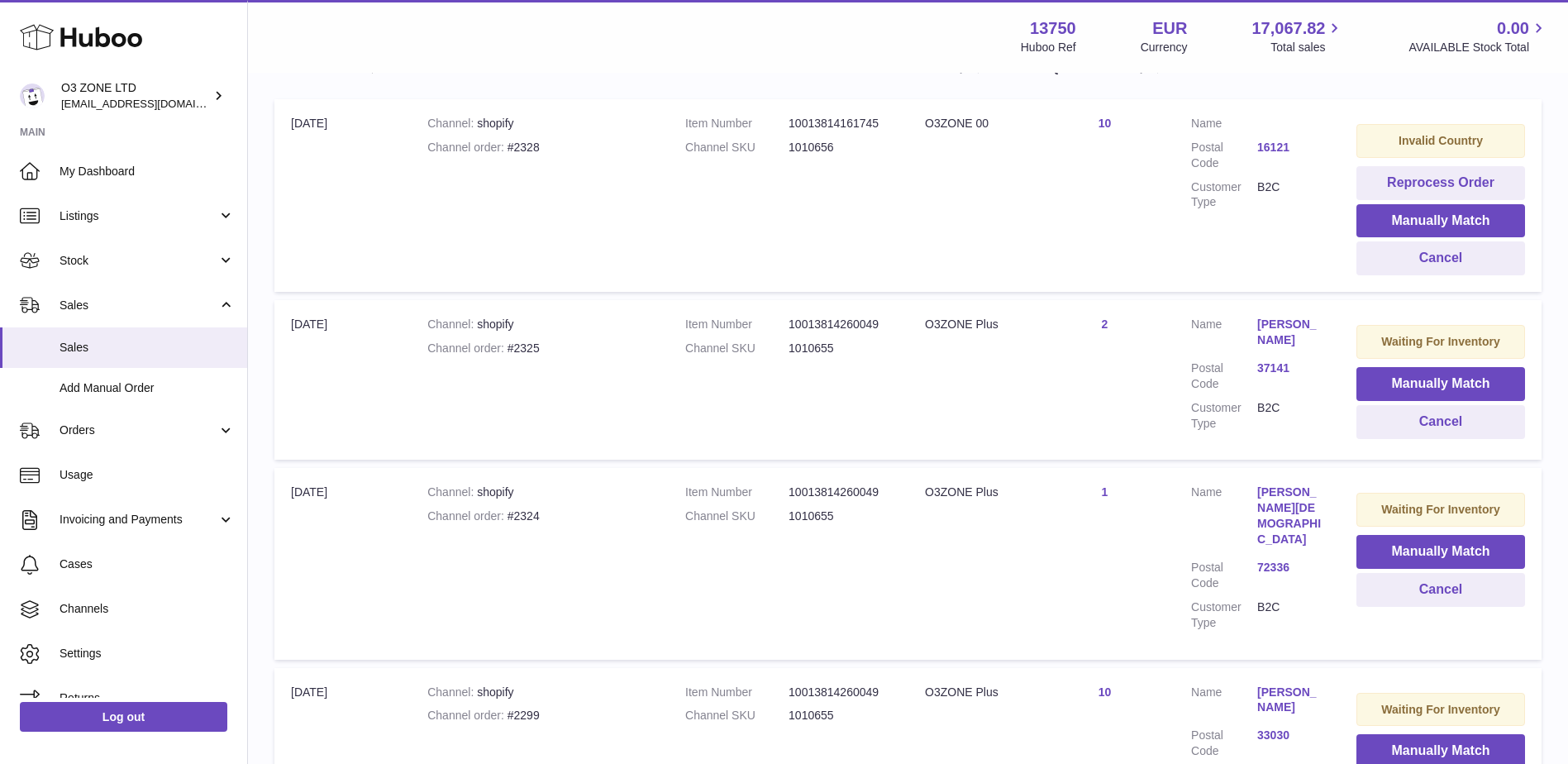
click at [1283, 491] on link "[PERSON_NAME][DEMOGRAPHIC_DATA]" at bounding box center [1291, 516] width 66 height 63
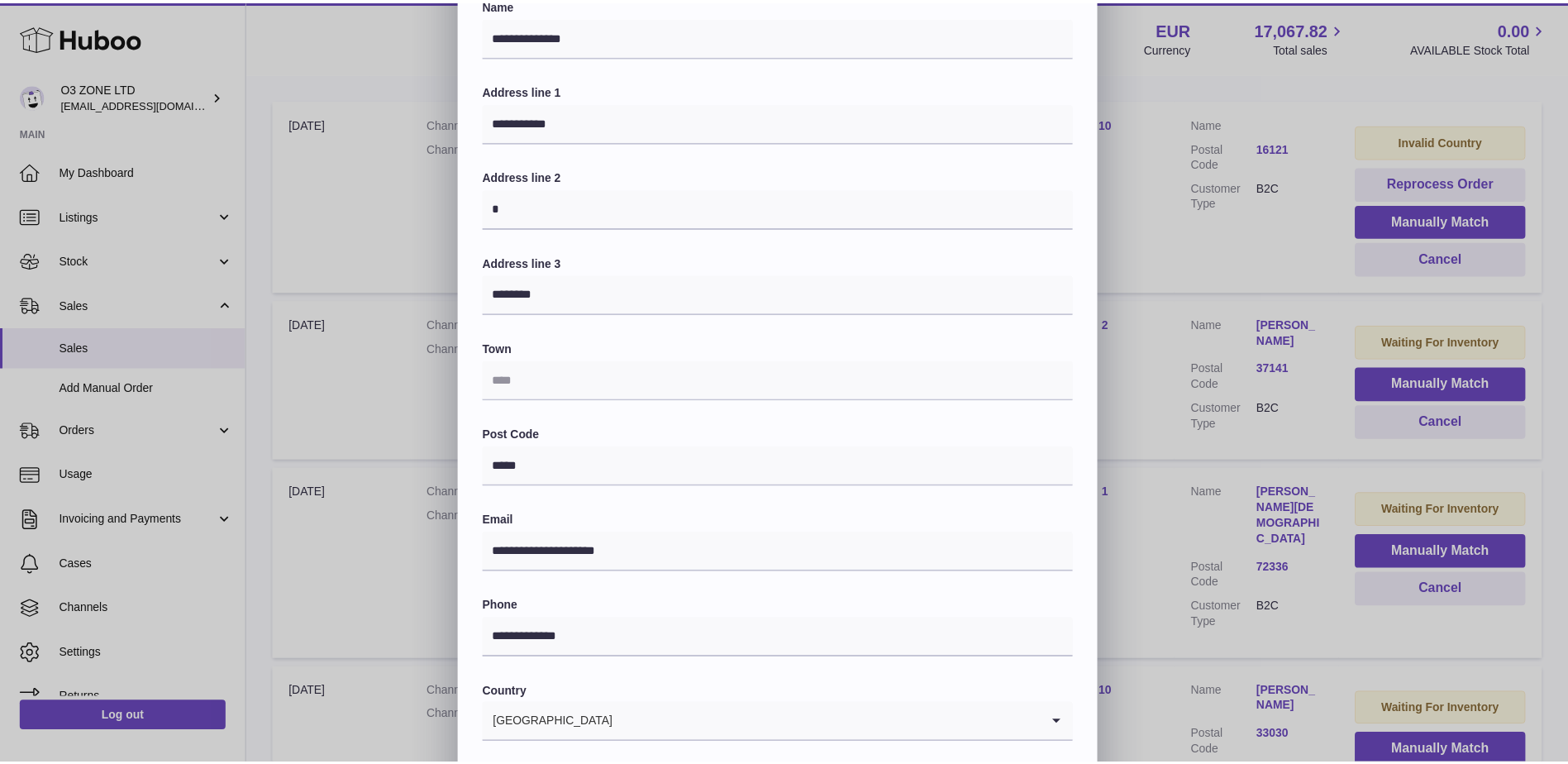
scroll to position [230, 0]
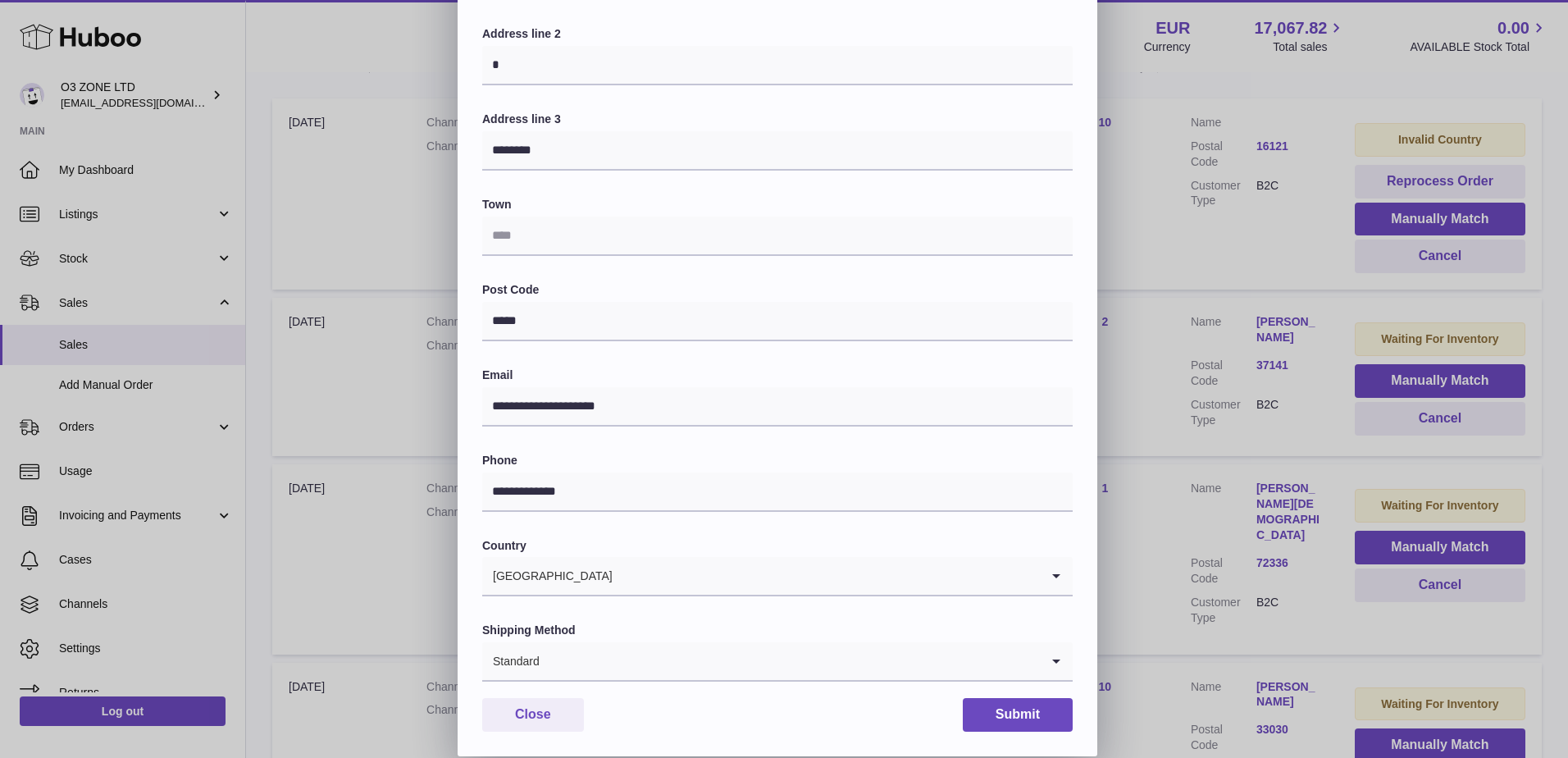
click at [1260, 505] on div "**********" at bounding box center [784, 264] width 1568 height 985
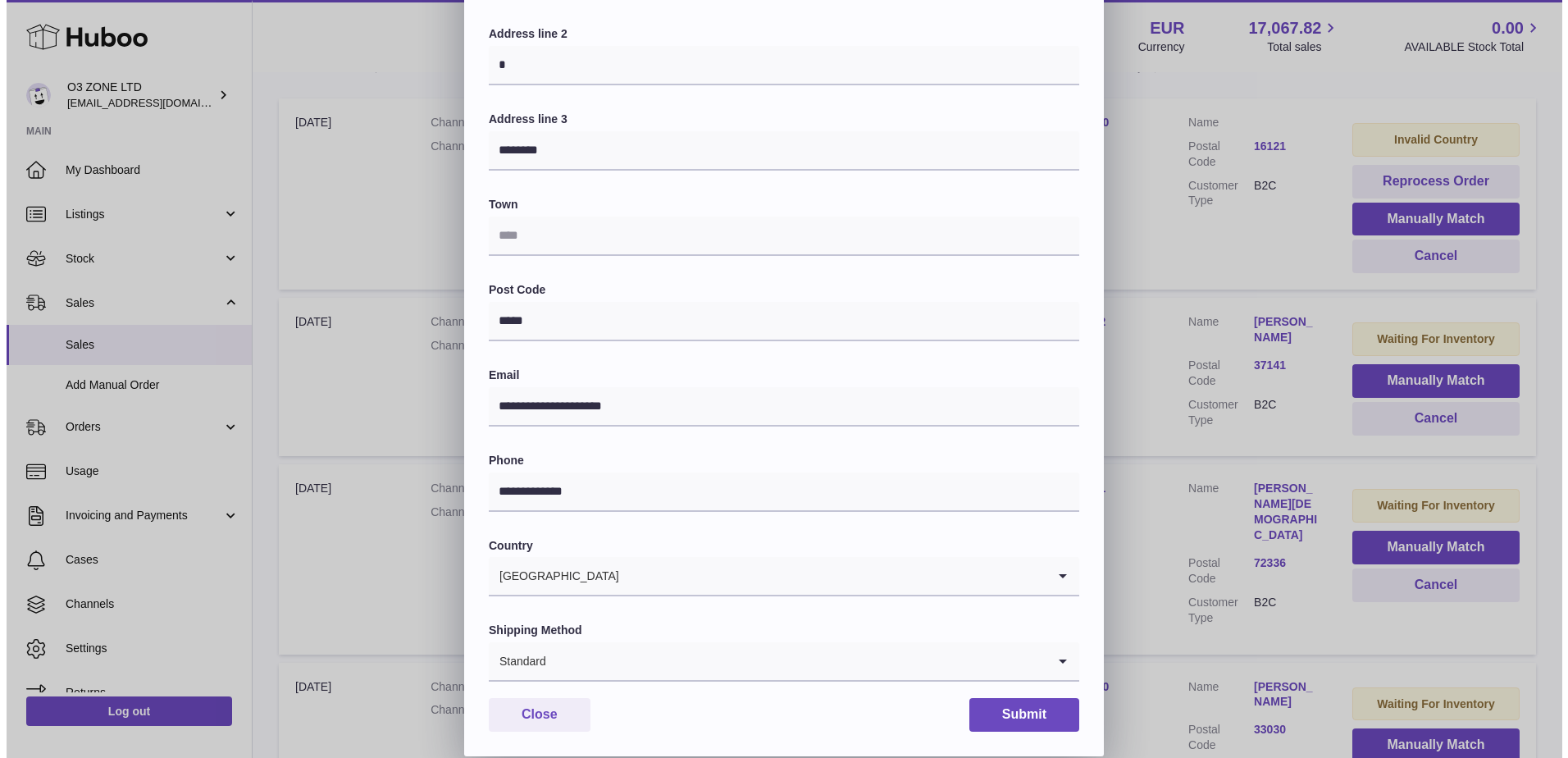
scroll to position [0, 0]
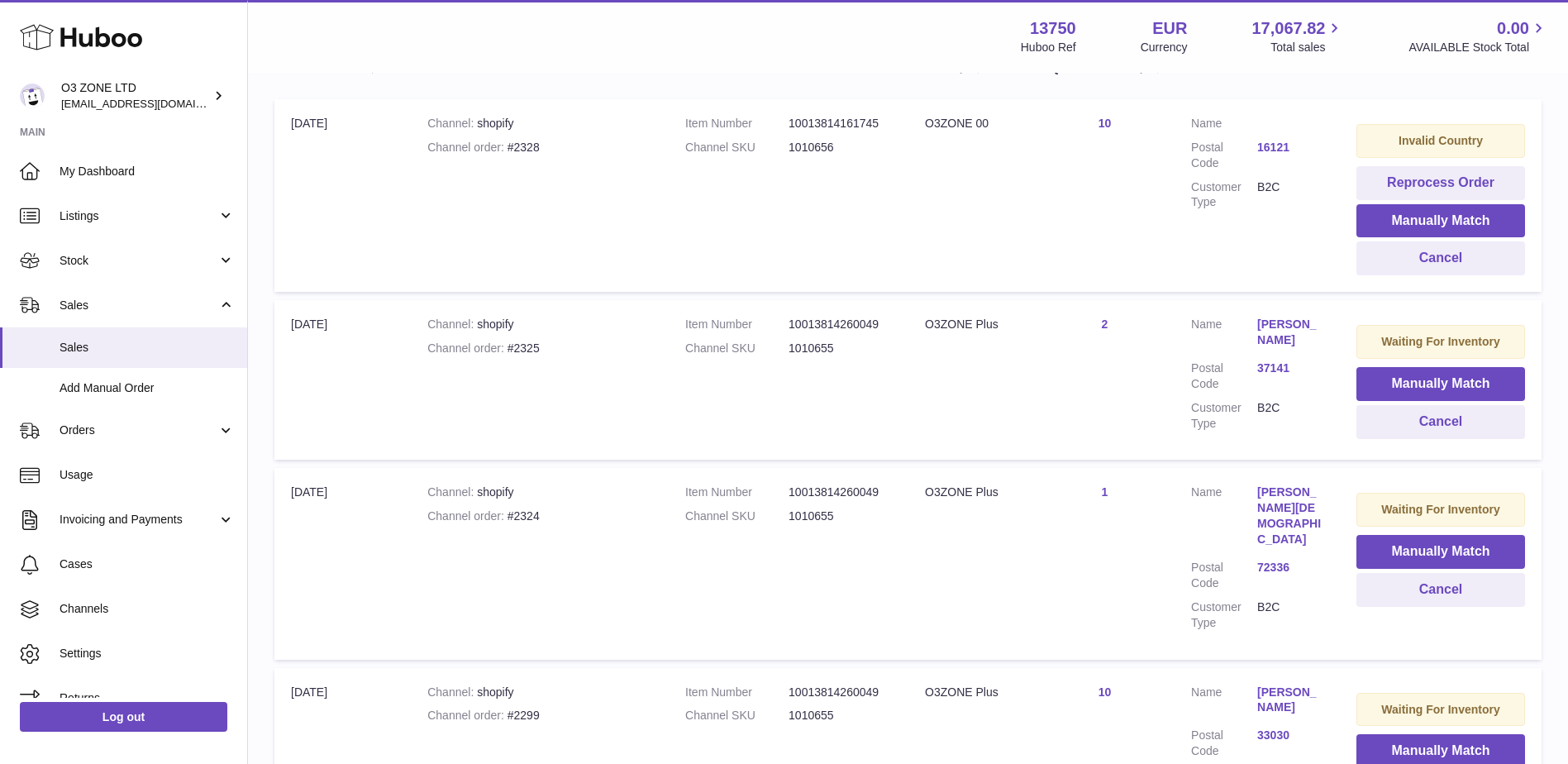
click at [1267, 560] on link "72336" at bounding box center [1291, 567] width 66 height 16
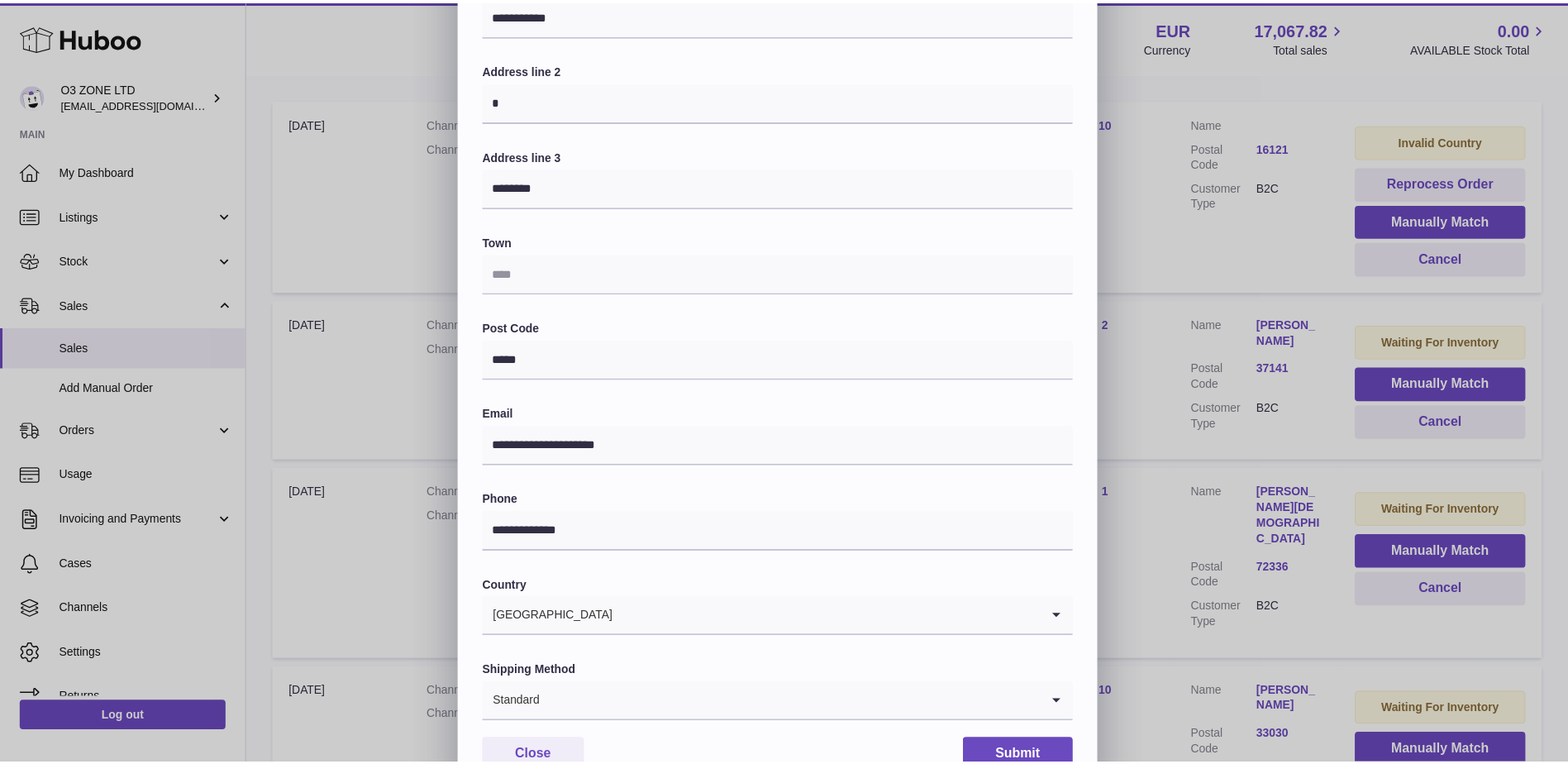
scroll to position [230, 0]
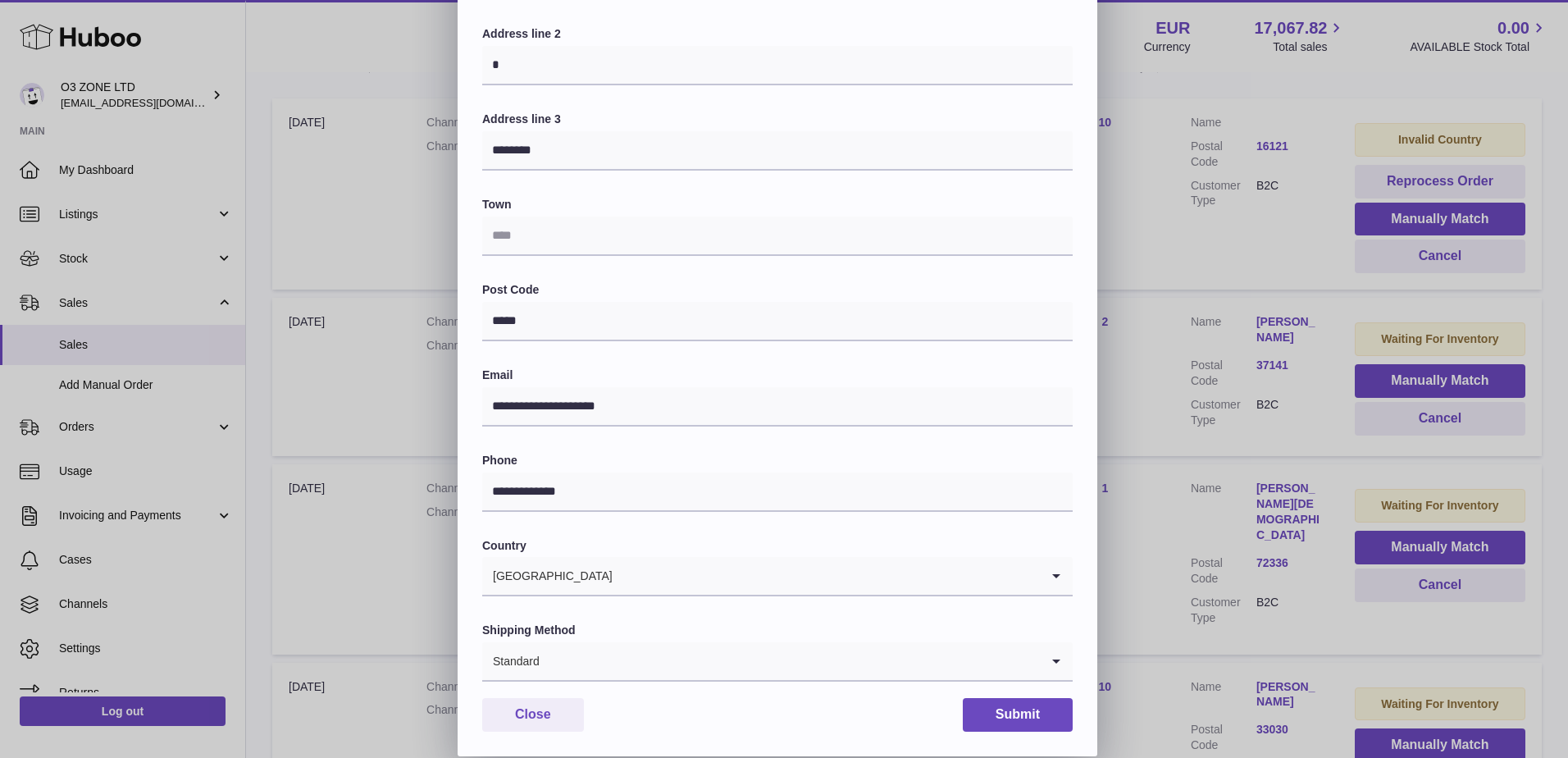
click at [1235, 490] on div "**********" at bounding box center [784, 264] width 1568 height 985
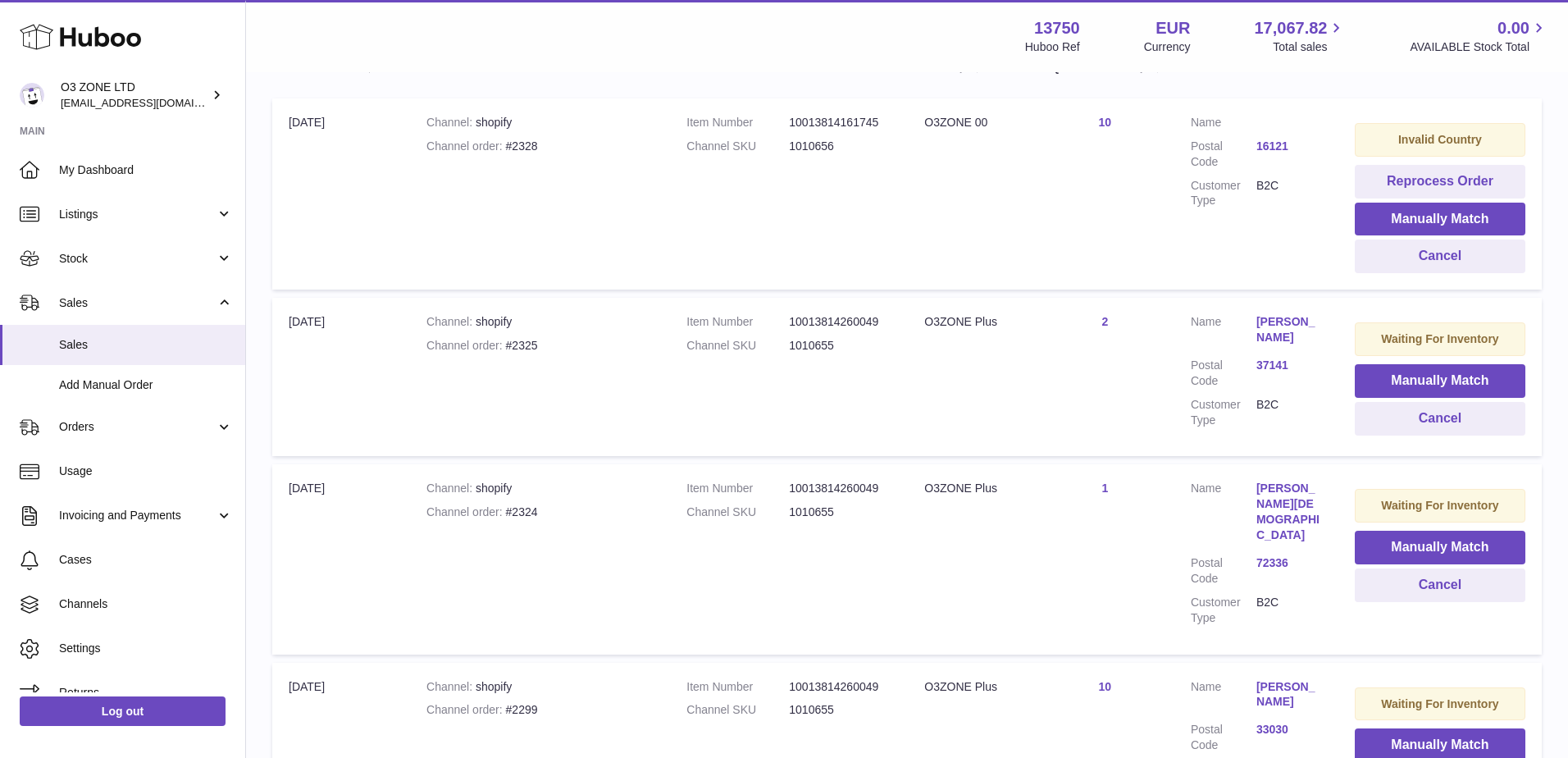
scroll to position [0, 0]
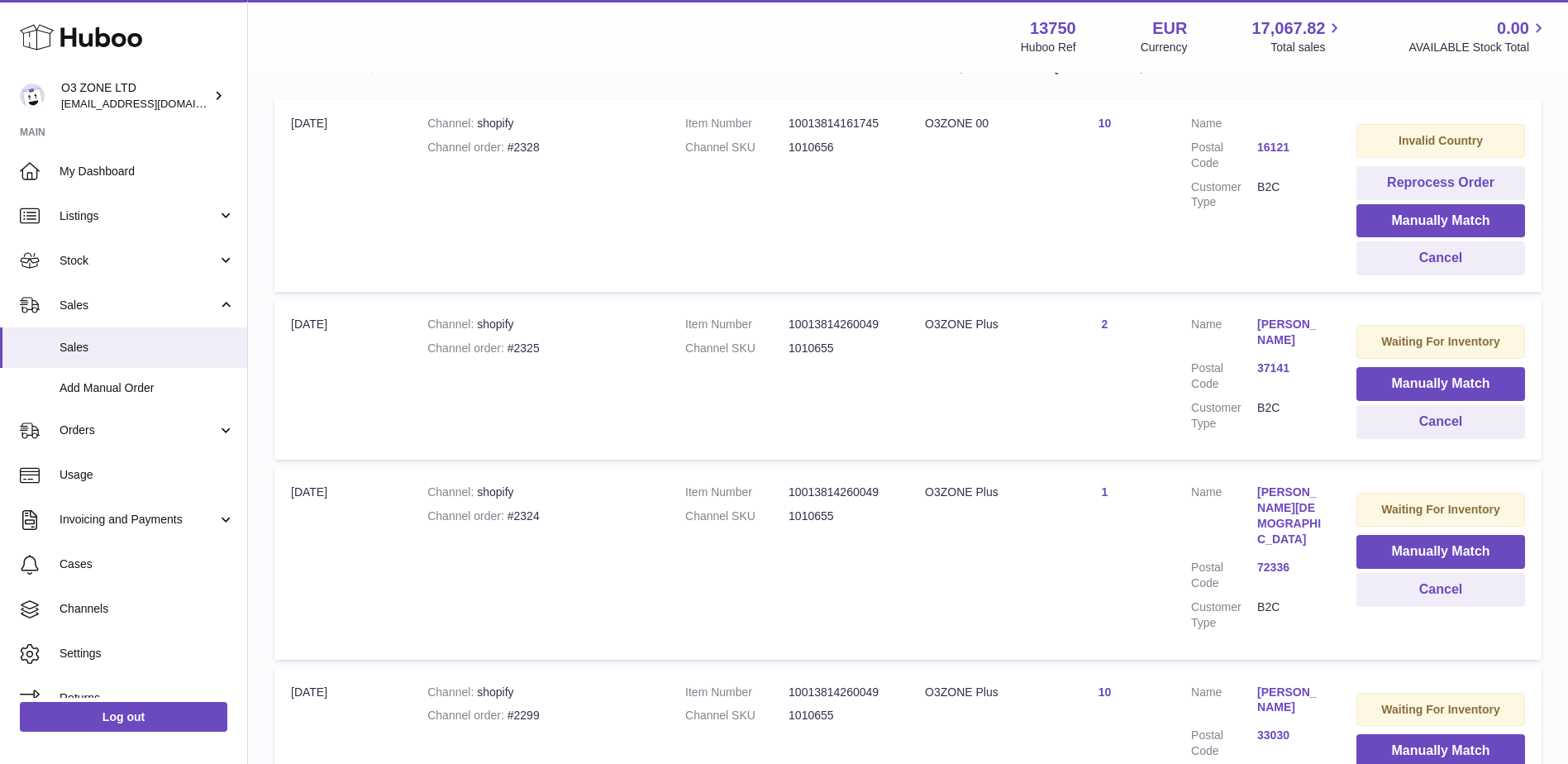
click at [522, 514] on div "Channel order #2324" at bounding box center [539, 517] width 225 height 16
copy div "2324"
click at [1086, 566] on td "Quantity Sold 1" at bounding box center [1104, 563] width 140 height 191
click at [1385, 547] on button "Manually Match" at bounding box center [1440, 552] width 168 height 34
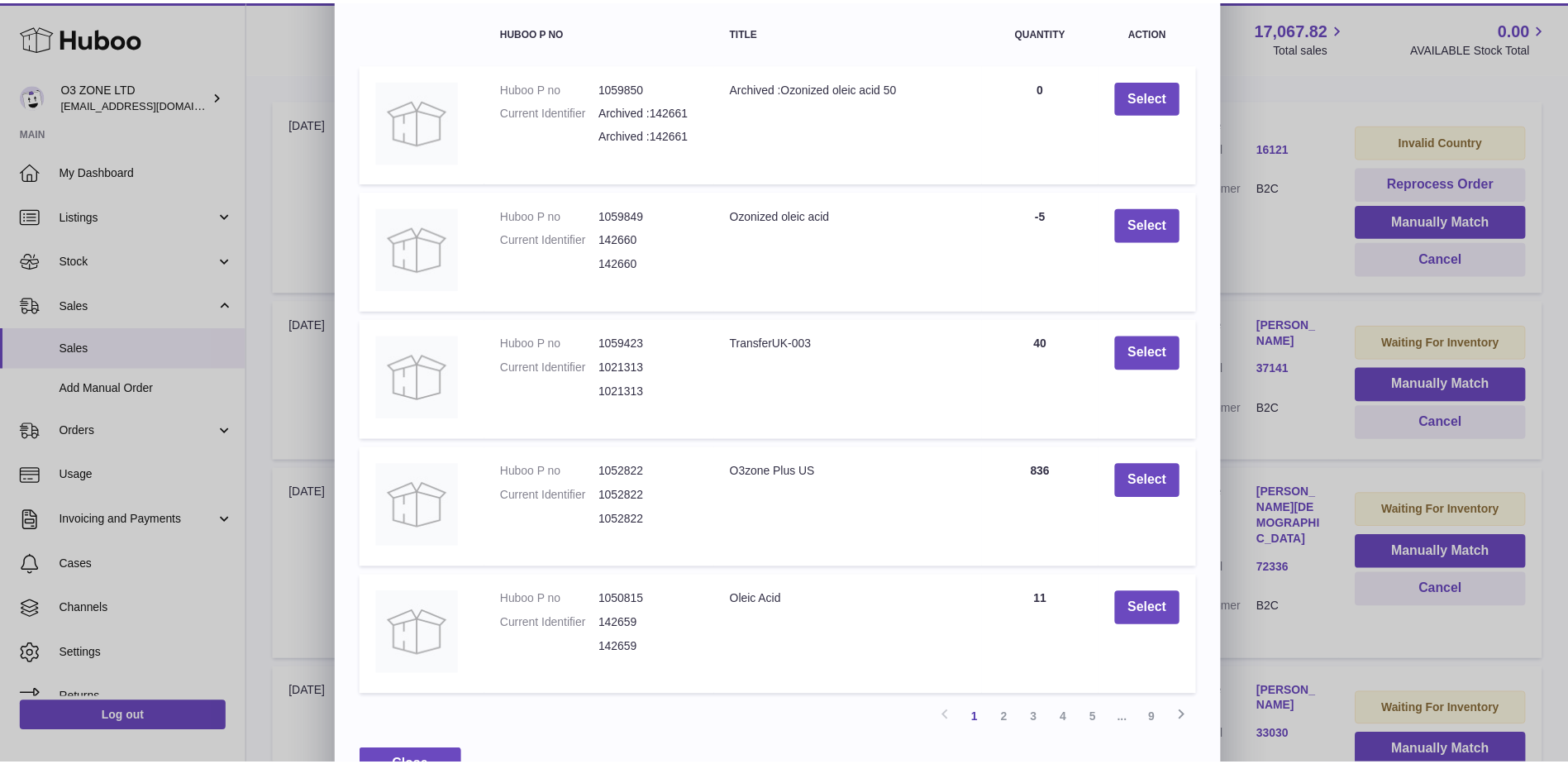
scroll to position [178, 0]
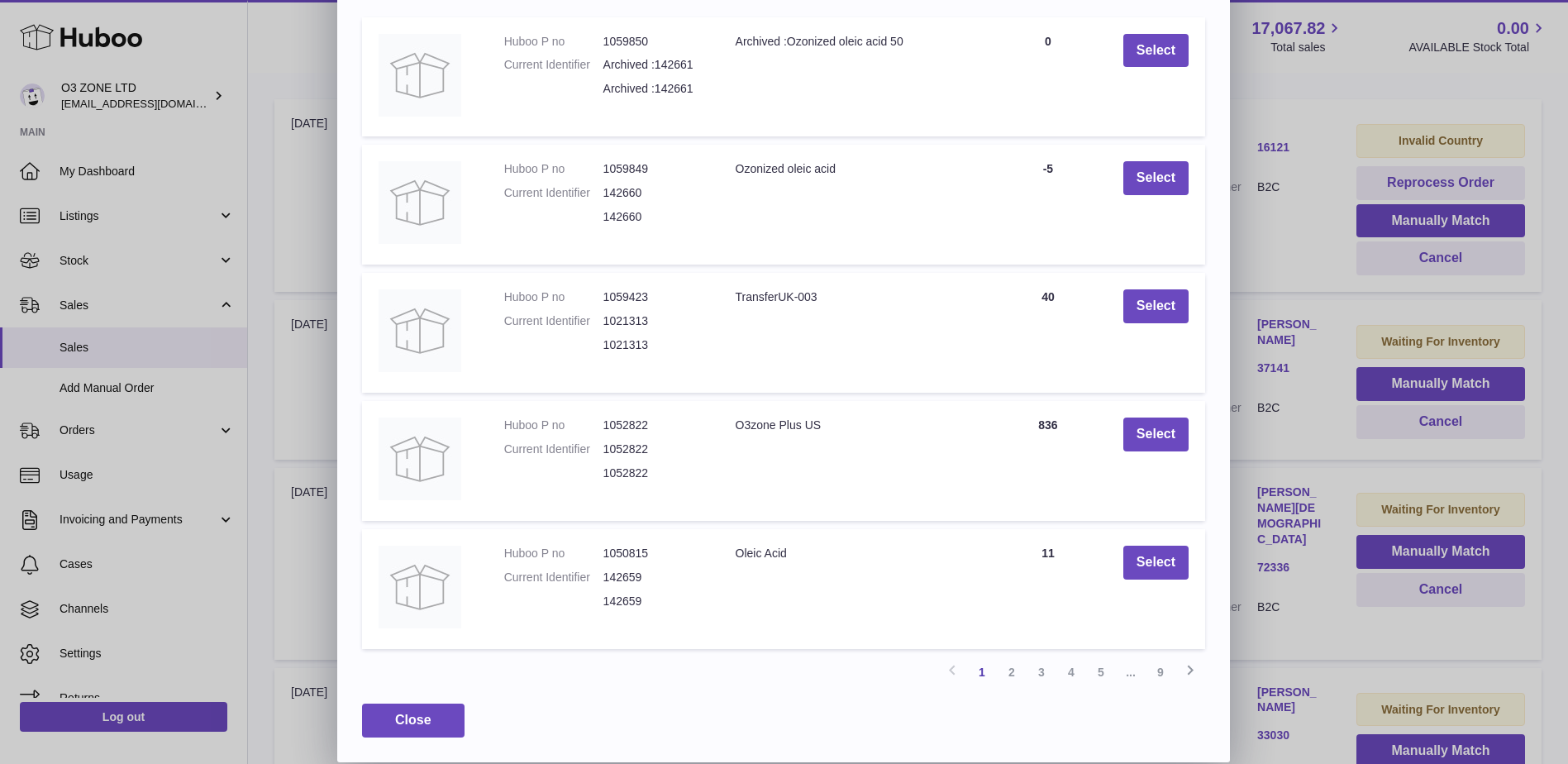
click at [1295, 457] on div "× Items Search Huboo P no Title Quantity Action Huboo P no 1059850 Current Iden…" at bounding box center [784, 292] width 1568 height 940
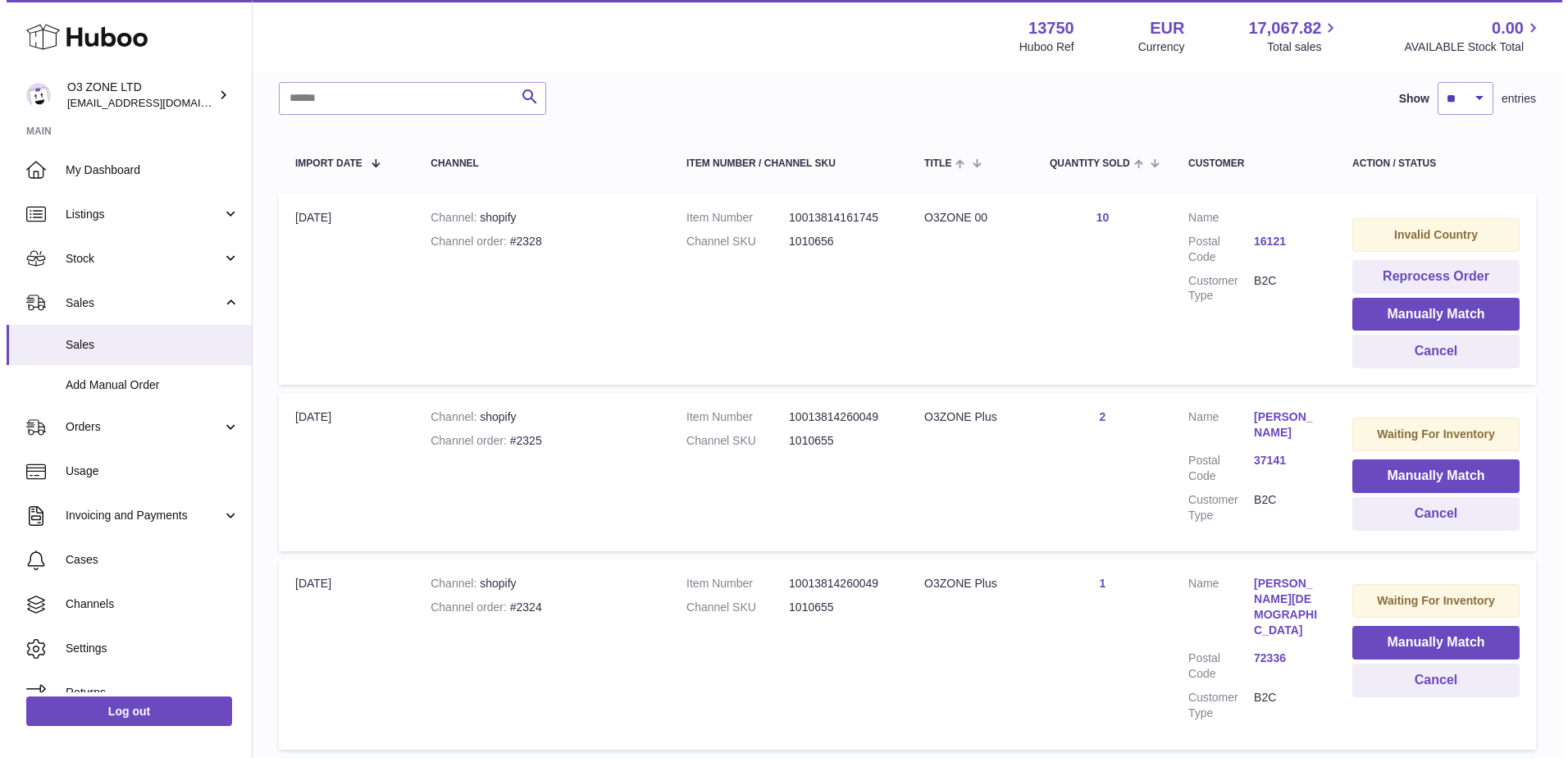
scroll to position [246, 0]
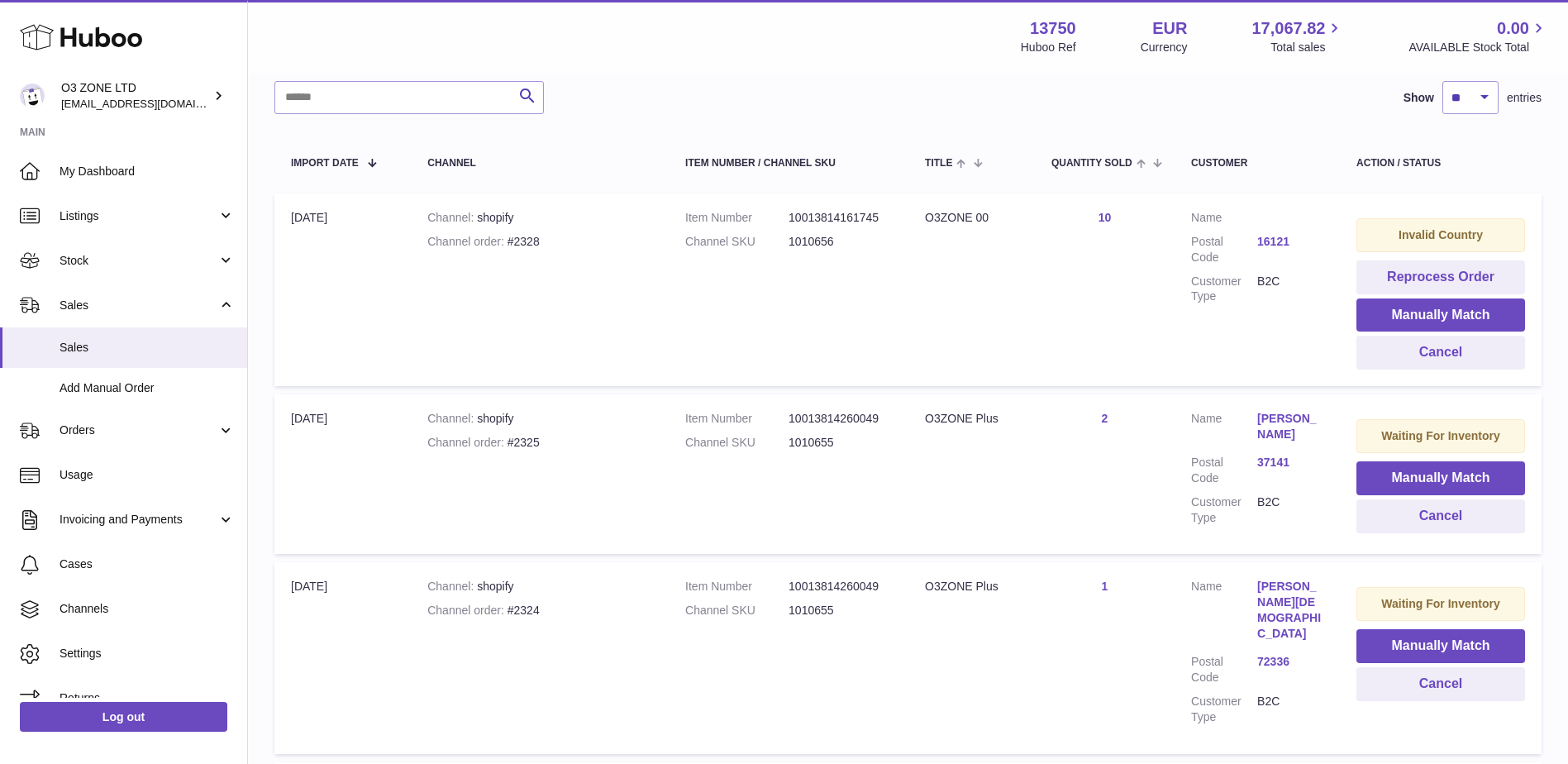
click at [1279, 461] on link "37141" at bounding box center [1291, 462] width 66 height 16
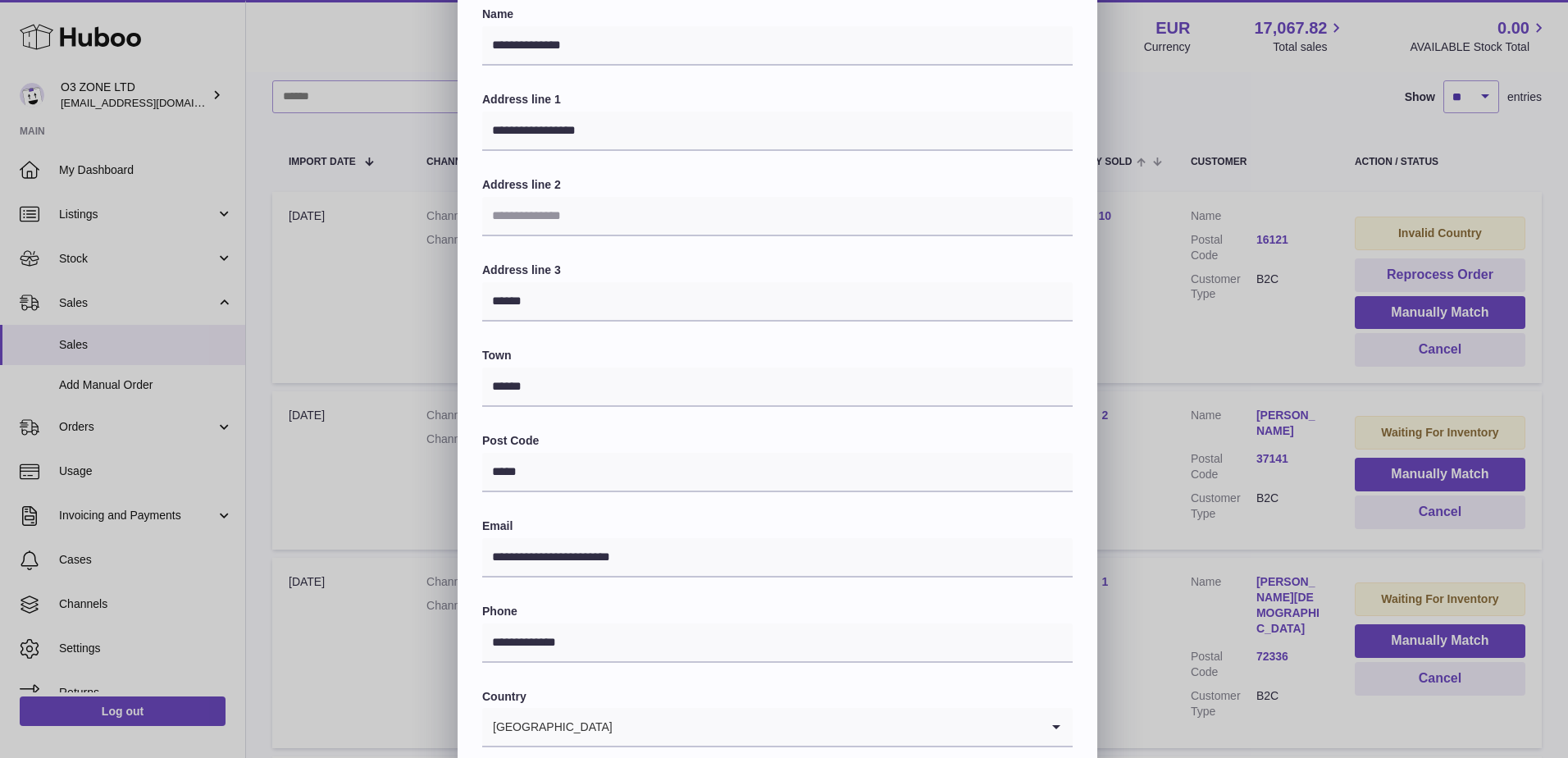
scroll to position [0, 0]
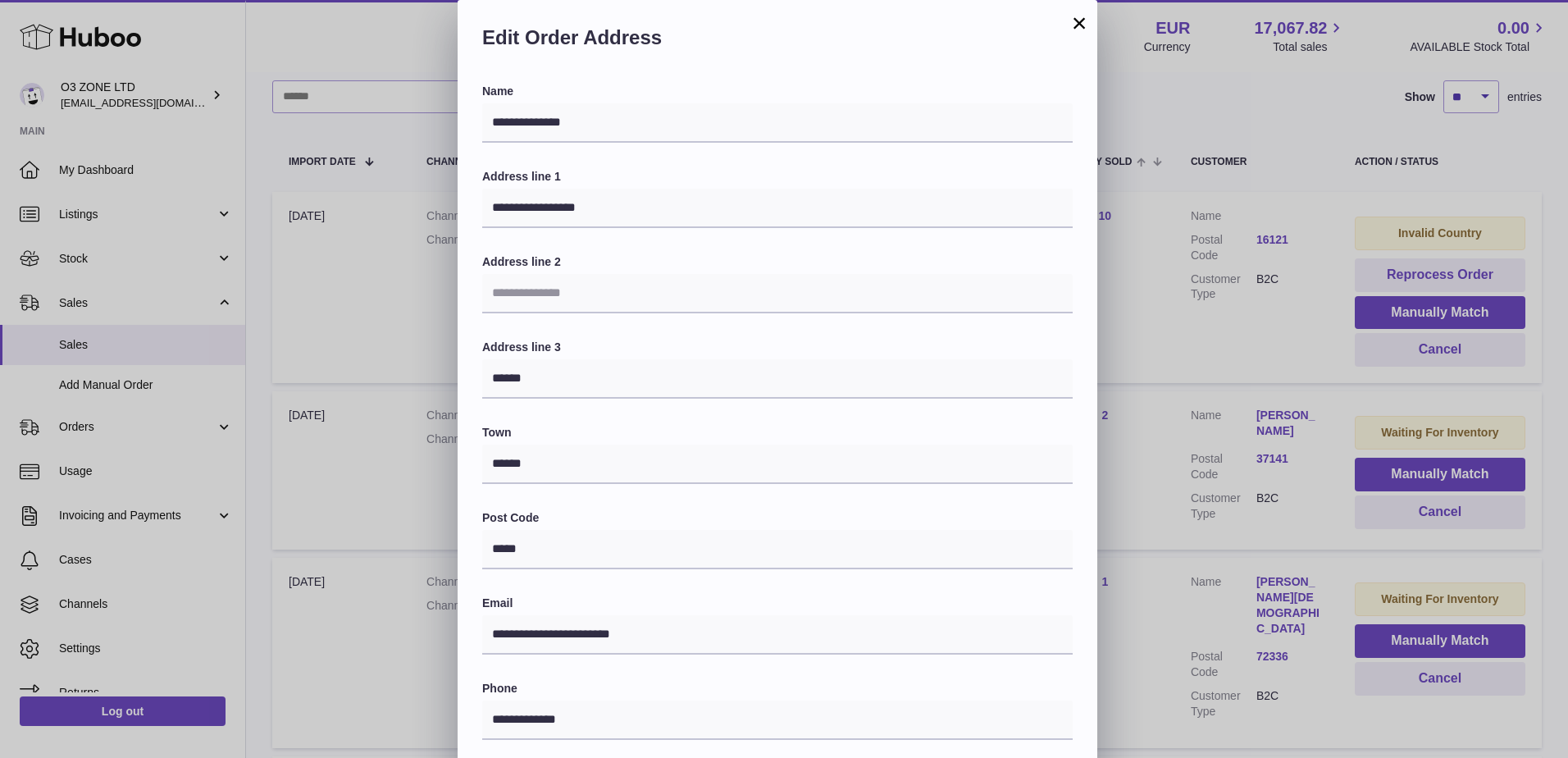
click at [1075, 22] on button "×" at bounding box center [1079, 22] width 20 height 20
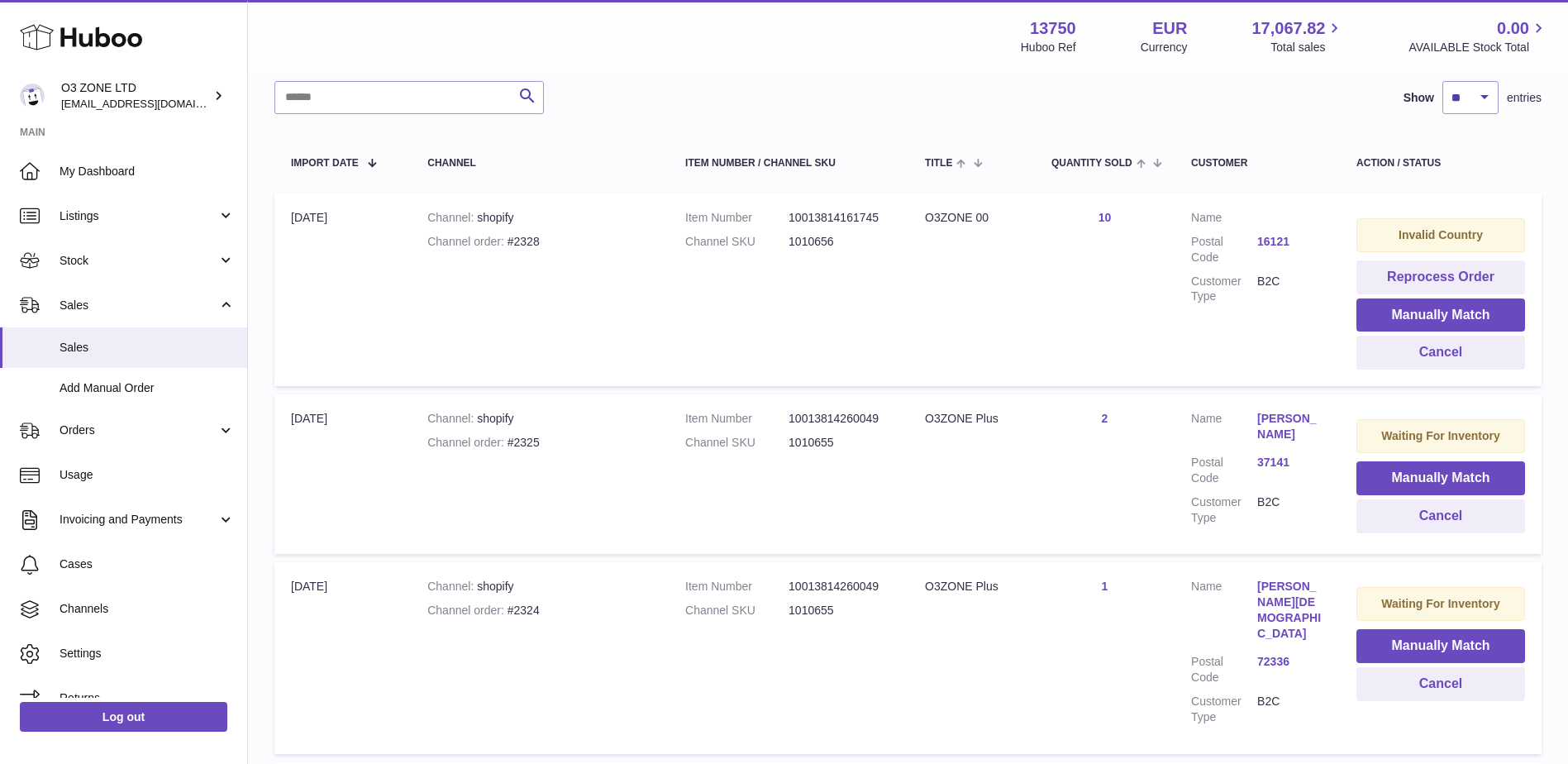
click at [1279, 244] on link "16121" at bounding box center [1291, 242] width 66 height 16
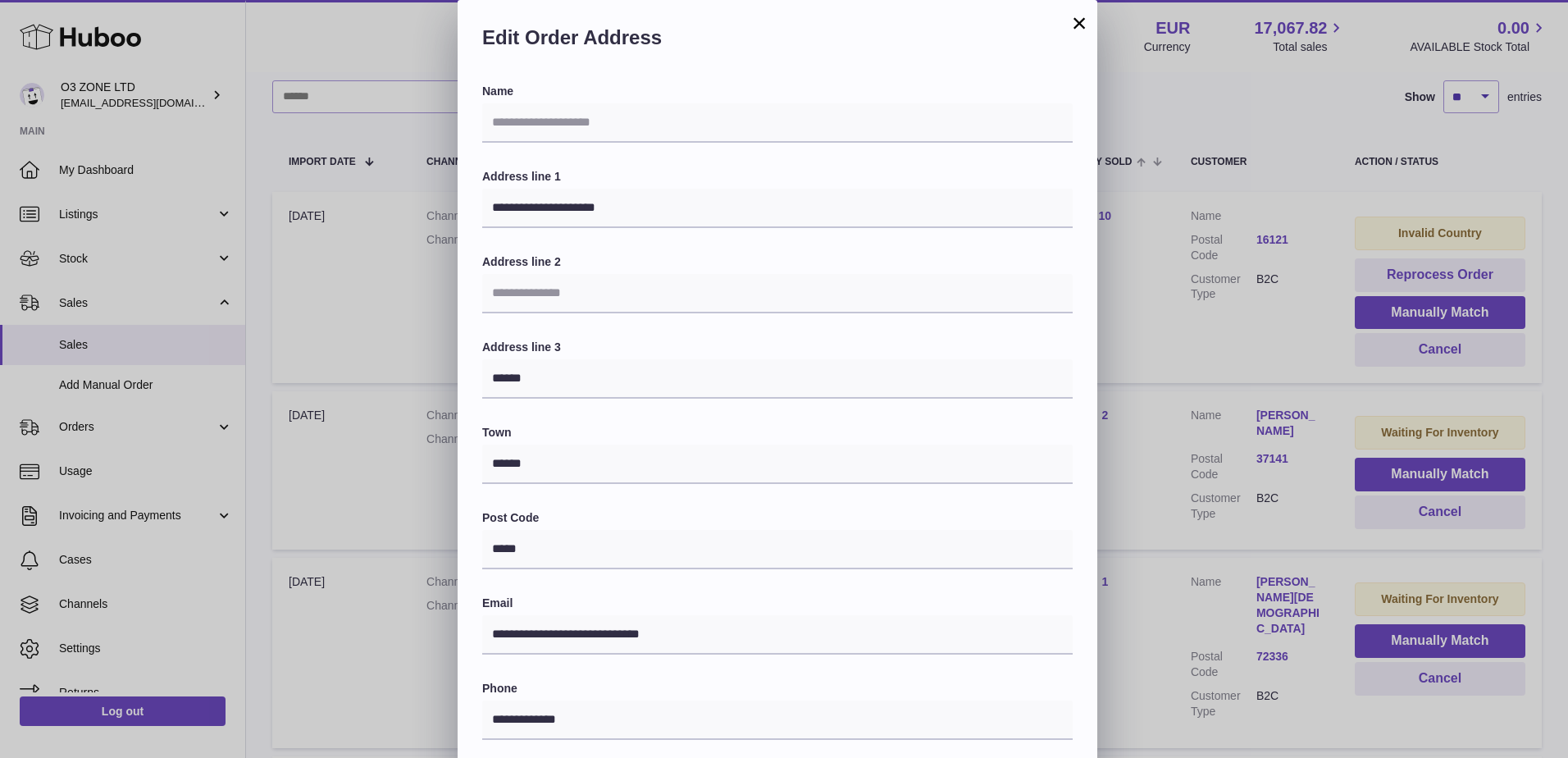
click at [1069, 23] on div "Edit Order Address" at bounding box center [777, 42] width 640 height 84
click at [1086, 15] on button "×" at bounding box center [1079, 22] width 20 height 20
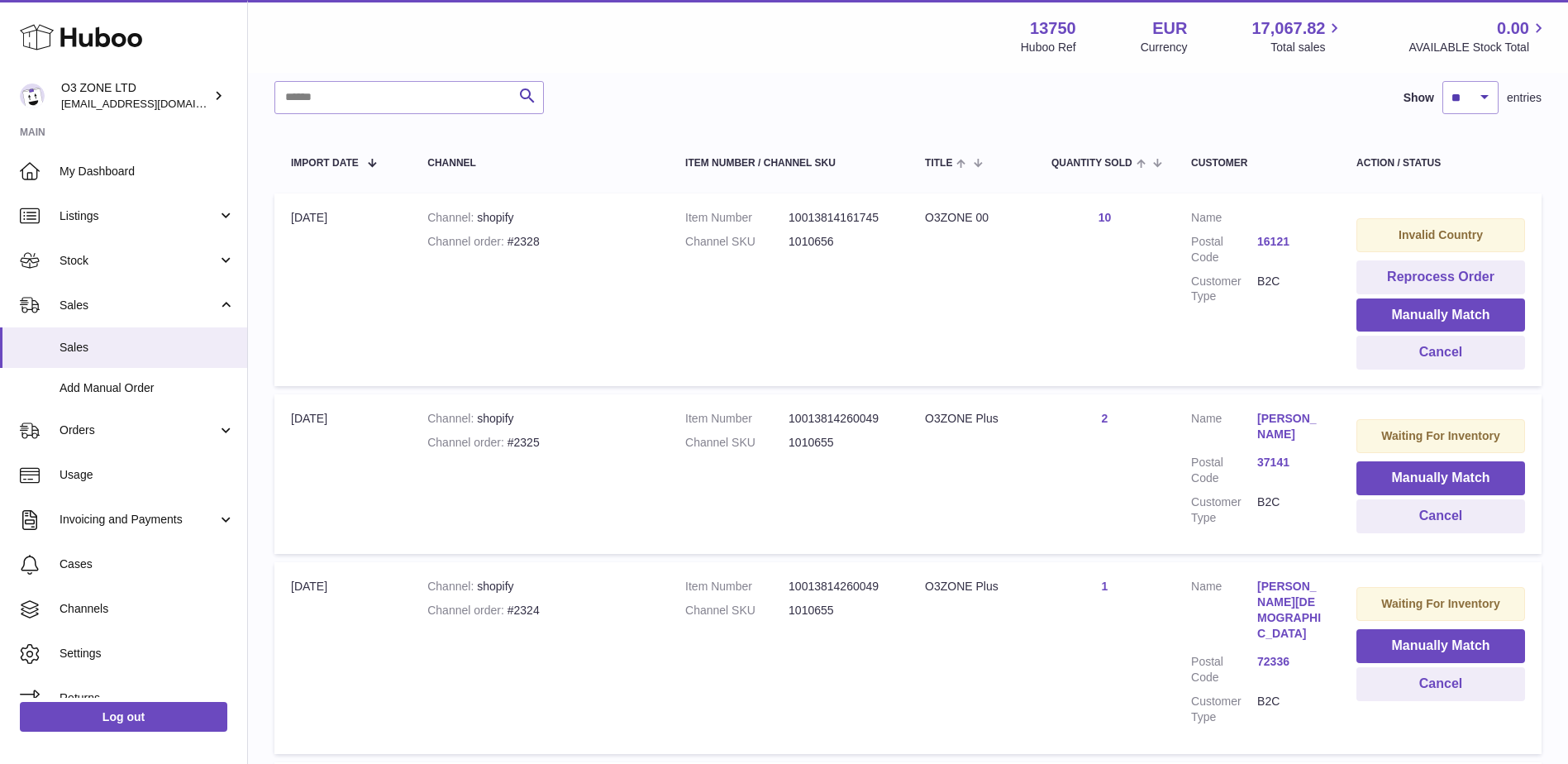
click at [527, 240] on div "Channel order #2328" at bounding box center [539, 242] width 225 height 16
copy div "2328"
click at [1274, 242] on link "16121" at bounding box center [1291, 242] width 66 height 16
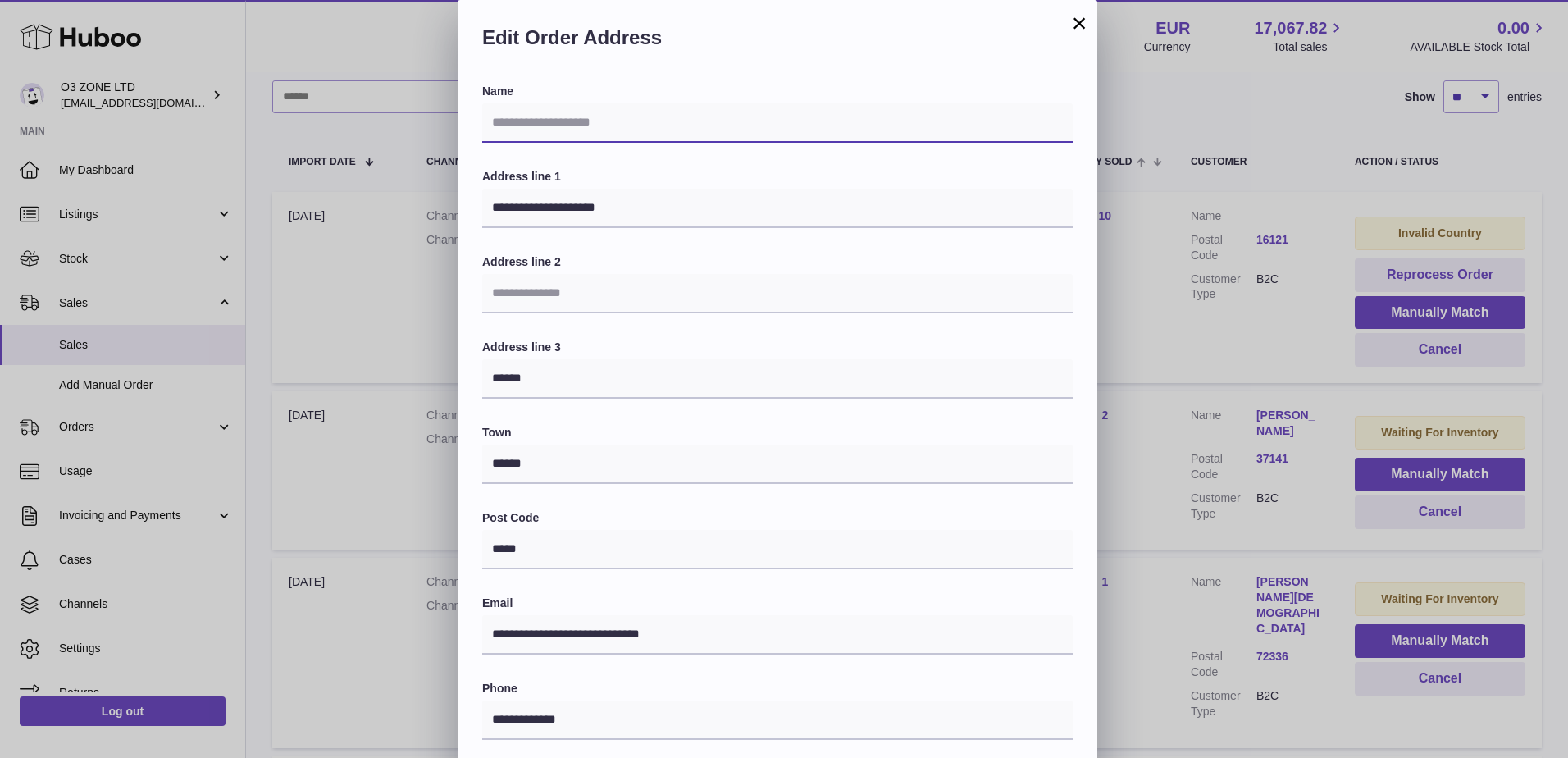
click at [609, 119] on input "text" at bounding box center [777, 123] width 591 height 39
paste input "**********"
type input "**********"
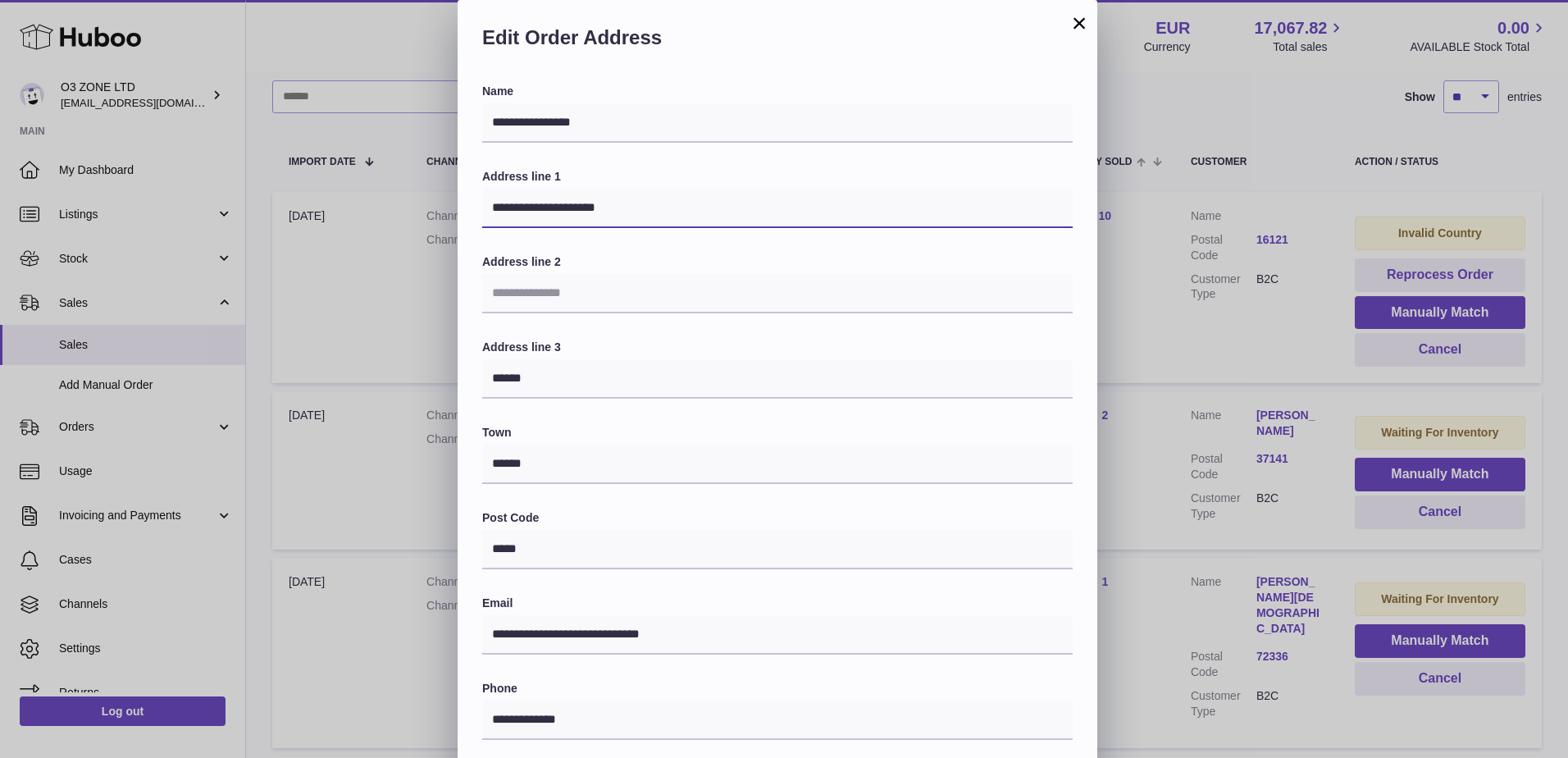
click at [804, 193] on input "**********" at bounding box center [777, 208] width 591 height 39
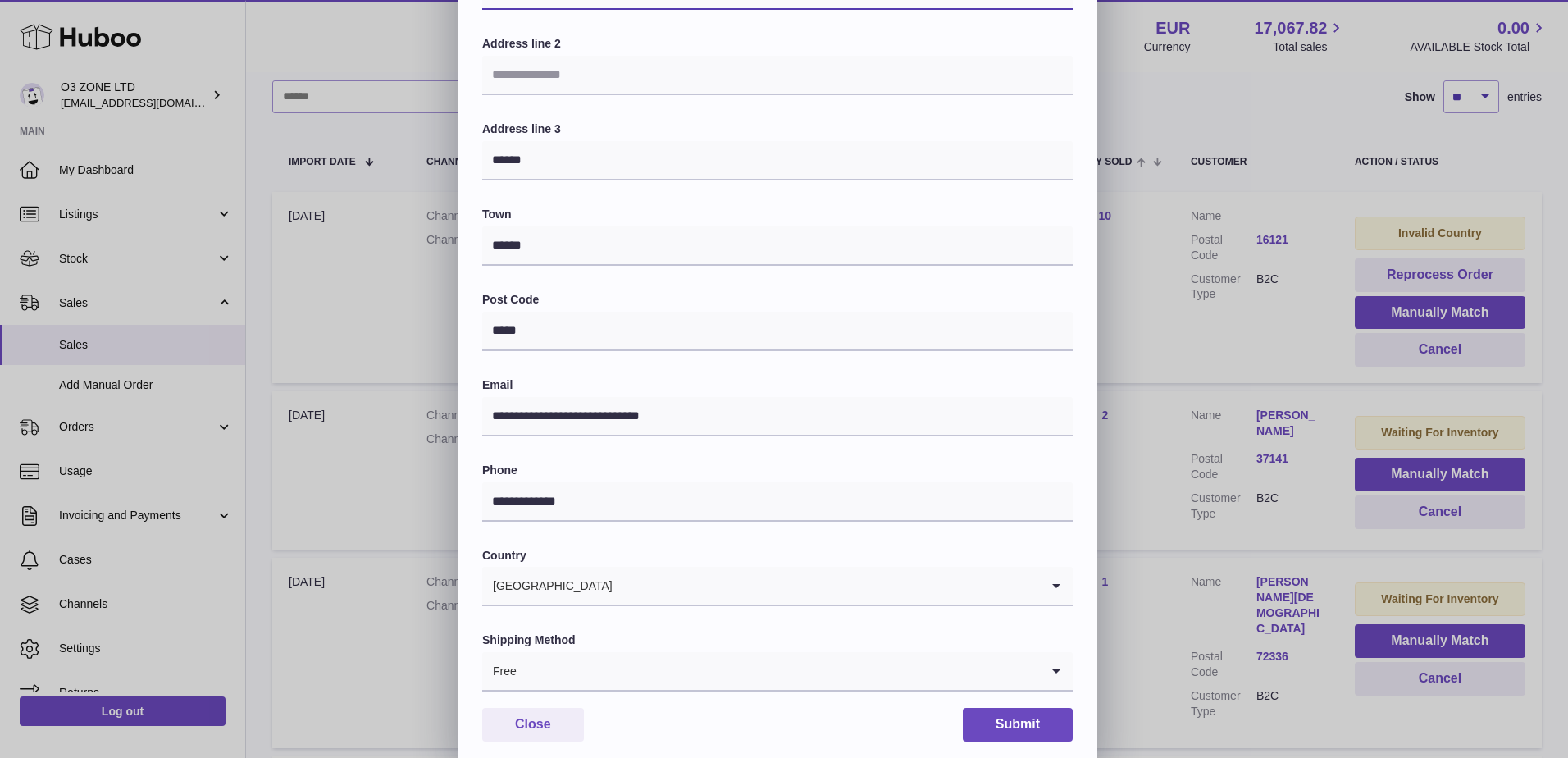
scroll to position [228, 0]
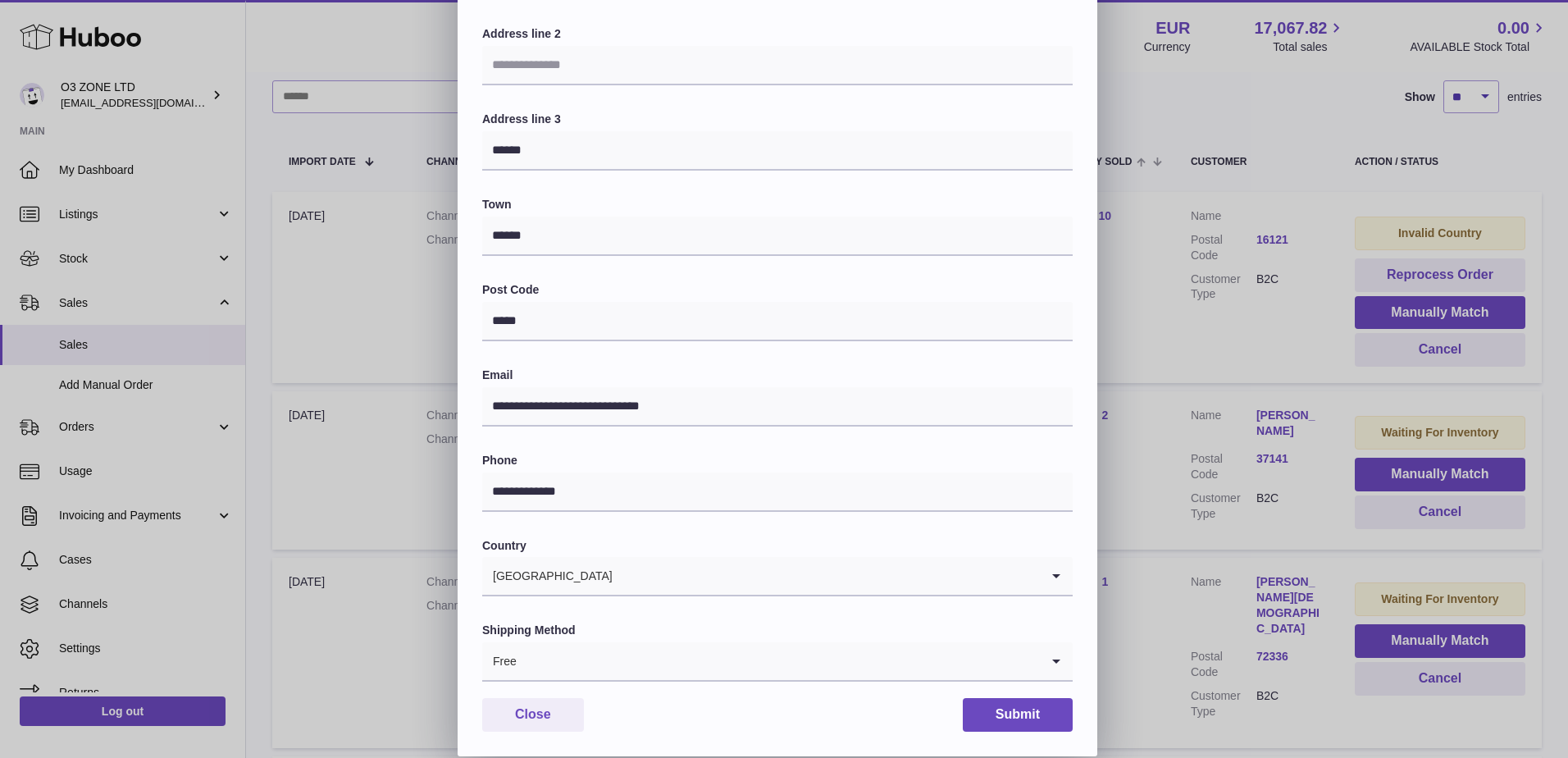
click at [693, 667] on input "Search for option" at bounding box center [779, 661] width 523 height 37
click at [623, 745] on li "International Tracked and Signed" at bounding box center [777, 752] width 589 height 33
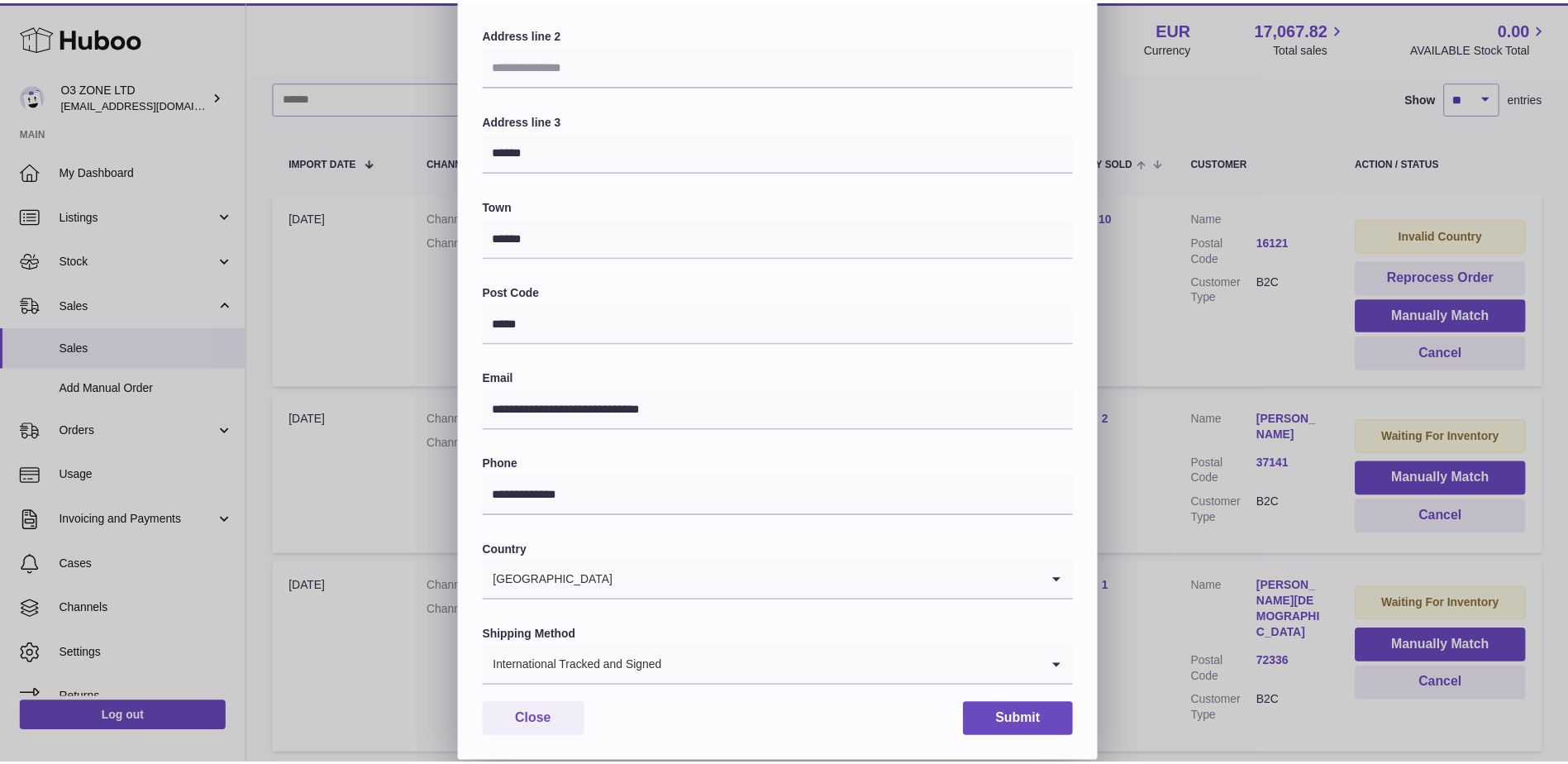
scroll to position [4, 0]
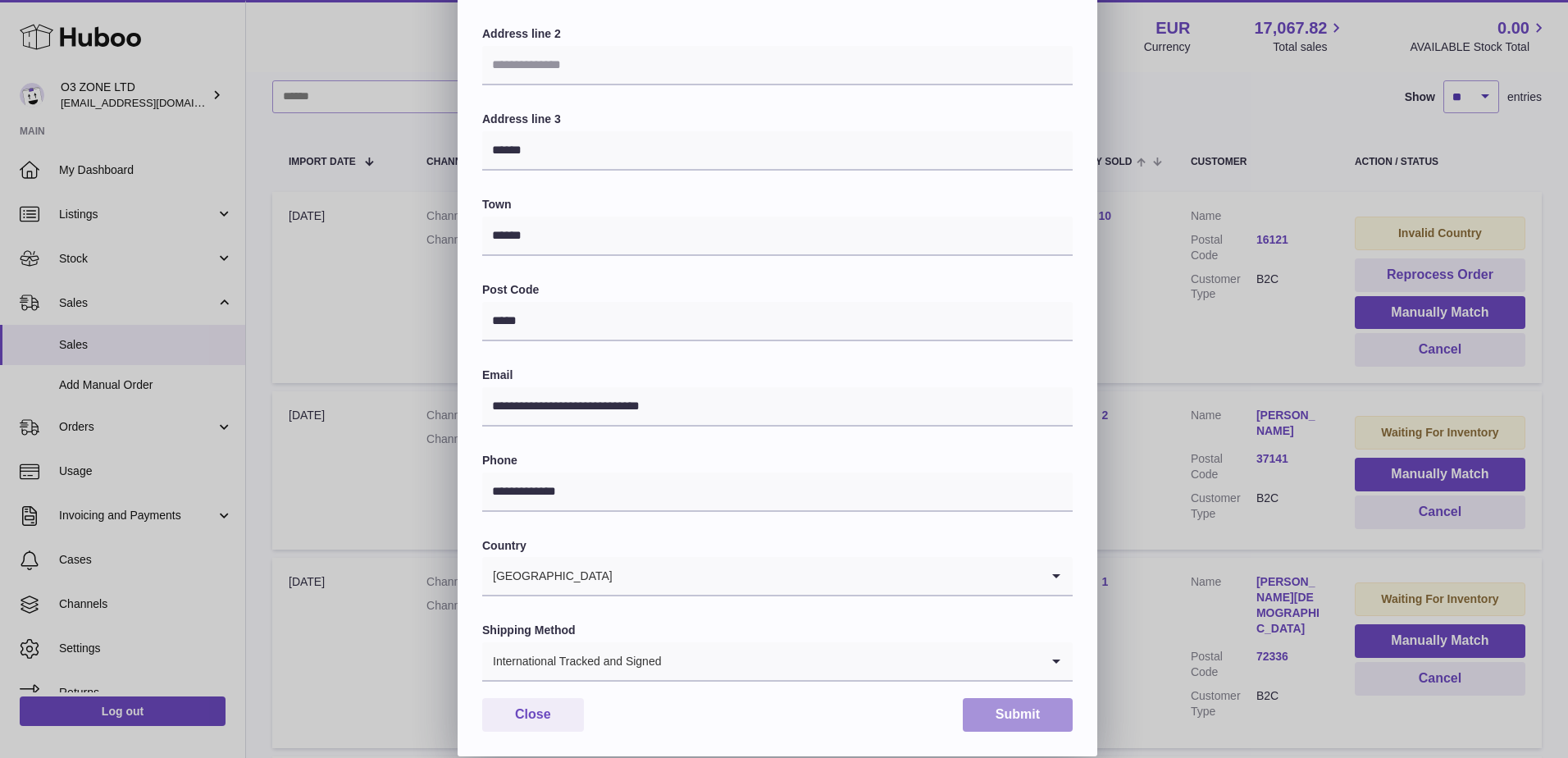
click at [1015, 717] on button "Submit" at bounding box center [1018, 715] width 110 height 34
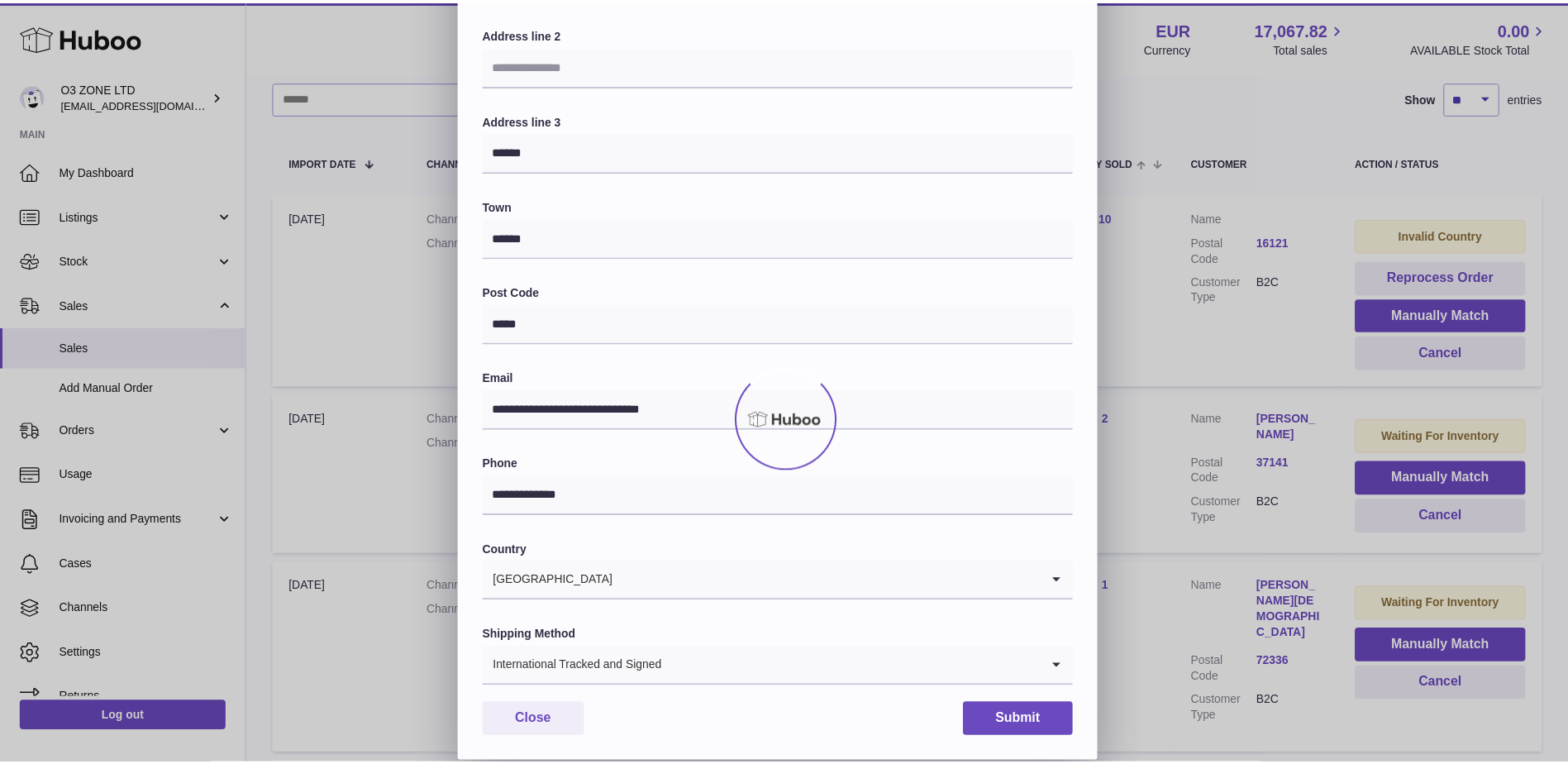
scroll to position [0, 0]
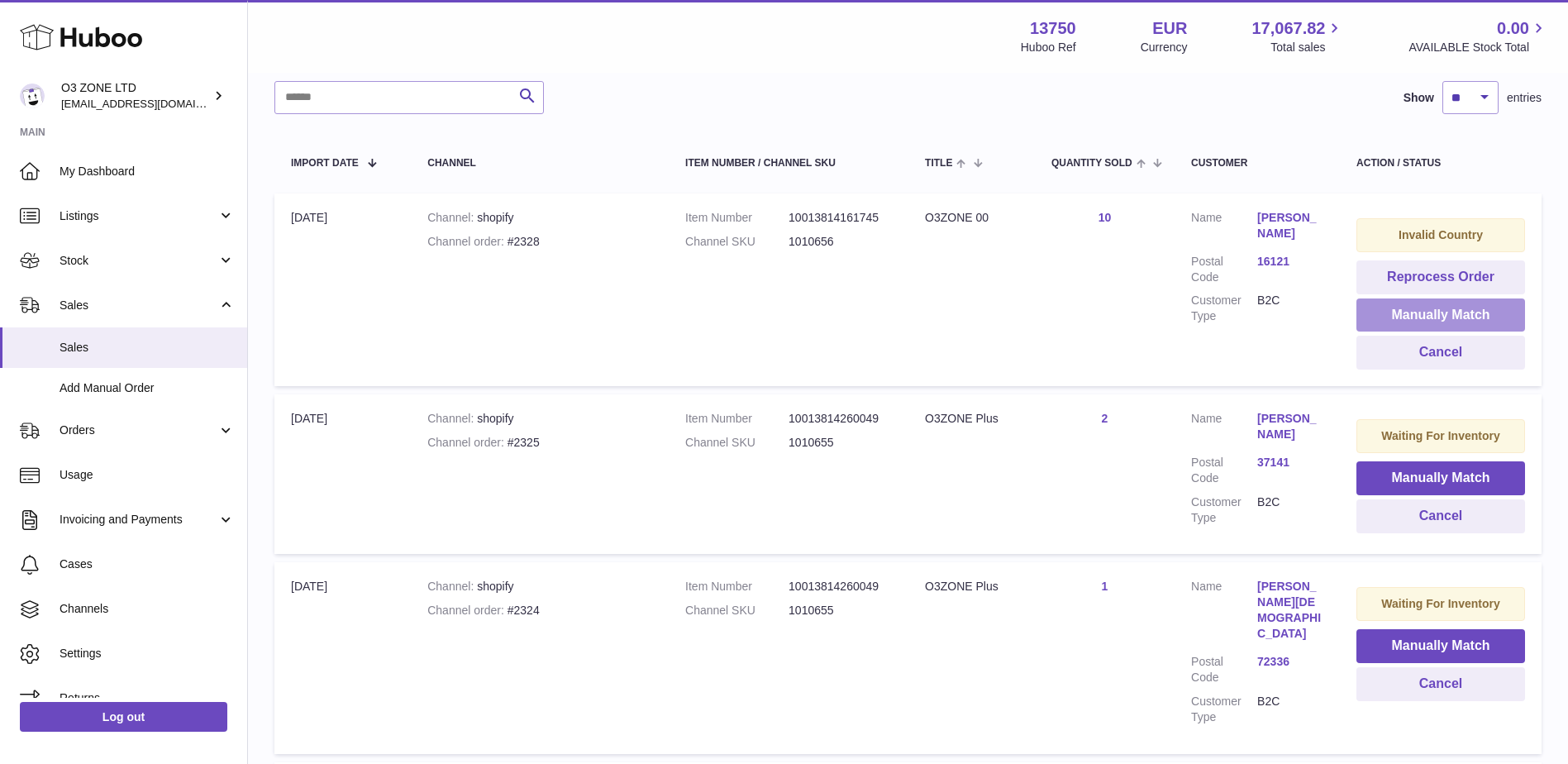
drag, startPoint x: 1423, startPoint y: 311, endPoint x: 1319, endPoint y: 317, distance: 104.2
click at [1423, 311] on button "Manually Match" at bounding box center [1440, 315] width 168 height 34
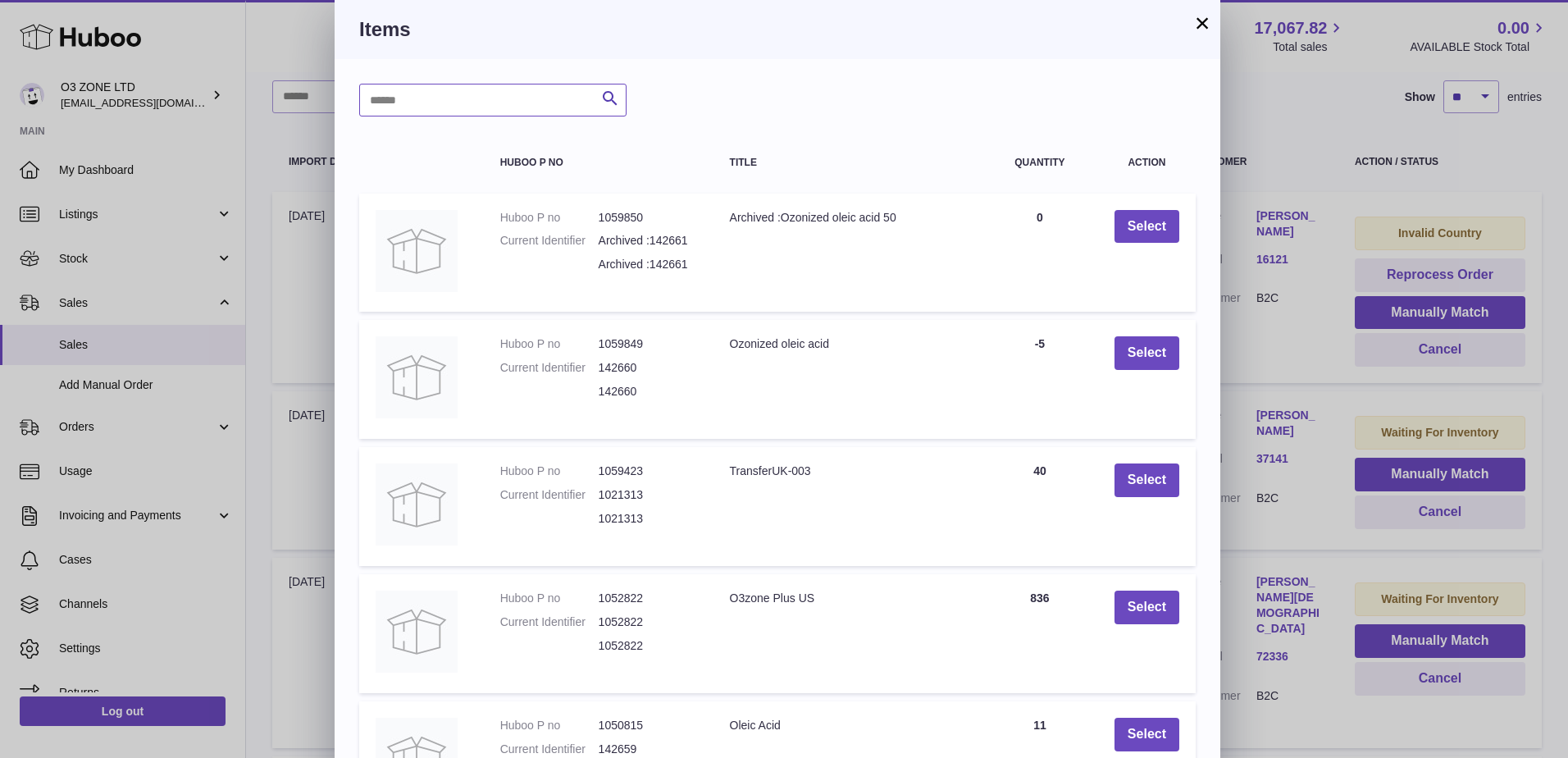
click at [446, 113] on input "text" at bounding box center [493, 100] width 268 height 33
type input "**"
click at [611, 105] on icon "submit" at bounding box center [609, 99] width 20 height 21
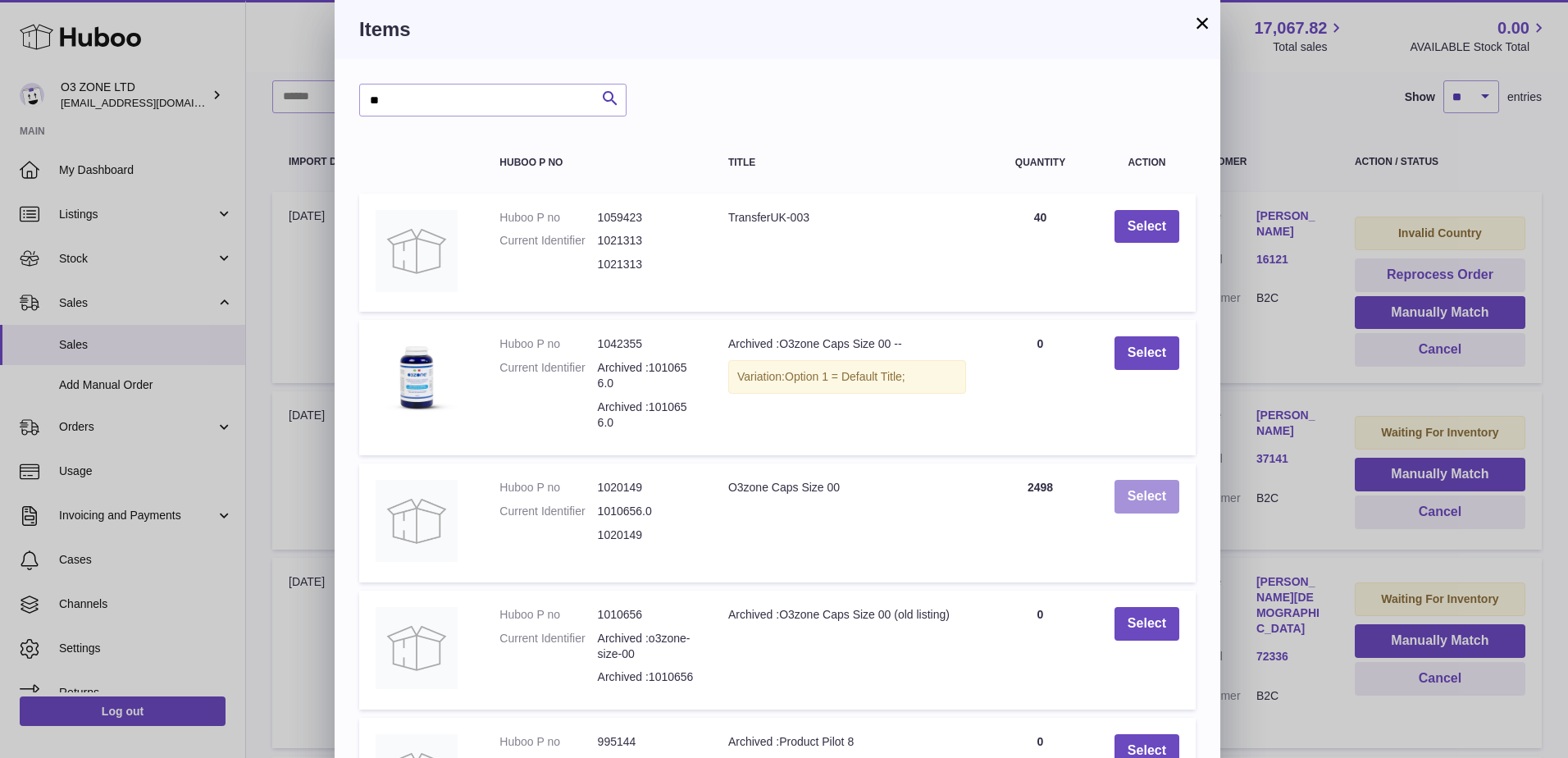
click at [1149, 505] on button "Select" at bounding box center [1146, 497] width 64 height 34
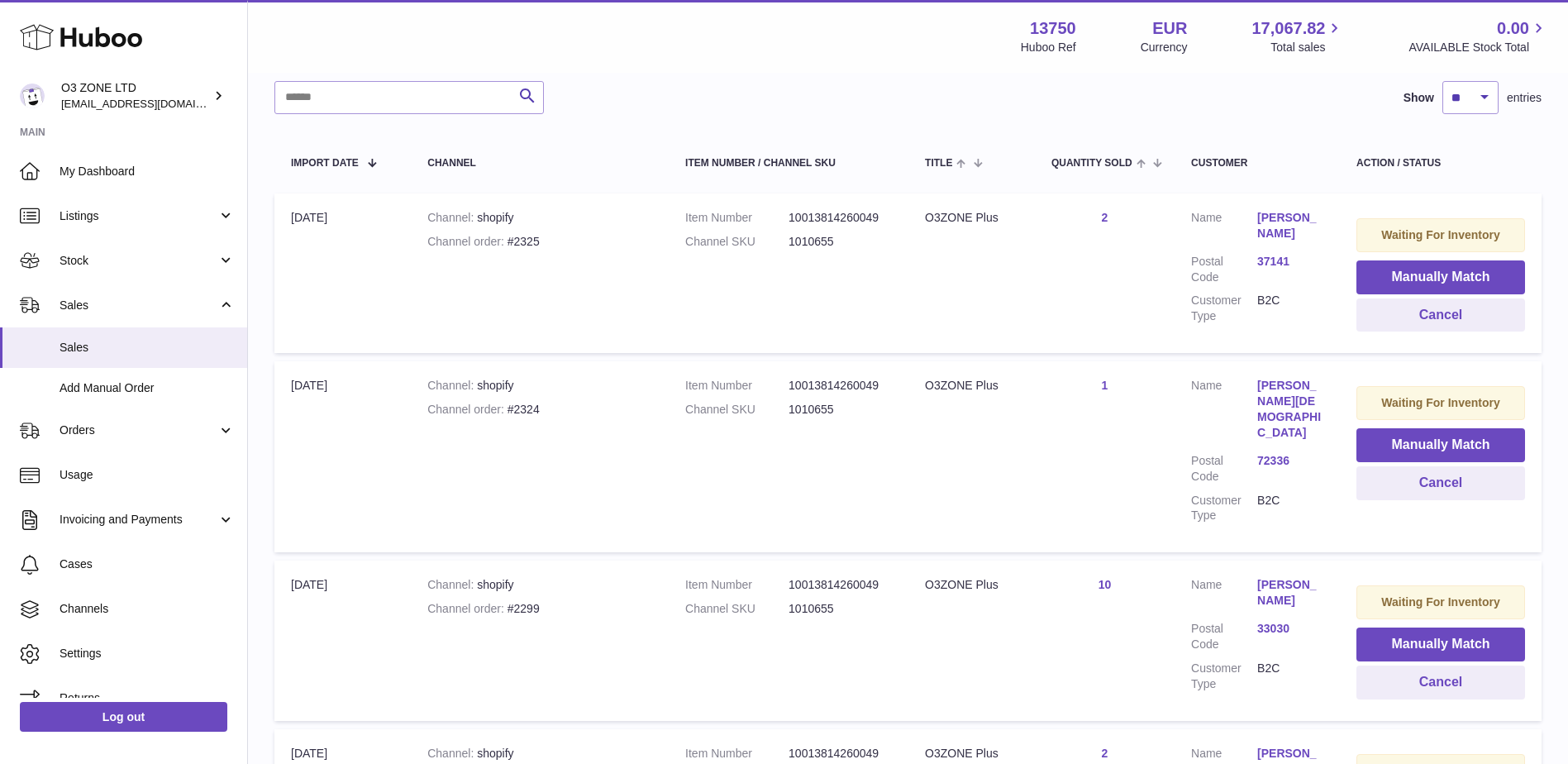
click at [1104, 319] on td "Quantity Sold 2" at bounding box center [1104, 274] width 140 height 160
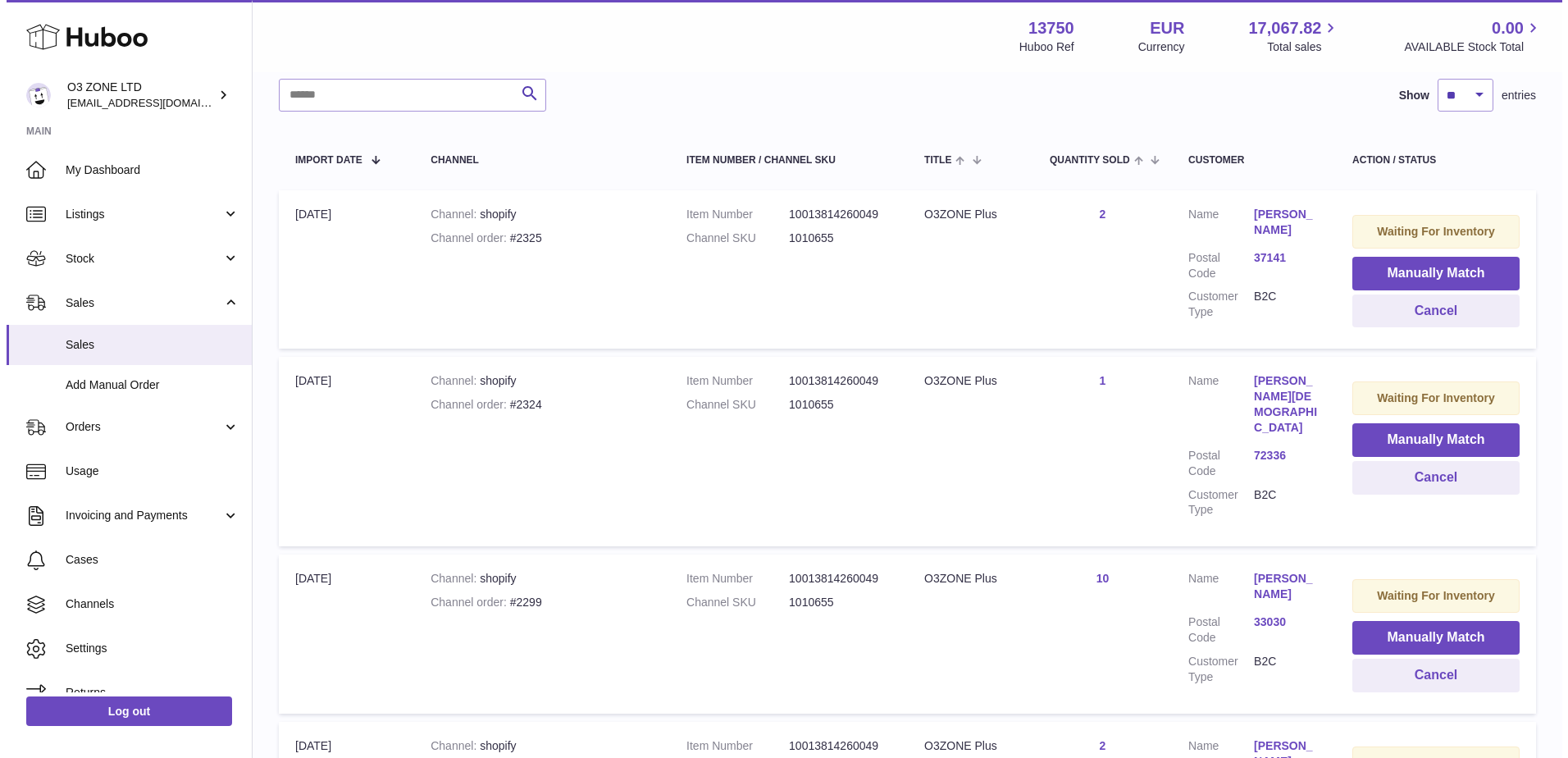
scroll to position [329, 0]
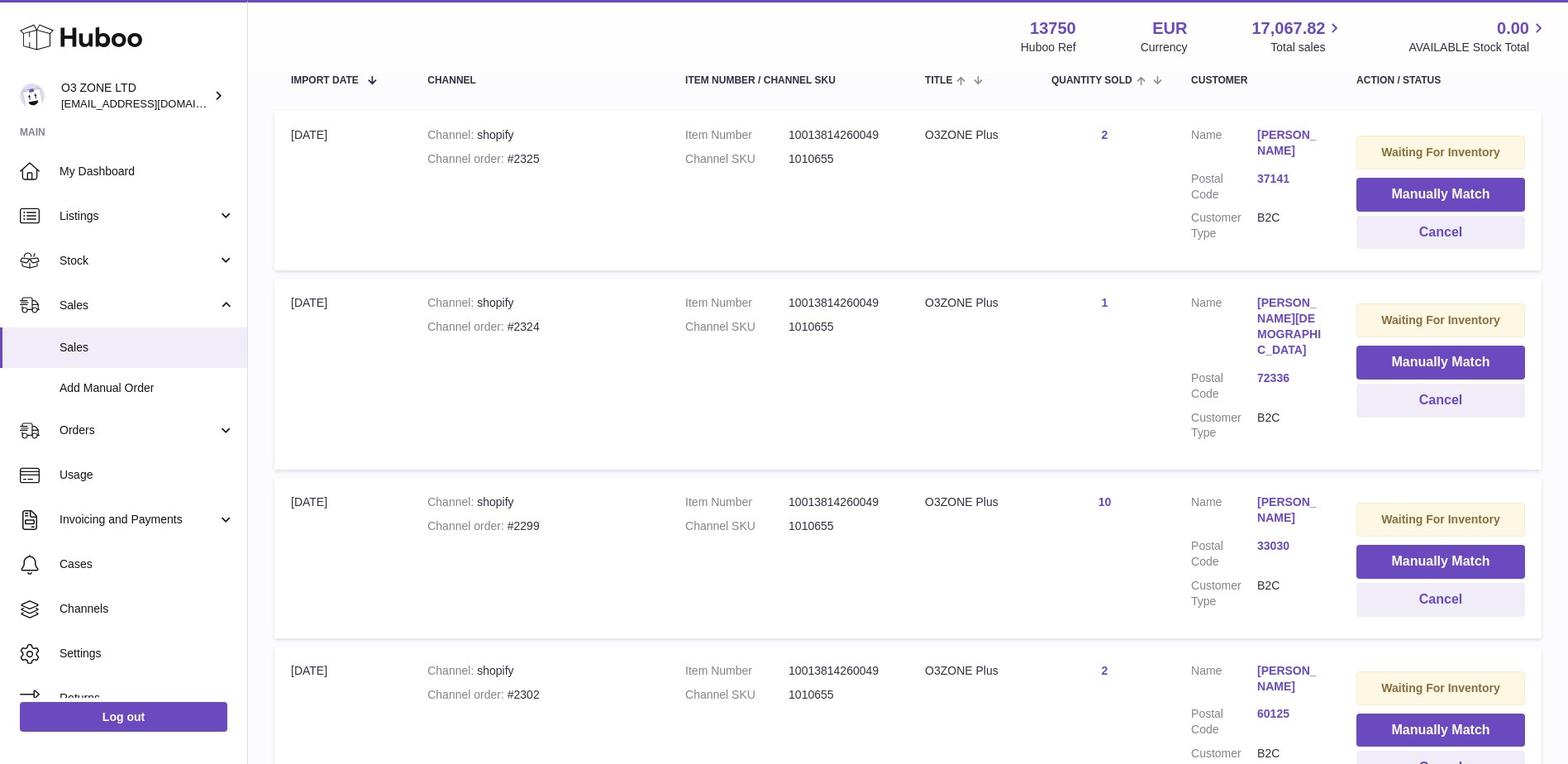
click at [1270, 182] on link "37141" at bounding box center [1291, 179] width 66 height 16
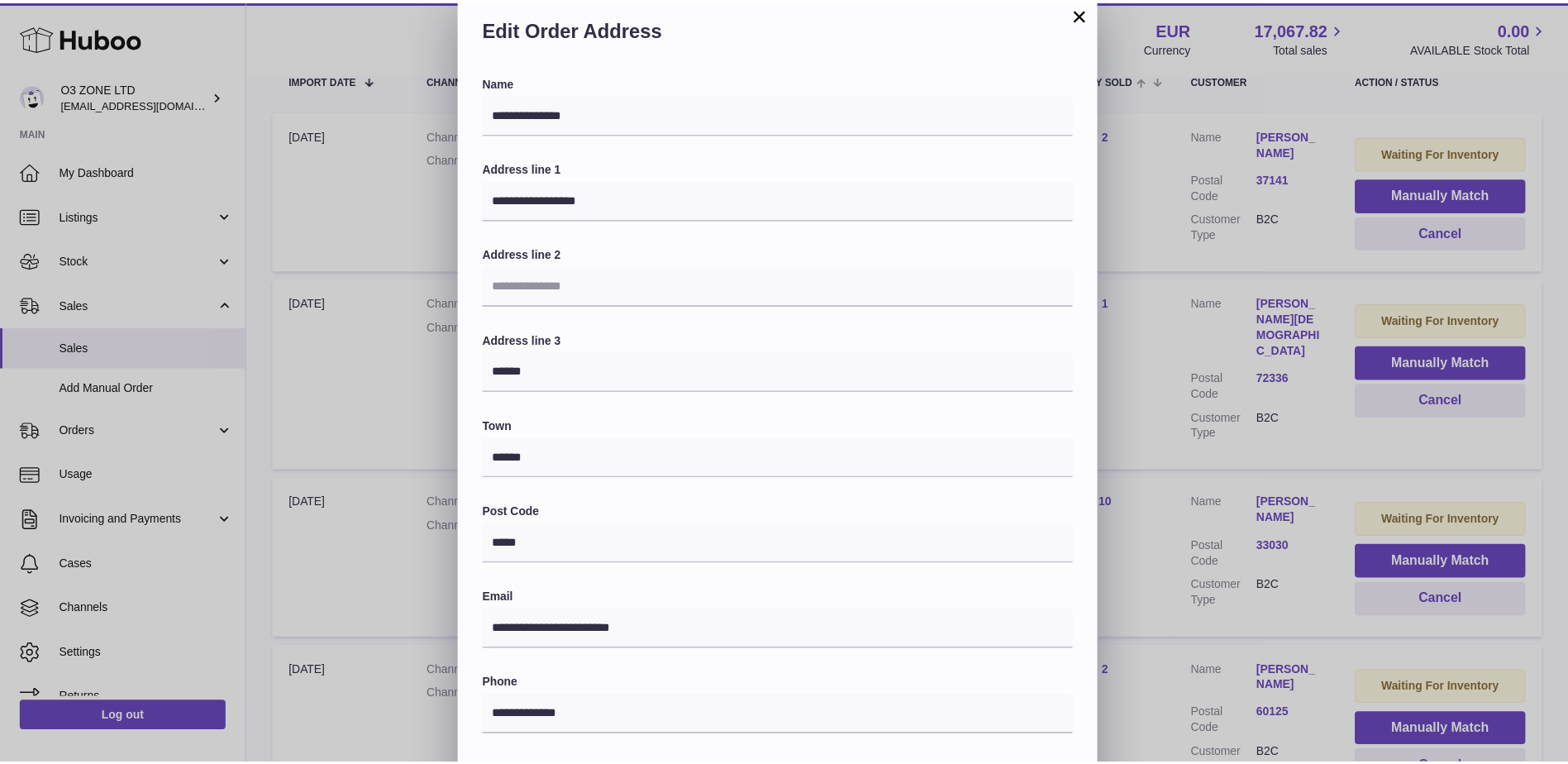
scroll to position [0, 0]
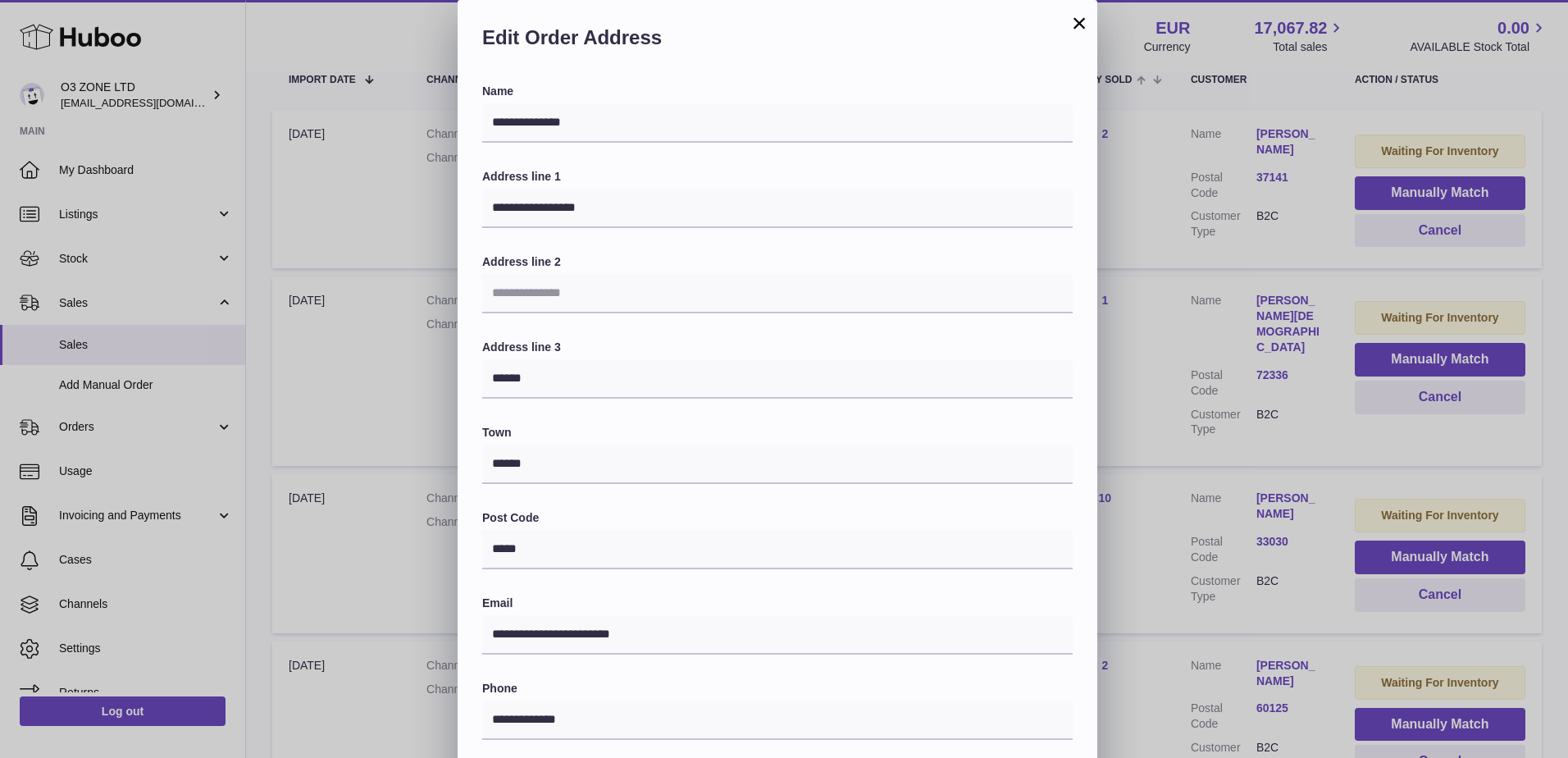
click at [1071, 25] on button "×" at bounding box center [1079, 22] width 20 height 20
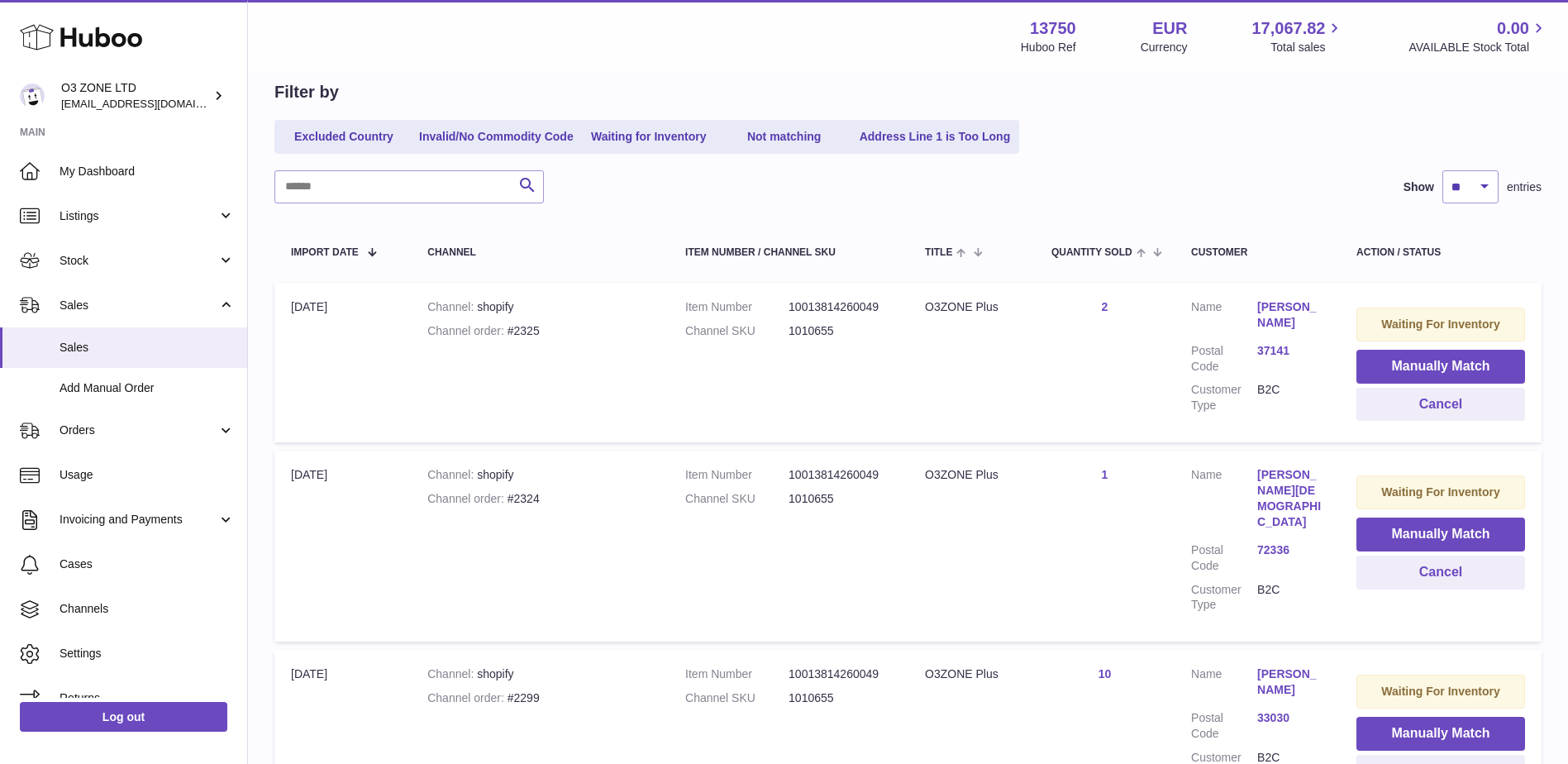
scroll to position [166, 0]
